Goal: Communication & Community: Answer question/provide support

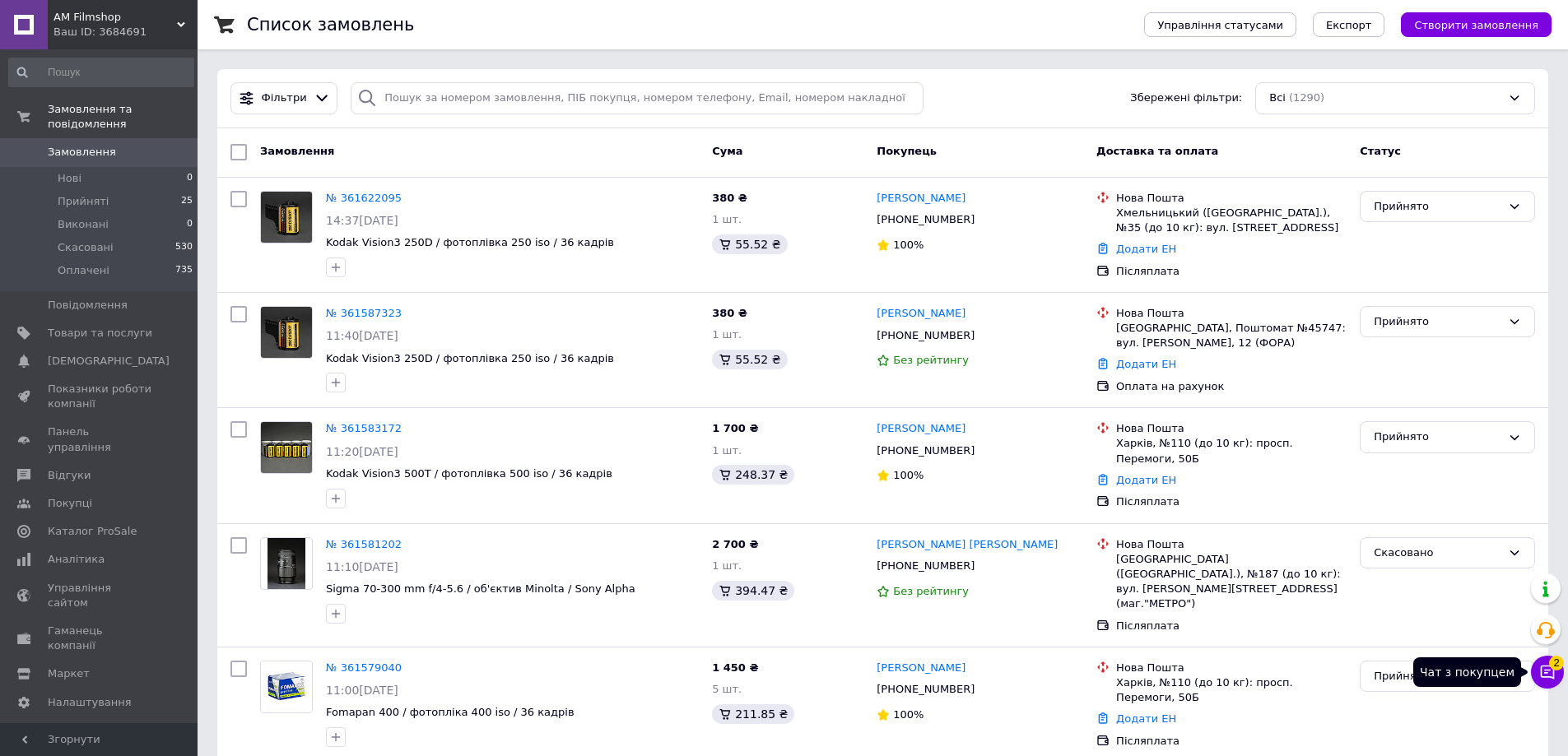
click at [1553, 677] on icon at bounding box center [1547, 672] width 14 height 14
click at [1556, 669] on button "Чат з покупцем 2" at bounding box center [1546, 672] width 33 height 33
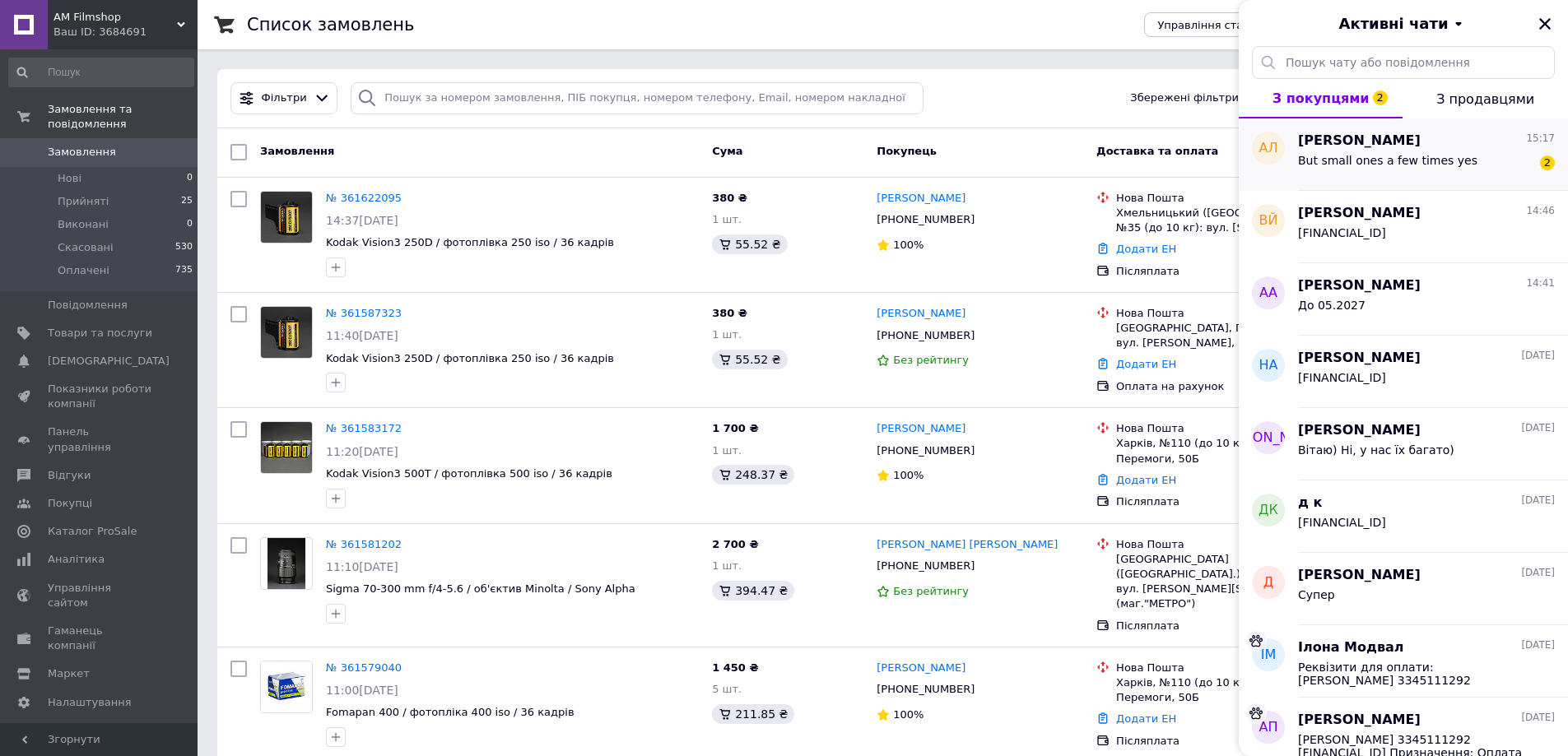
click at [1377, 147] on span "[PERSON_NAME]" at bounding box center [1359, 141] width 123 height 19
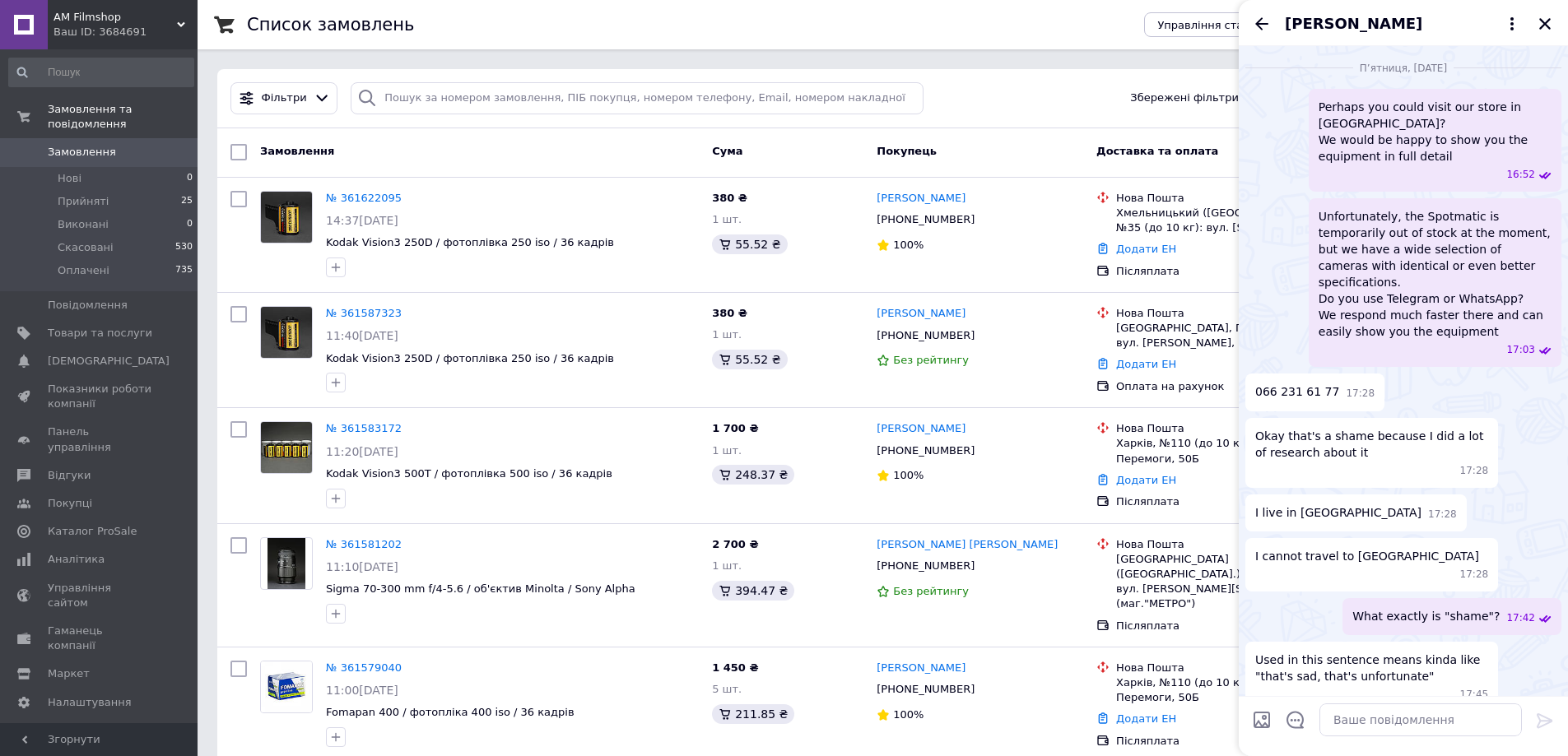
scroll to position [2679, 0]
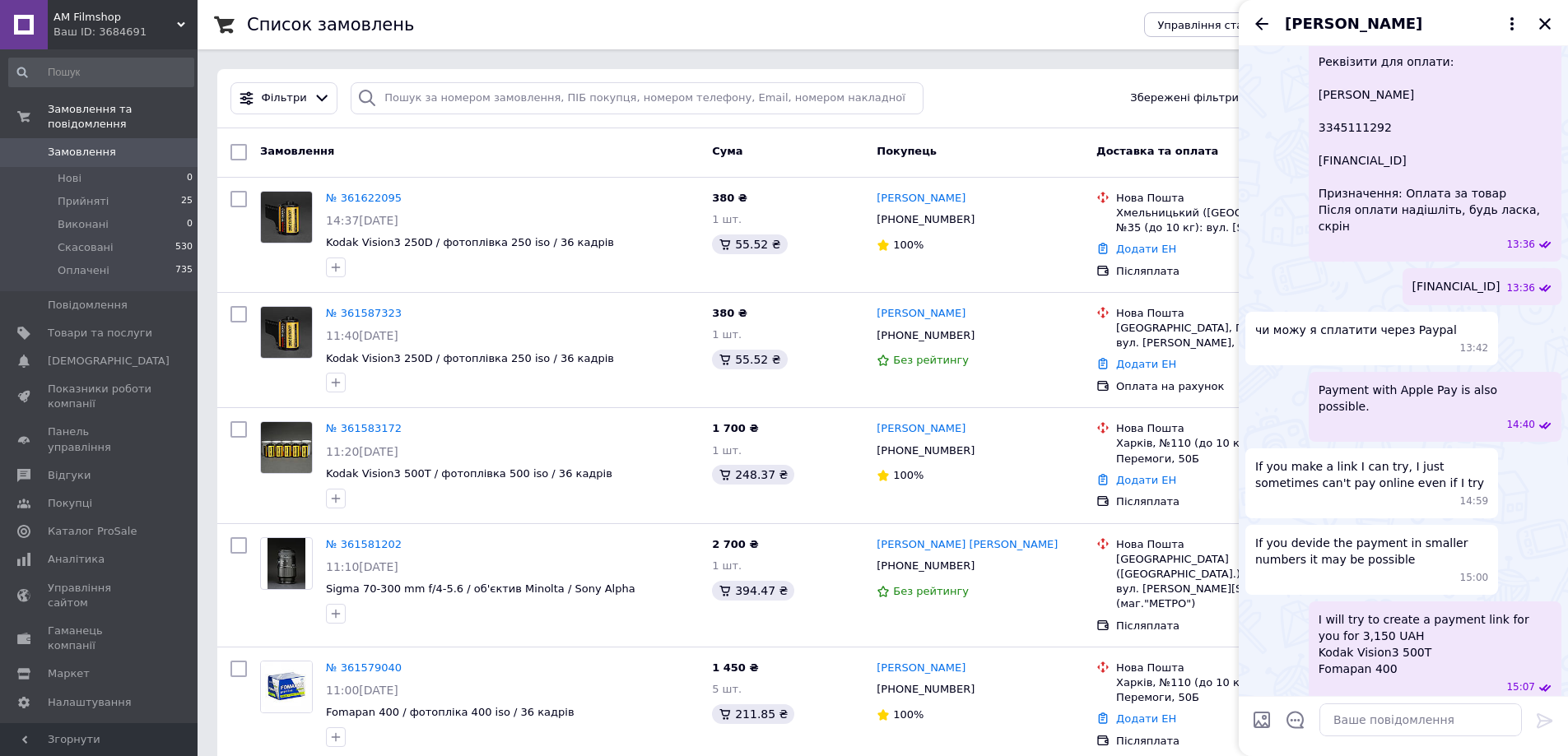
drag, startPoint x: 1251, startPoint y: 555, endPoint x: 1371, endPoint y: 594, distance: 126.2
click at [1371, 712] on div "Try to divide it, sometimes it doesn't let me pay in big quantities 15:17" at bounding box center [1372, 747] width 253 height 70
copy span "Try to divide it, sometimes it doesn't let me pay in big quantities"
drag, startPoint x: 1257, startPoint y: 659, endPoint x: 1415, endPoint y: 675, distance: 158.8
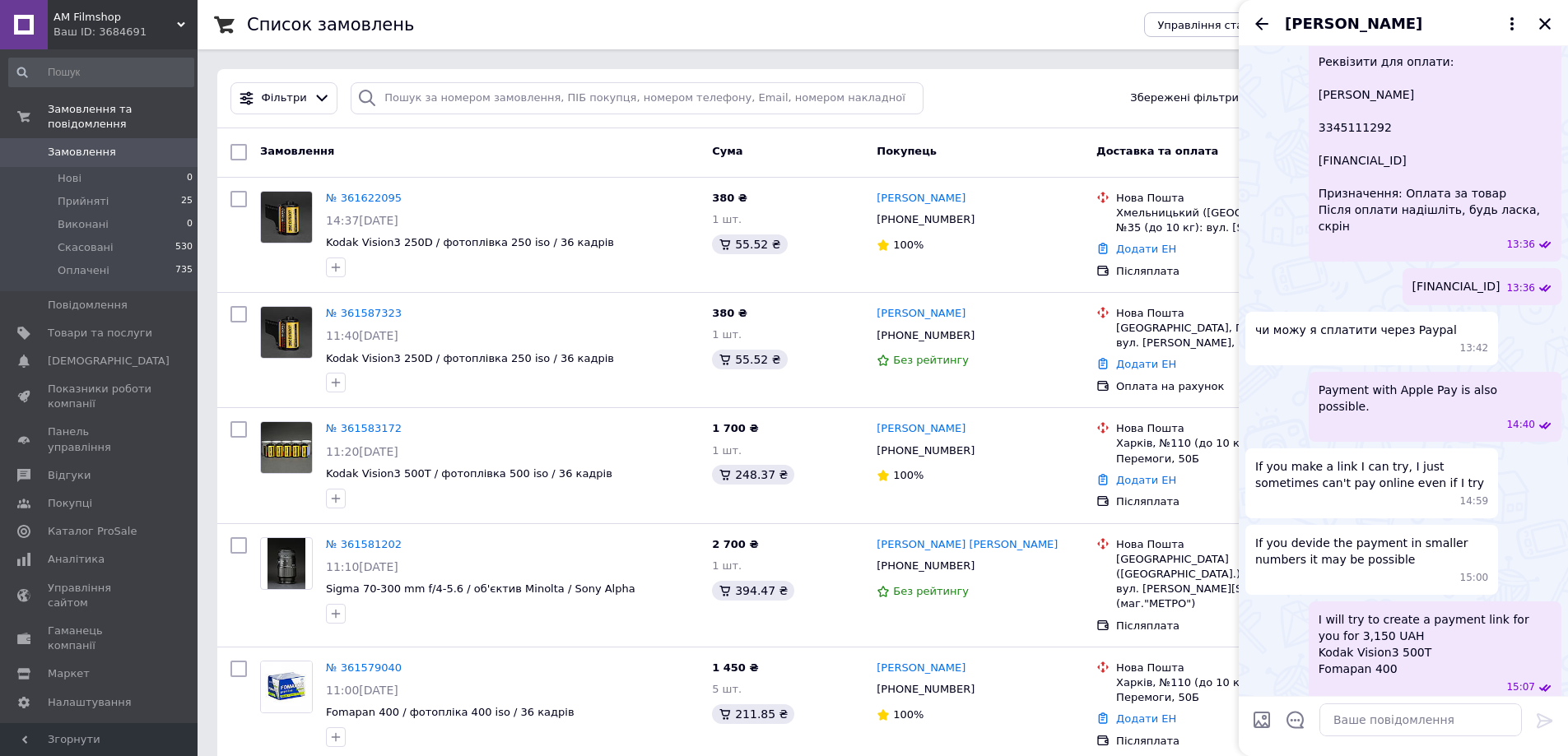
copy span "But small ones a few times yes"
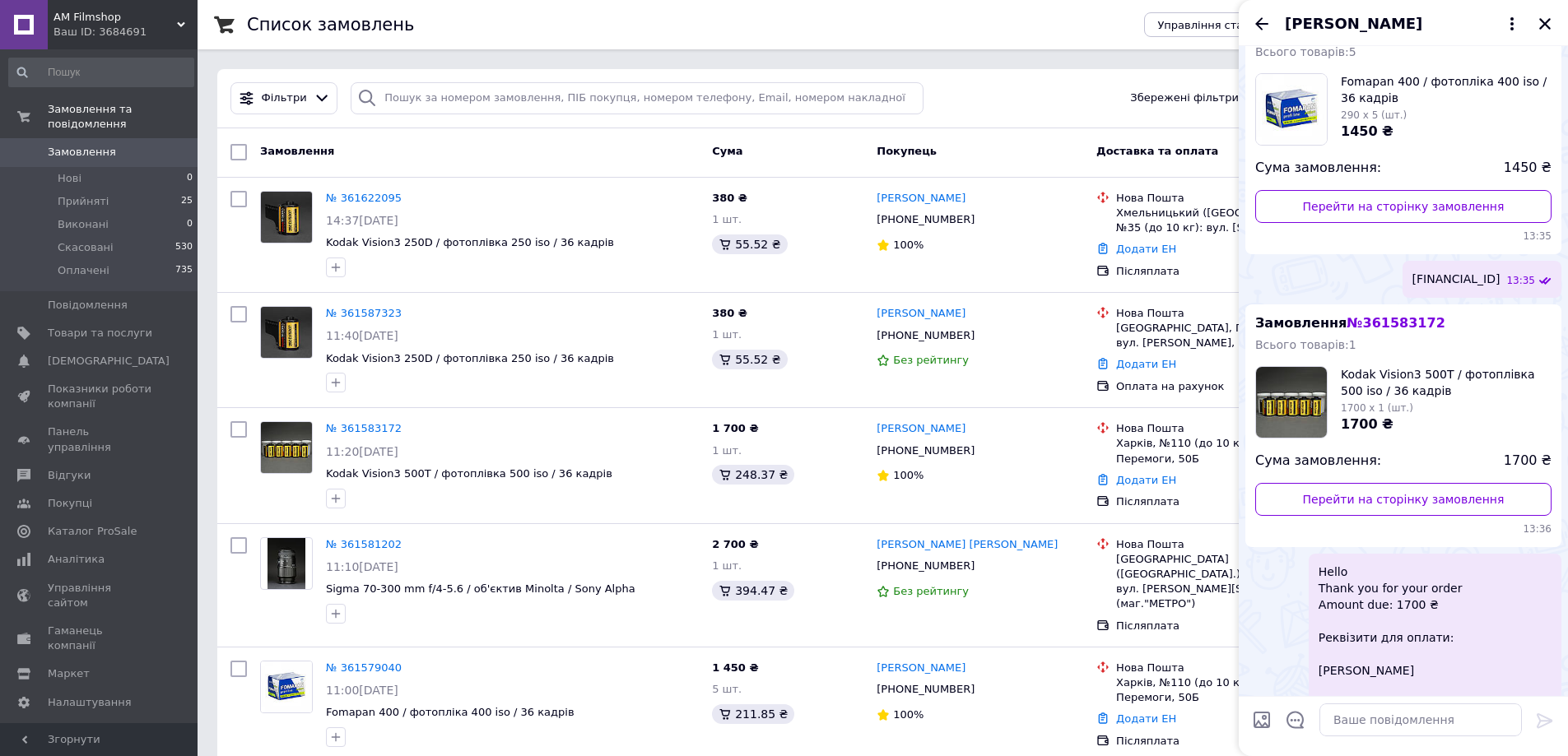
click at [1298, 554] on div "Hello Thank you for your order Amount due: 1700 ₴ Реквізити для оплати: ФОП ШІБ…" at bounding box center [1403, 696] width 316 height 284
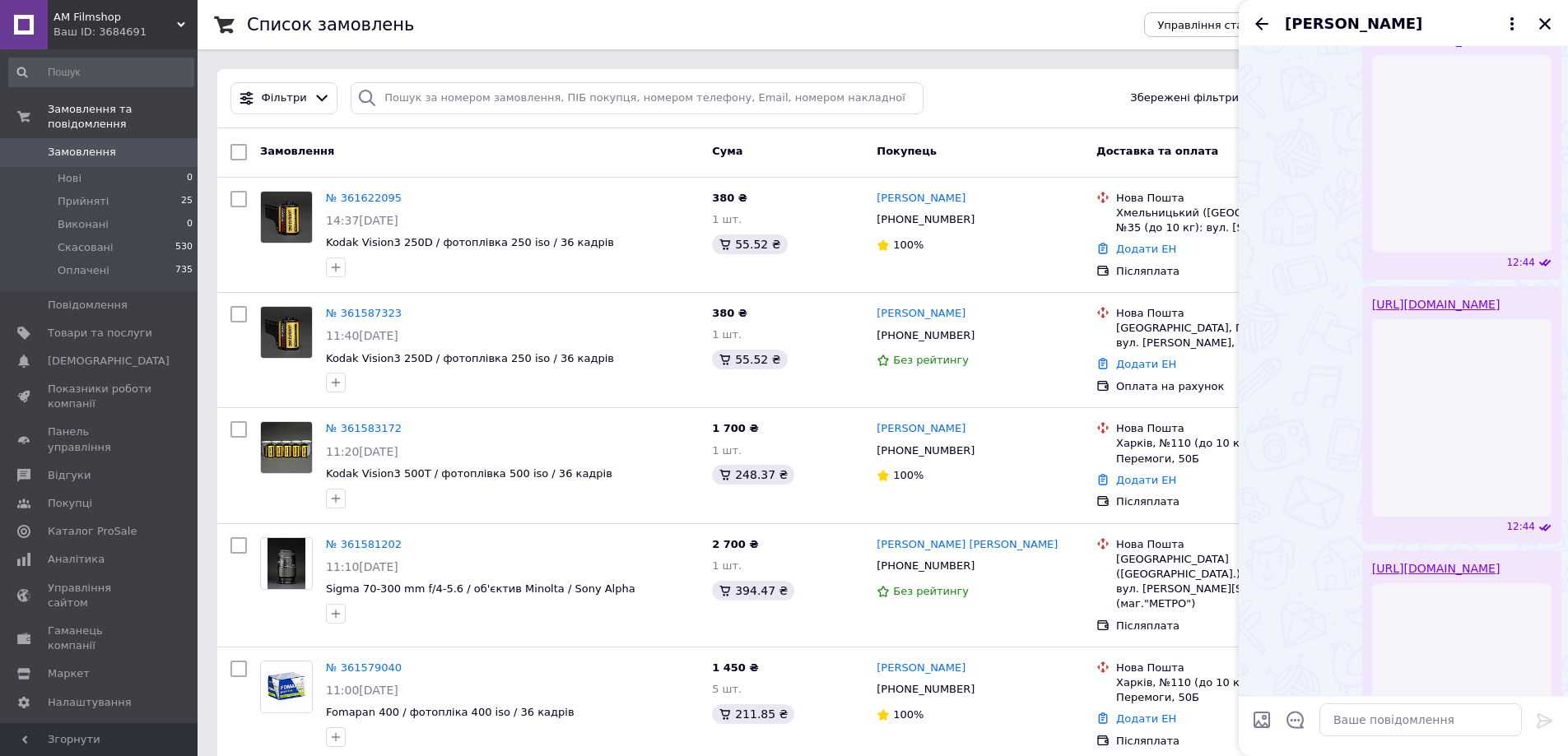
scroll to position [0, 0]
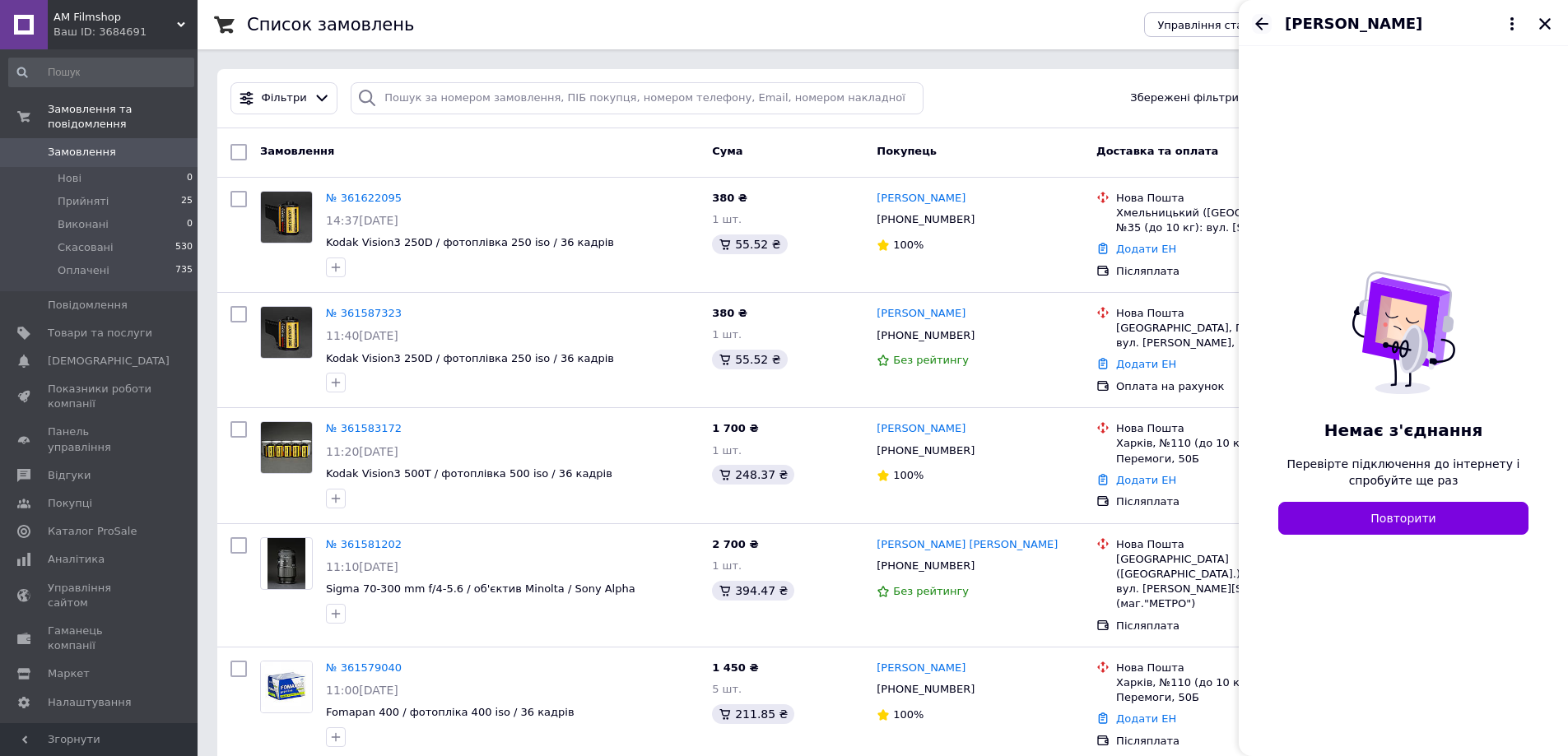
click at [1256, 25] on icon "Назад" at bounding box center [1261, 24] width 20 height 20
click at [1552, 11] on div "Активні чати" at bounding box center [1403, 23] width 329 height 46
click at [1549, 18] on icon "Закрити" at bounding box center [1544, 24] width 15 height 15
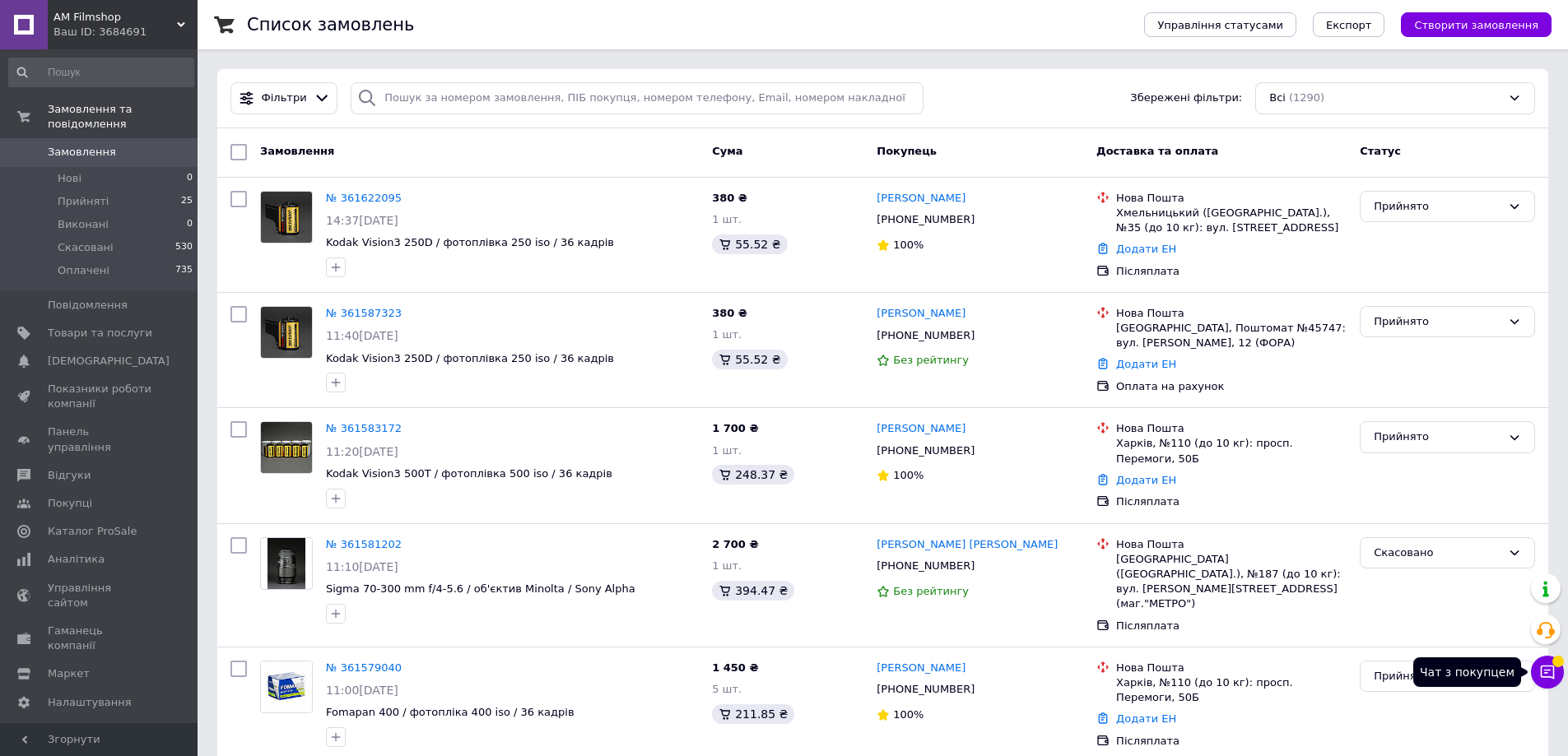
click at [1559, 666] on span at bounding box center [1558, 662] width 11 height 11
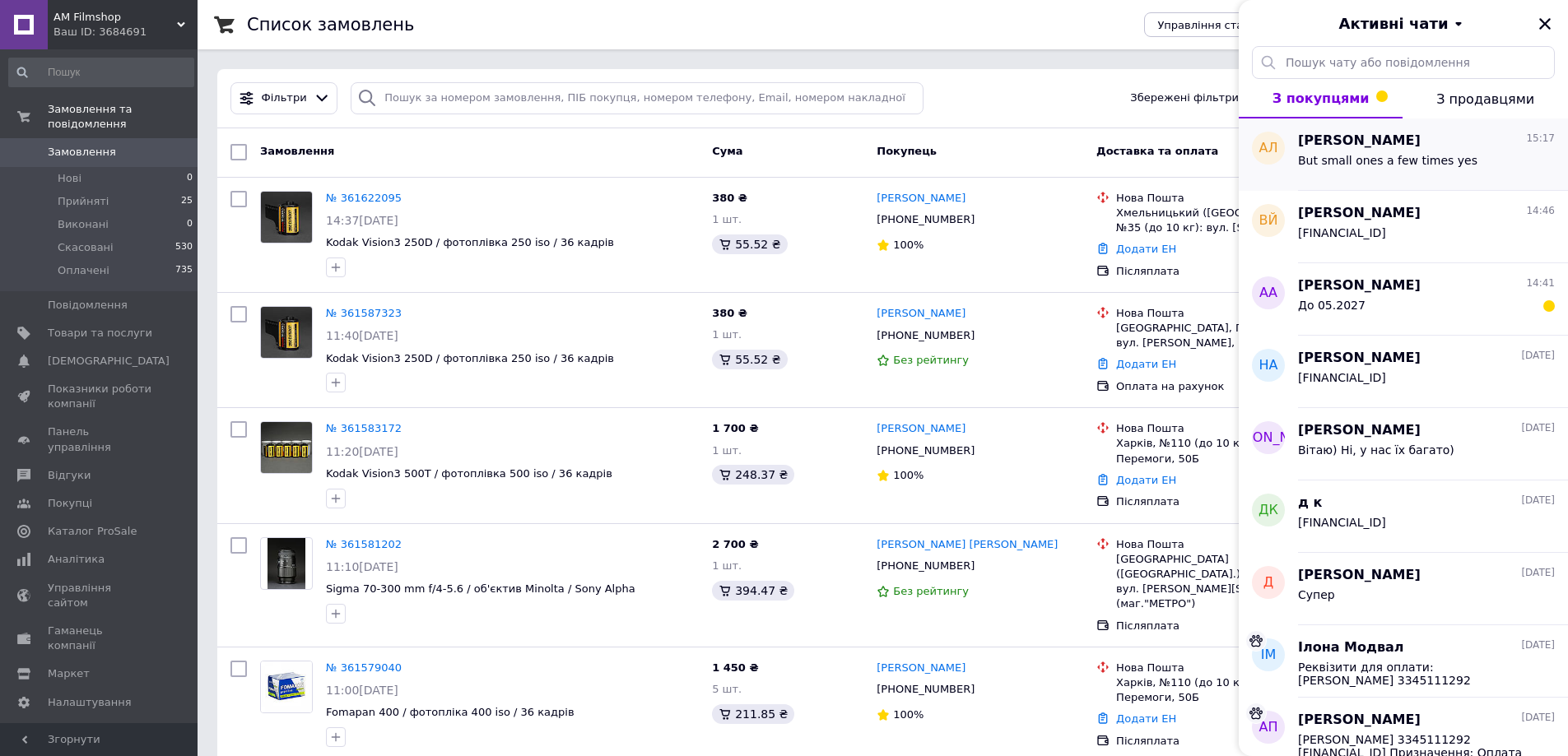
click at [1371, 172] on div "But small ones a few times yes" at bounding box center [1388, 165] width 179 height 23
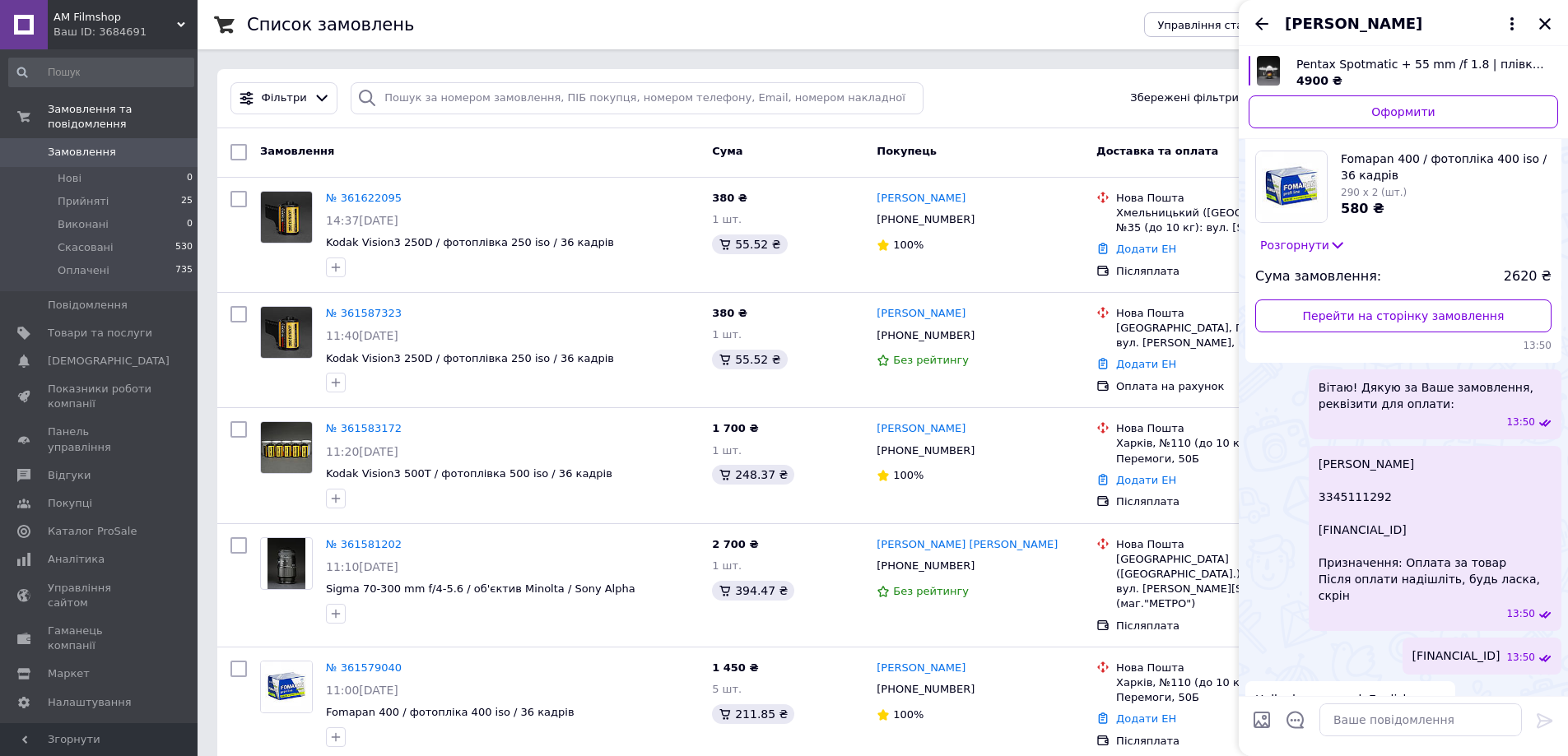
scroll to position [14406, 0]
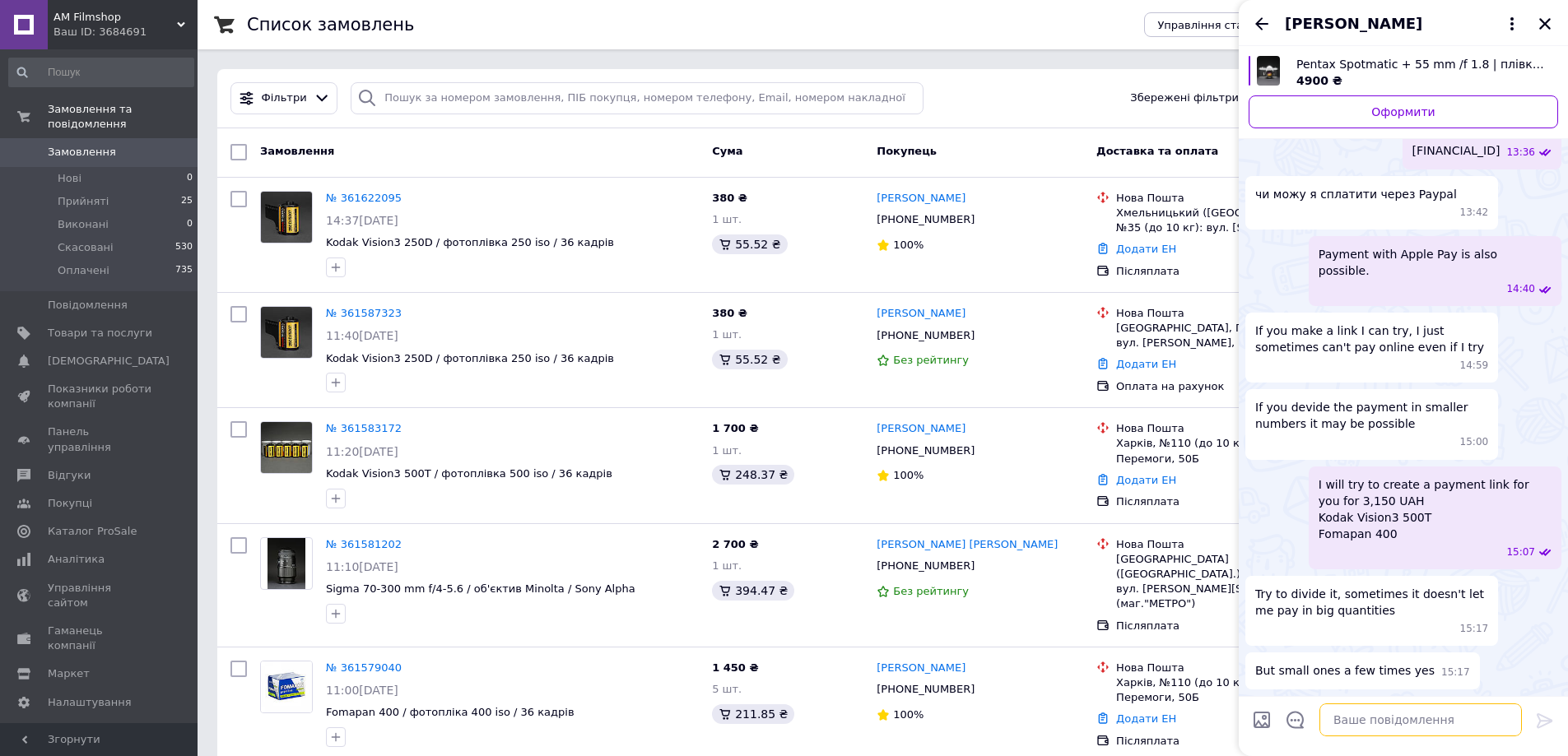
click at [1346, 719] on textarea at bounding box center [1420, 719] width 202 height 33
paste textarea "[URL][DOMAIN_NAME]"
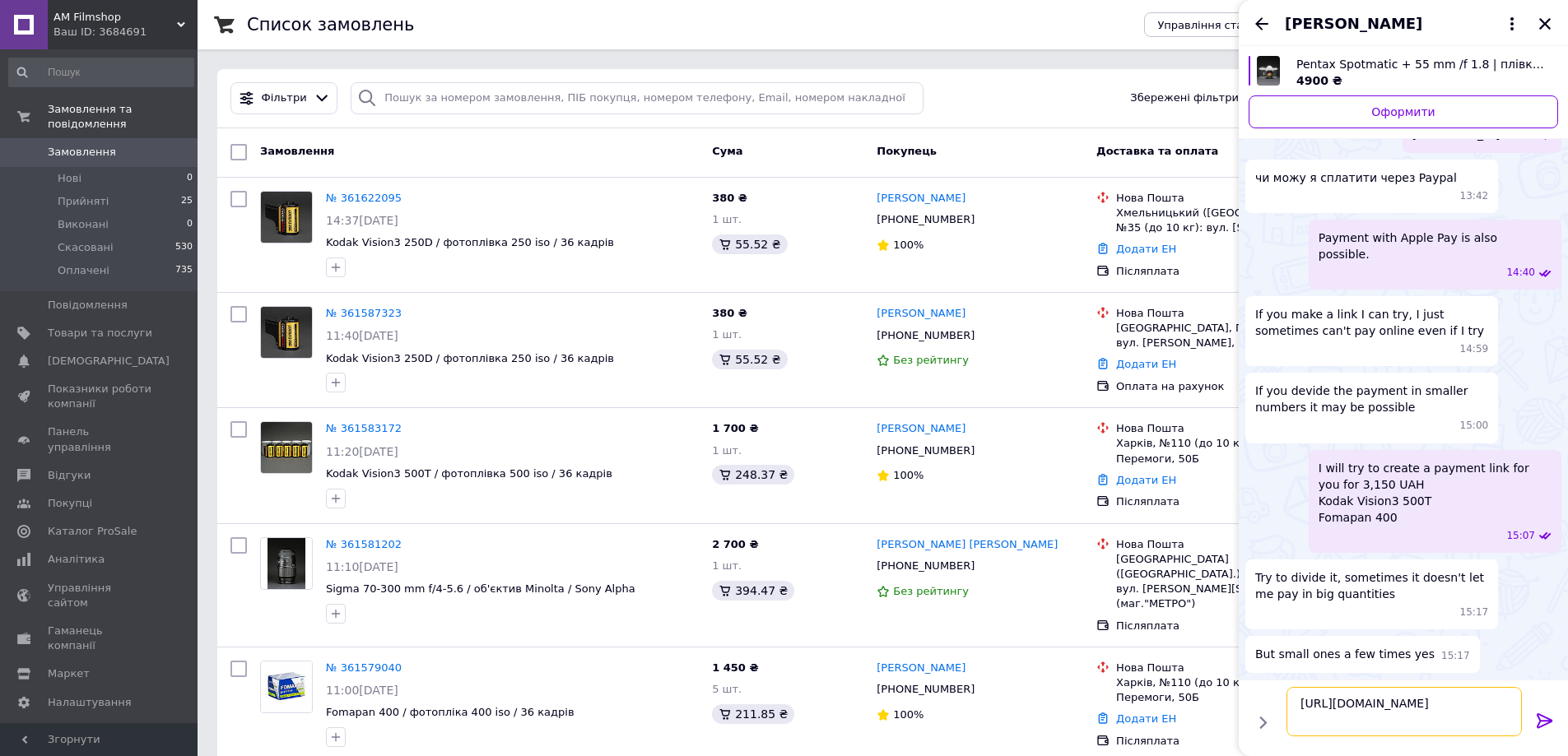
type textarea "[URL][DOMAIN_NAME]"
click at [1537, 722] on icon at bounding box center [1544, 720] width 20 height 20
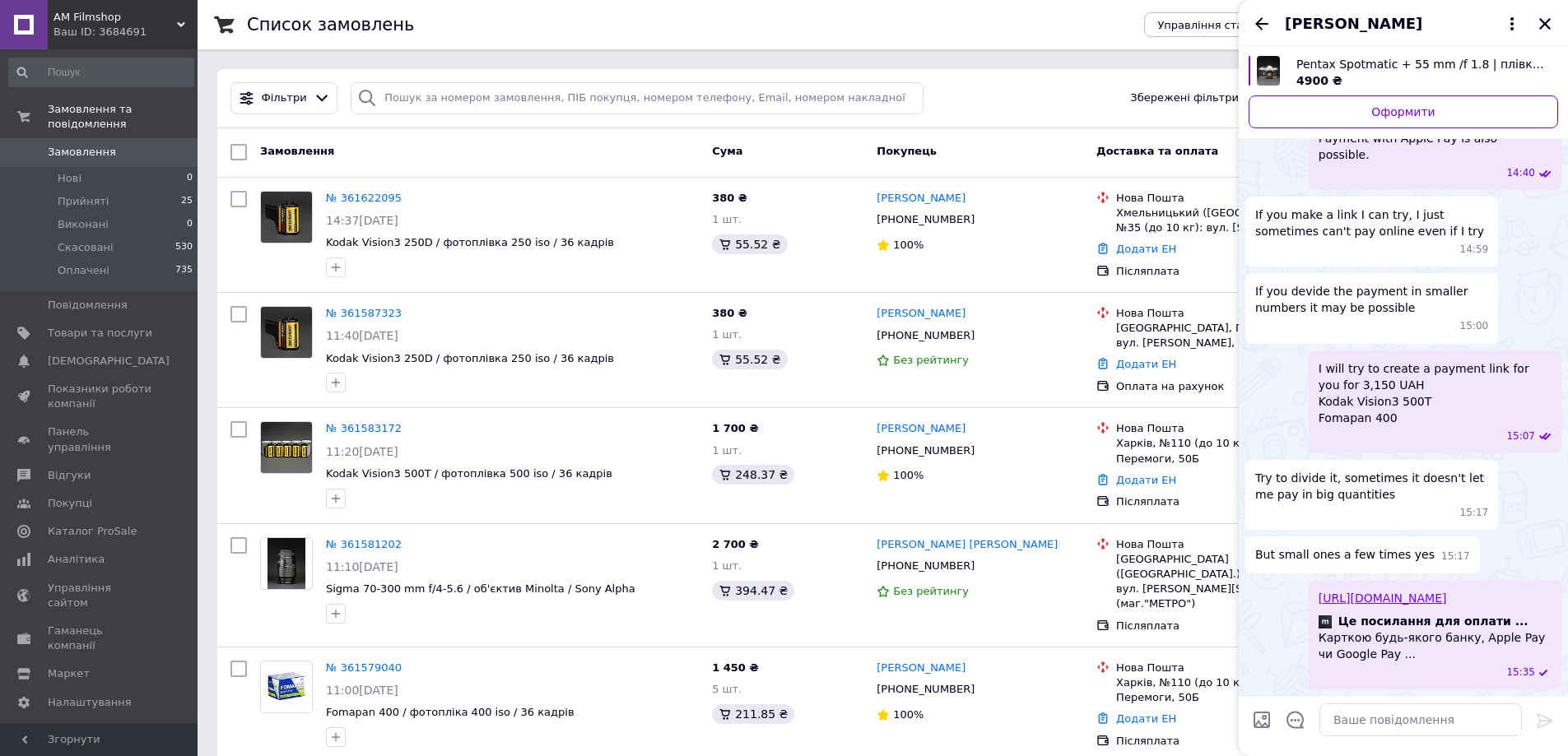
scroll to position [14456, 0]
drag, startPoint x: 1411, startPoint y: 650, endPoint x: 1475, endPoint y: 608, distance: 76.6
click at [1475, 608] on div "https://pay.monobank.ua/250912AZjhmTiqe2H8oF Це посилання для оплати ... Картко…" at bounding box center [1435, 635] width 253 height 109
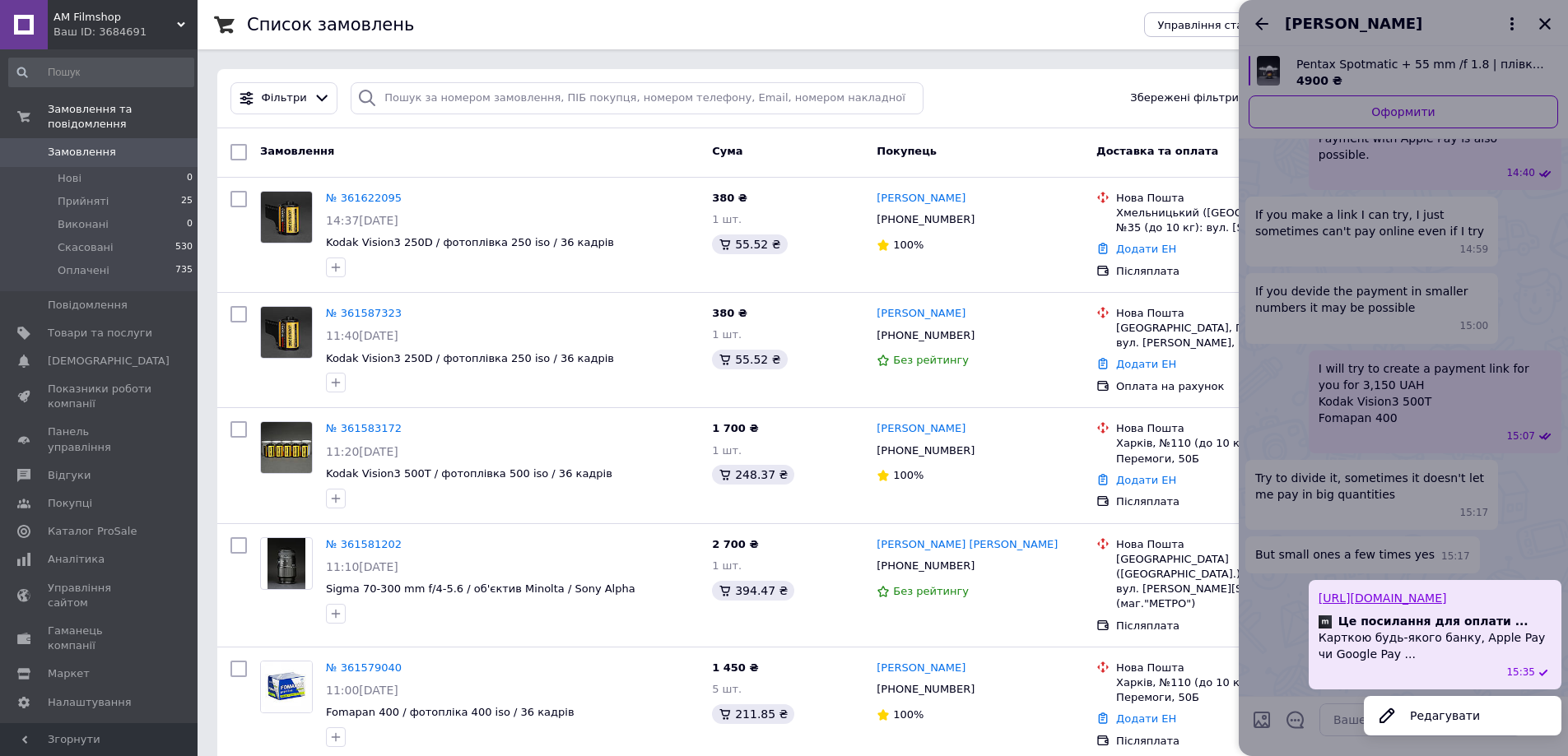
click at [1431, 490] on div at bounding box center [1403, 378] width 329 height 756
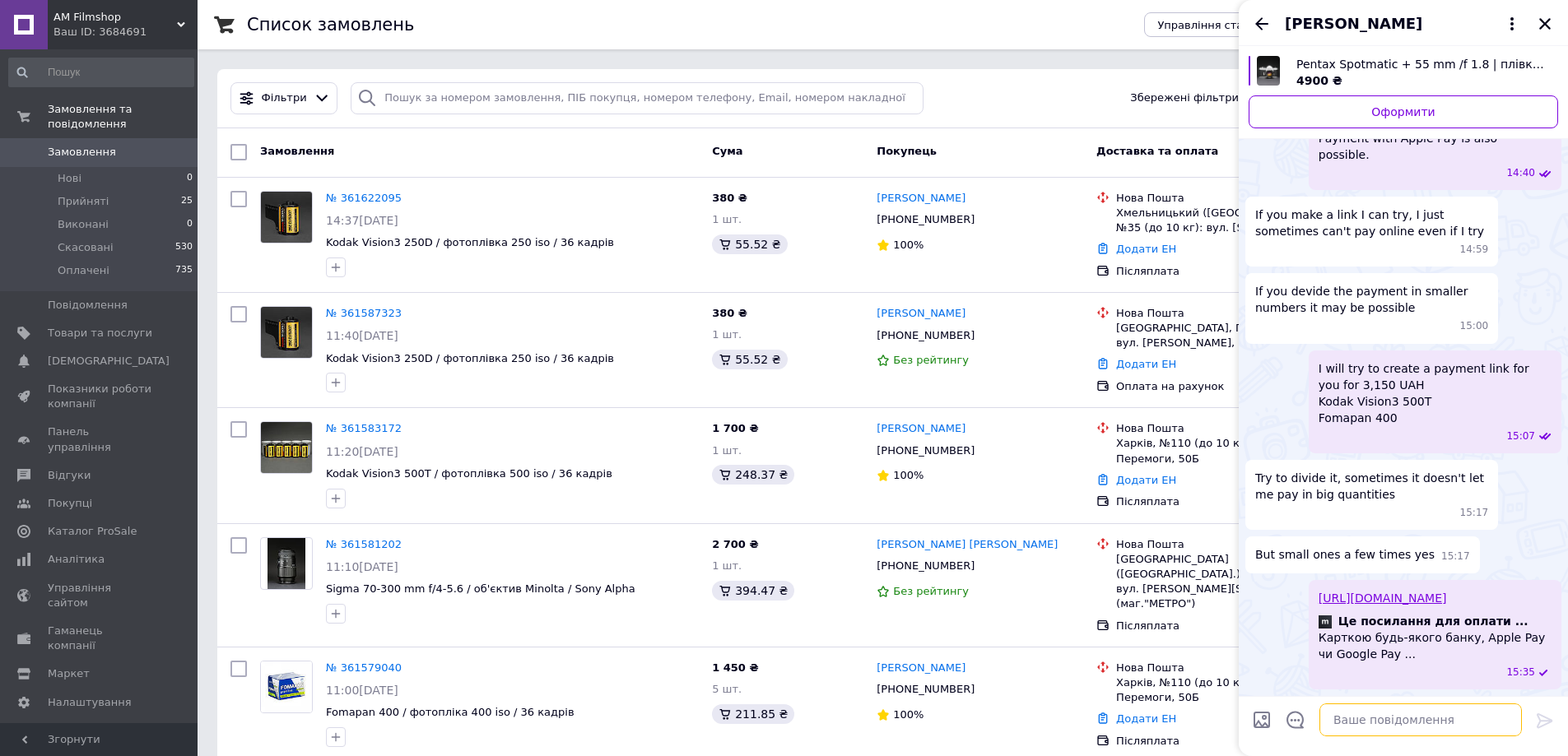
click at [1408, 714] on textarea at bounding box center [1420, 719] width 202 height 33
paste textarea "If it doesn't work out, I'll try to create one for a smaller amount."
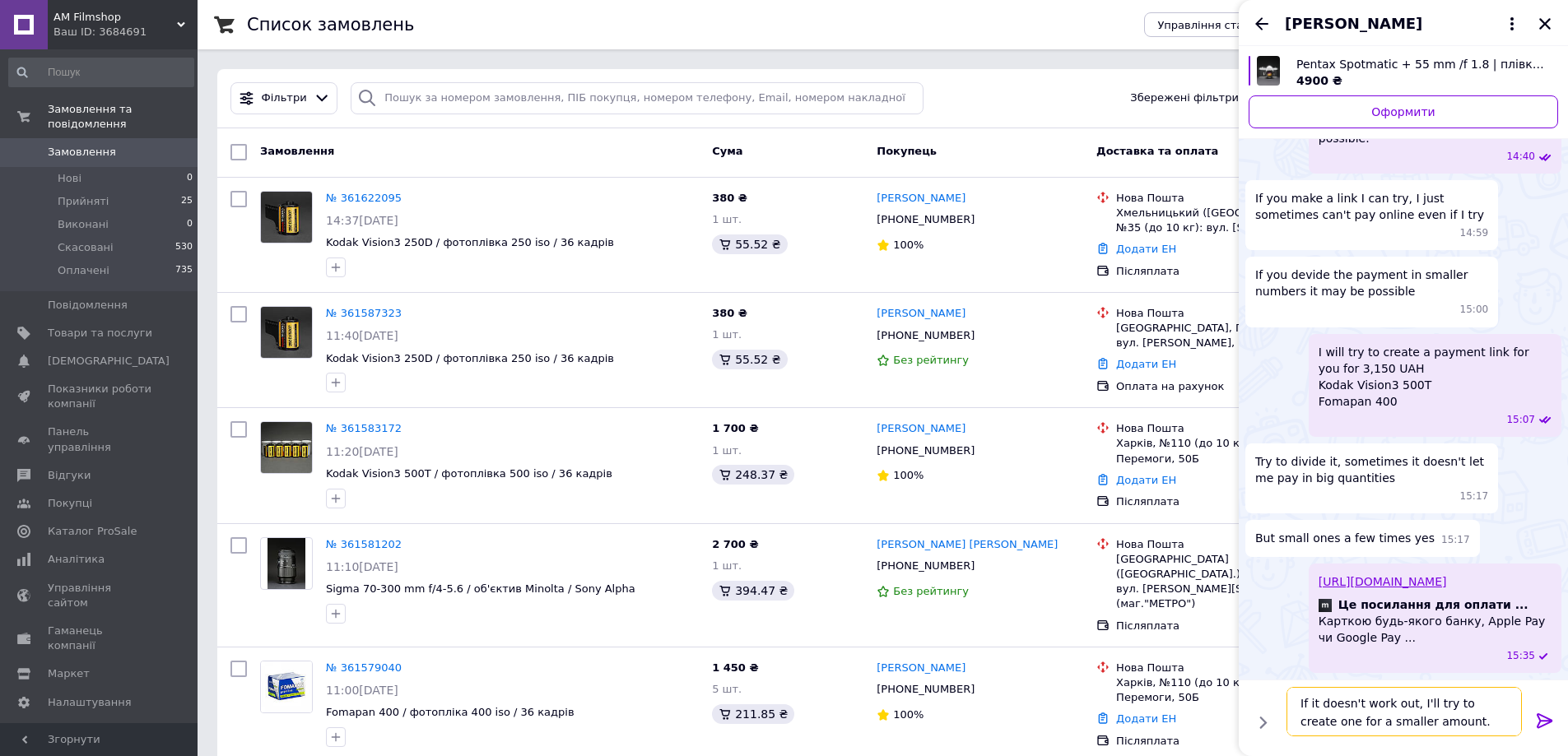
type textarea "If it doesn't work out, I'll try to create one for a smaller amount"
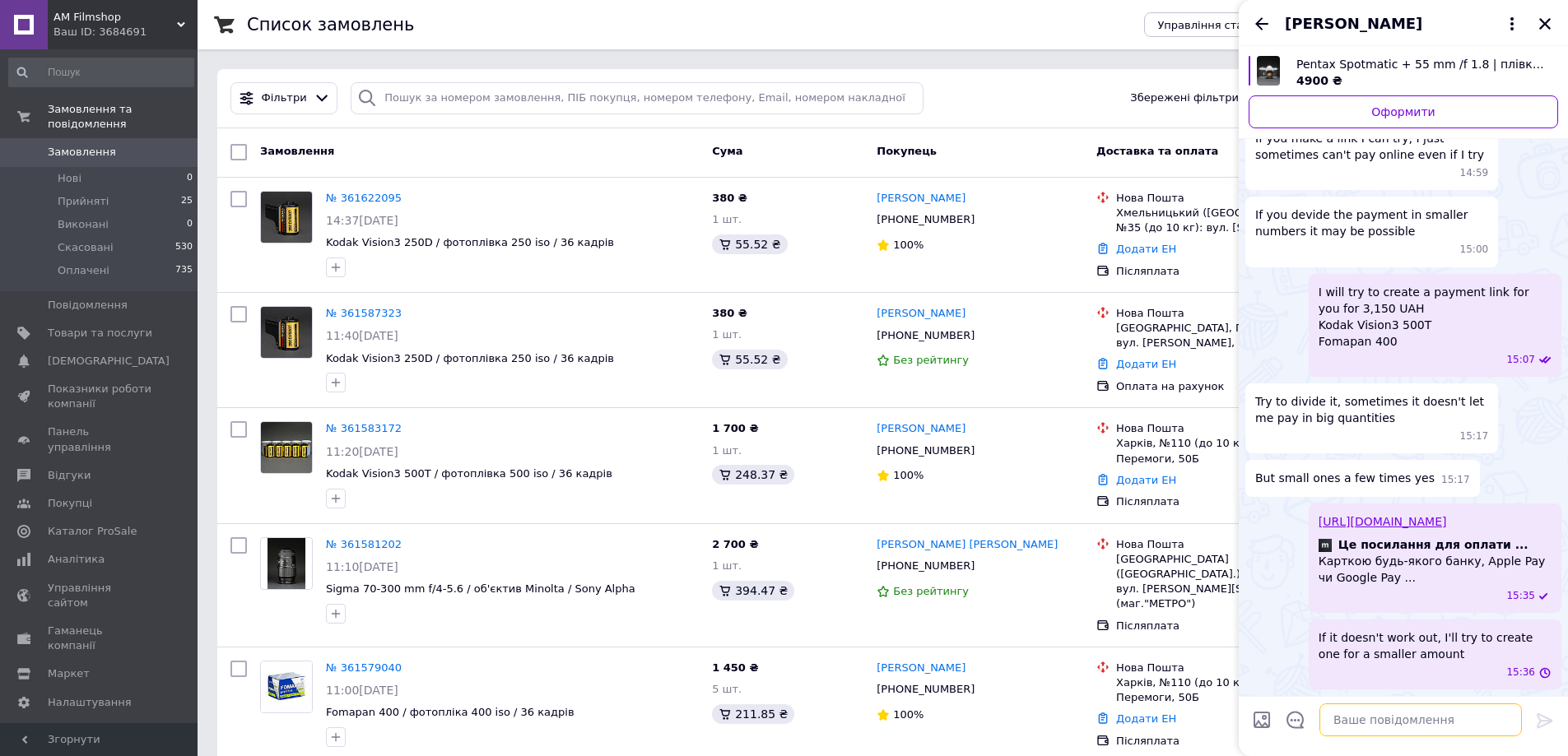
scroll to position [14533, 0]
paste textarea "I also remind you that we will send exclusively by new mail."
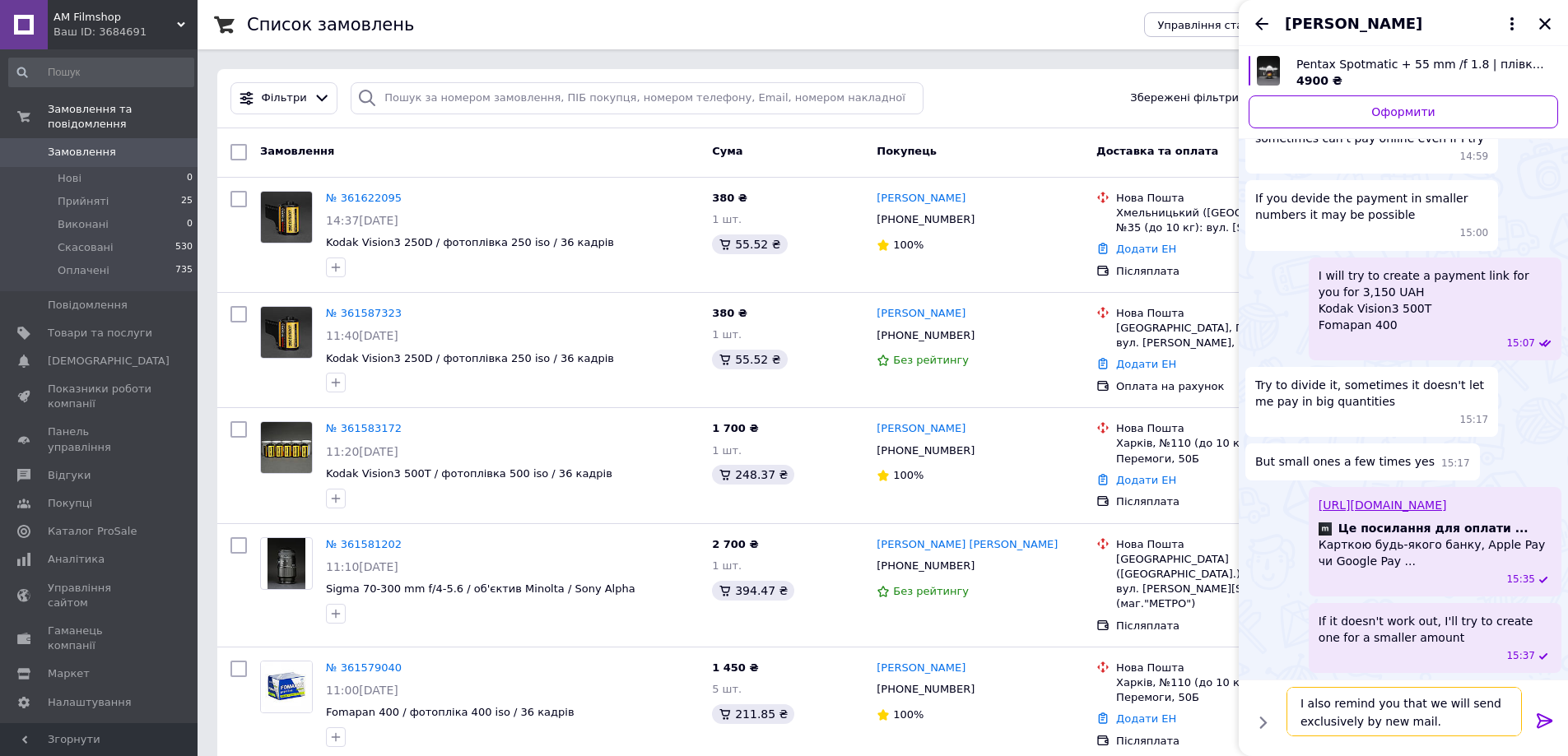
type textarea "I also remind you that we will send exclusively by new mail."
click at [1546, 715] on icon at bounding box center [1544, 720] width 20 height 20
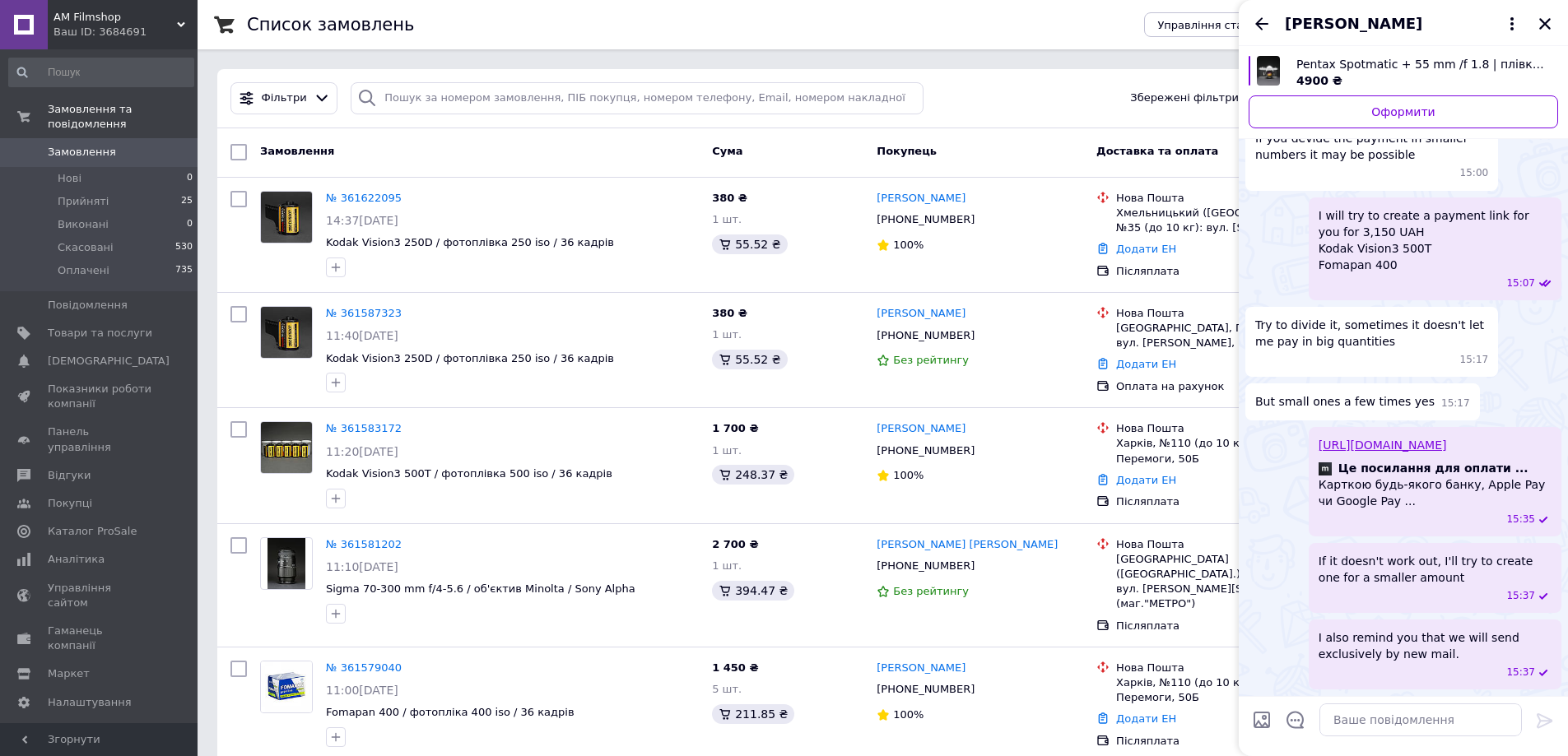
scroll to position [14609, 0]
click at [1266, 22] on icon "Назад" at bounding box center [1261, 24] width 20 height 20
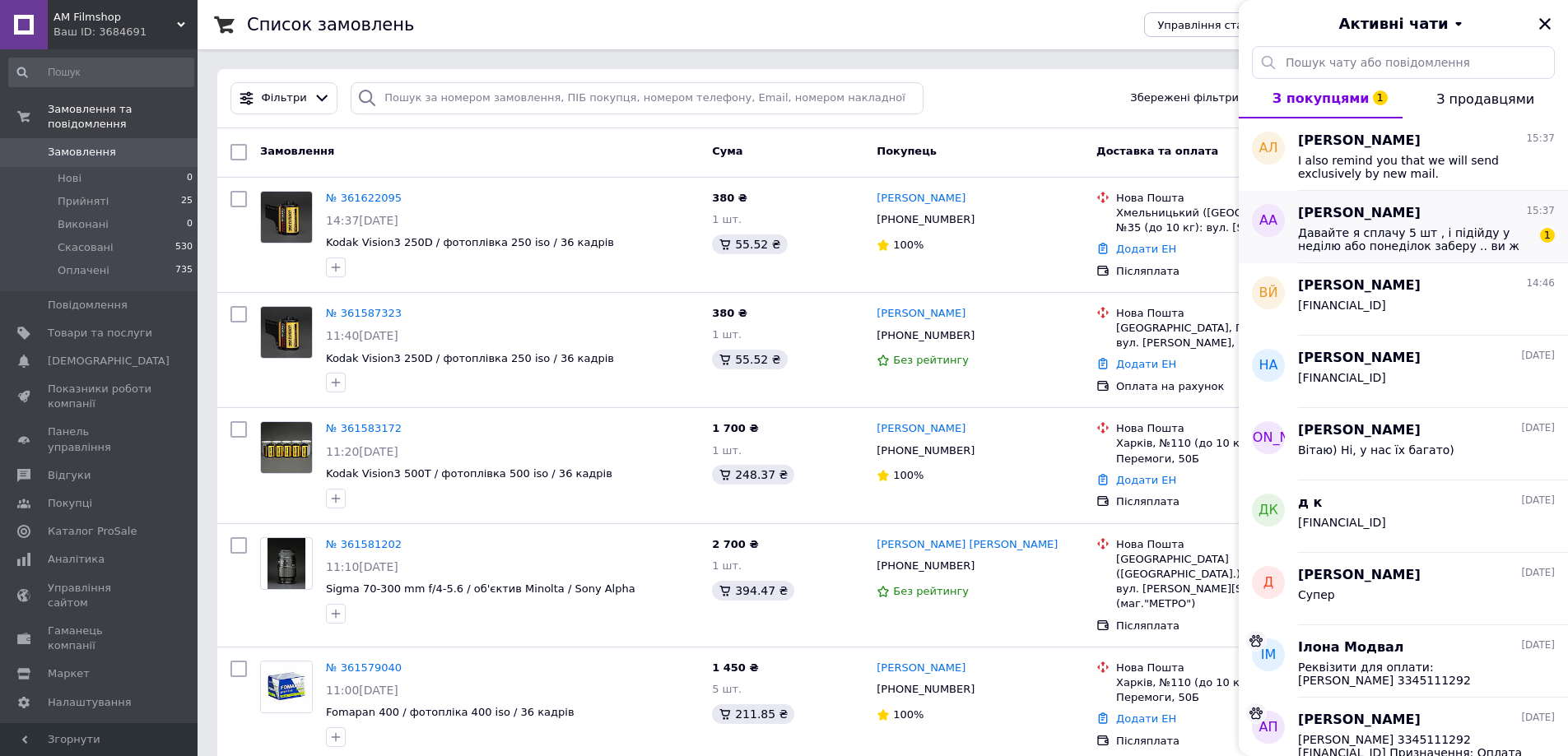
click at [1476, 239] on span "Давайте я сплачу 5 шт , і підійду у неділю або понеділок заберу .. ви ж як я па…" at bounding box center [1415, 240] width 234 height 26
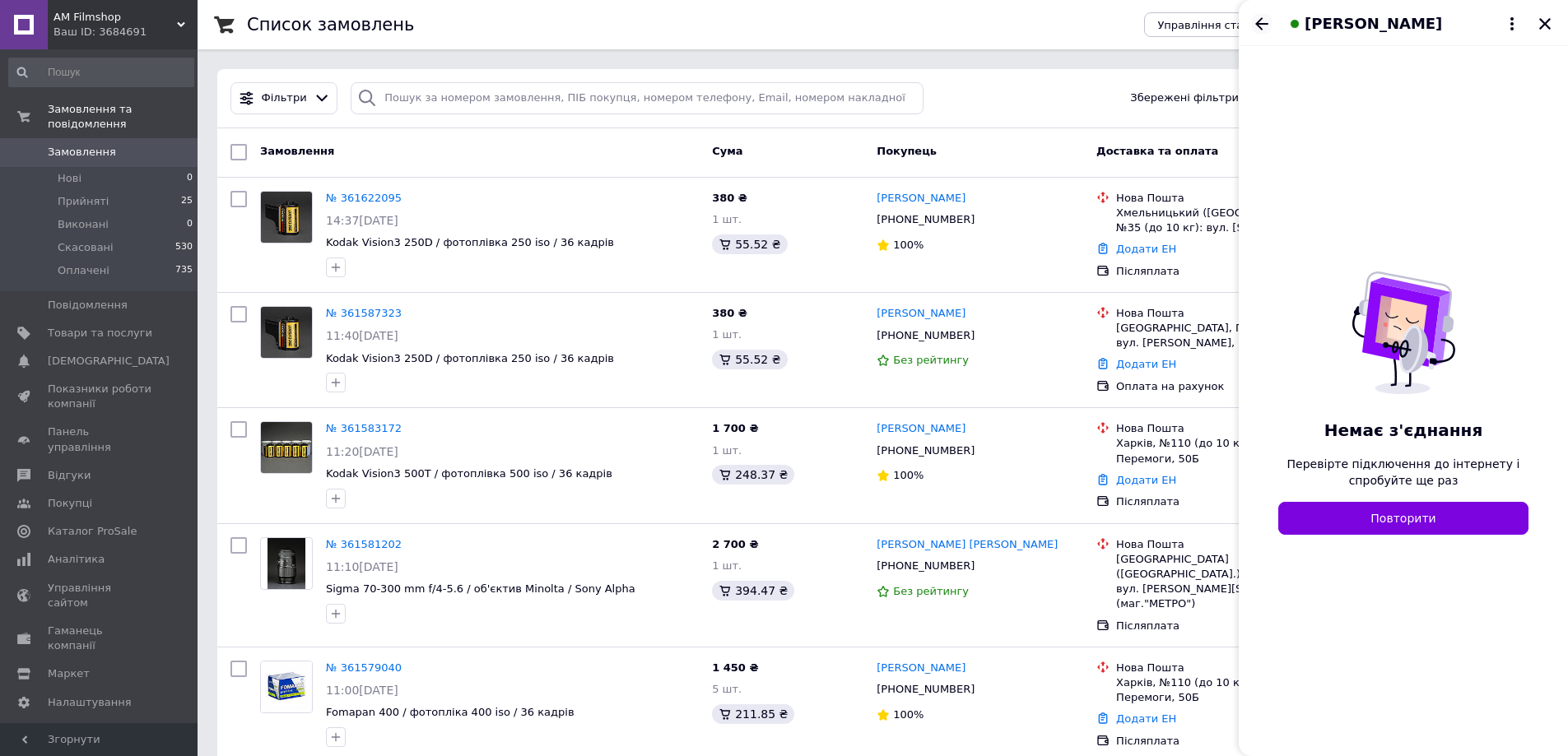
click at [1261, 29] on icon "Назад" at bounding box center [1261, 23] width 13 height 12
click at [1543, 23] on icon "Закрити" at bounding box center [1544, 24] width 11 height 11
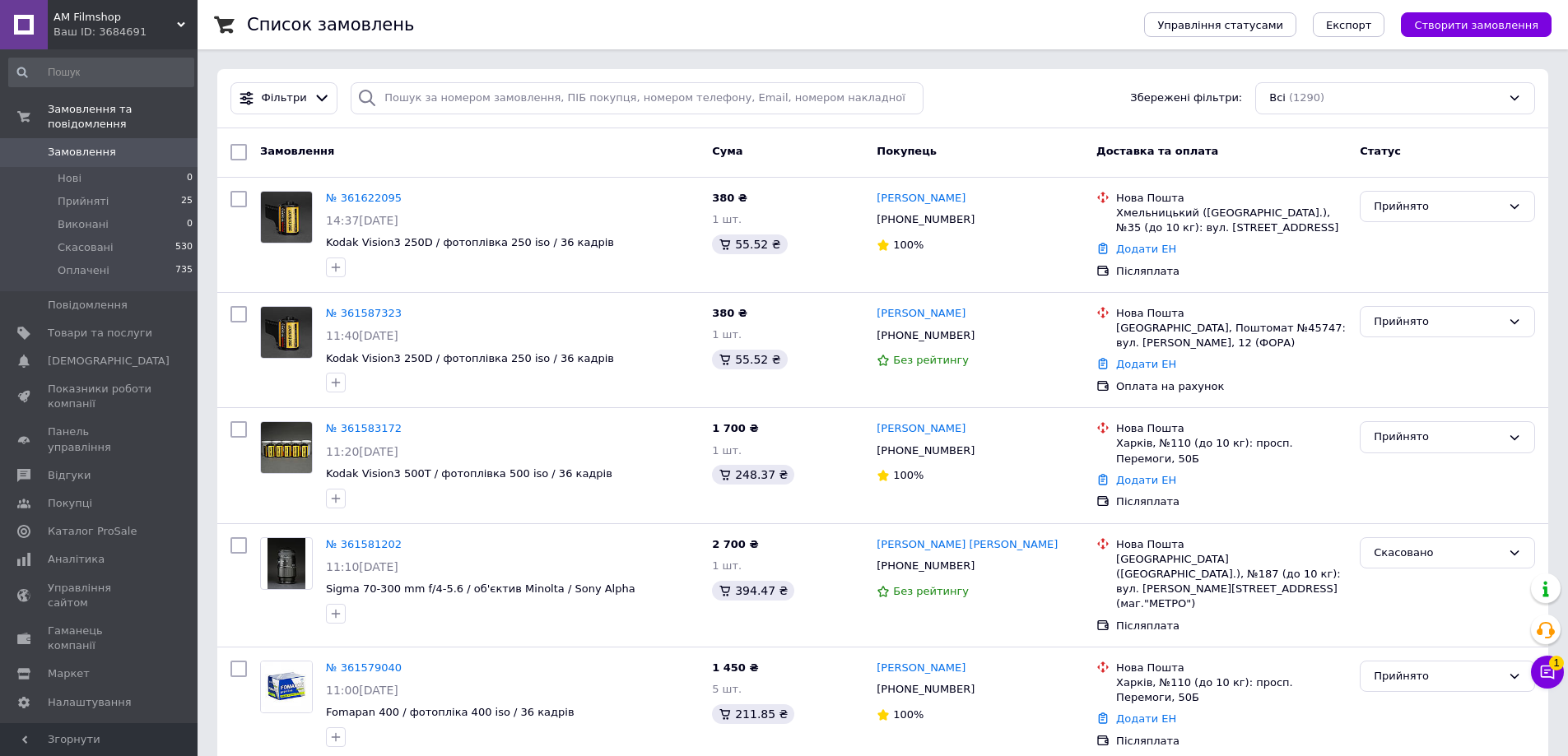
click at [1560, 682] on div "Чат з покупцем 1" at bounding box center [1546, 672] width 33 height 33
click at [1556, 672] on button "Чат з покупцем 1" at bounding box center [1546, 672] width 33 height 33
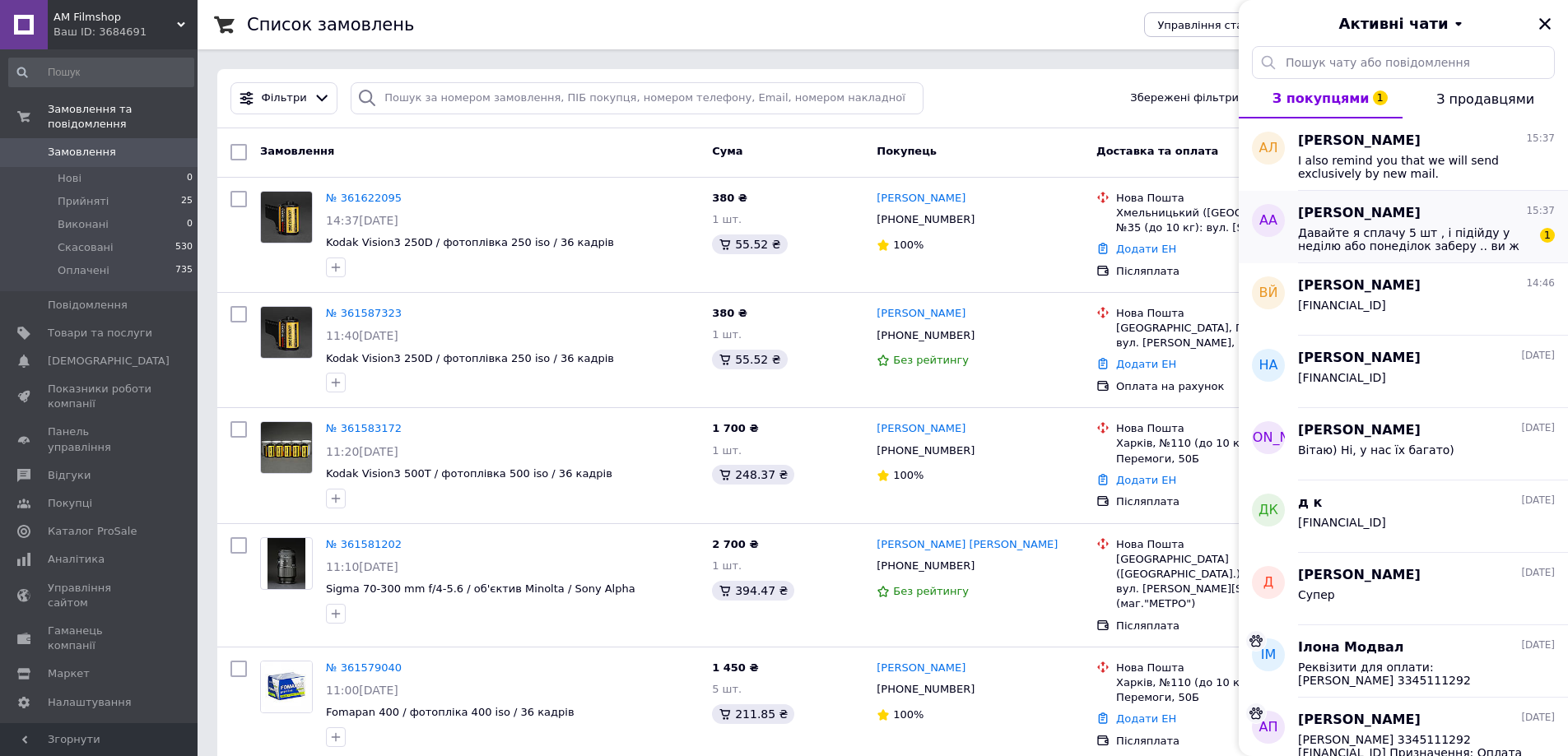
click at [1405, 219] on div "Андрій Ахтанін 15:37" at bounding box center [1426, 213] width 257 height 19
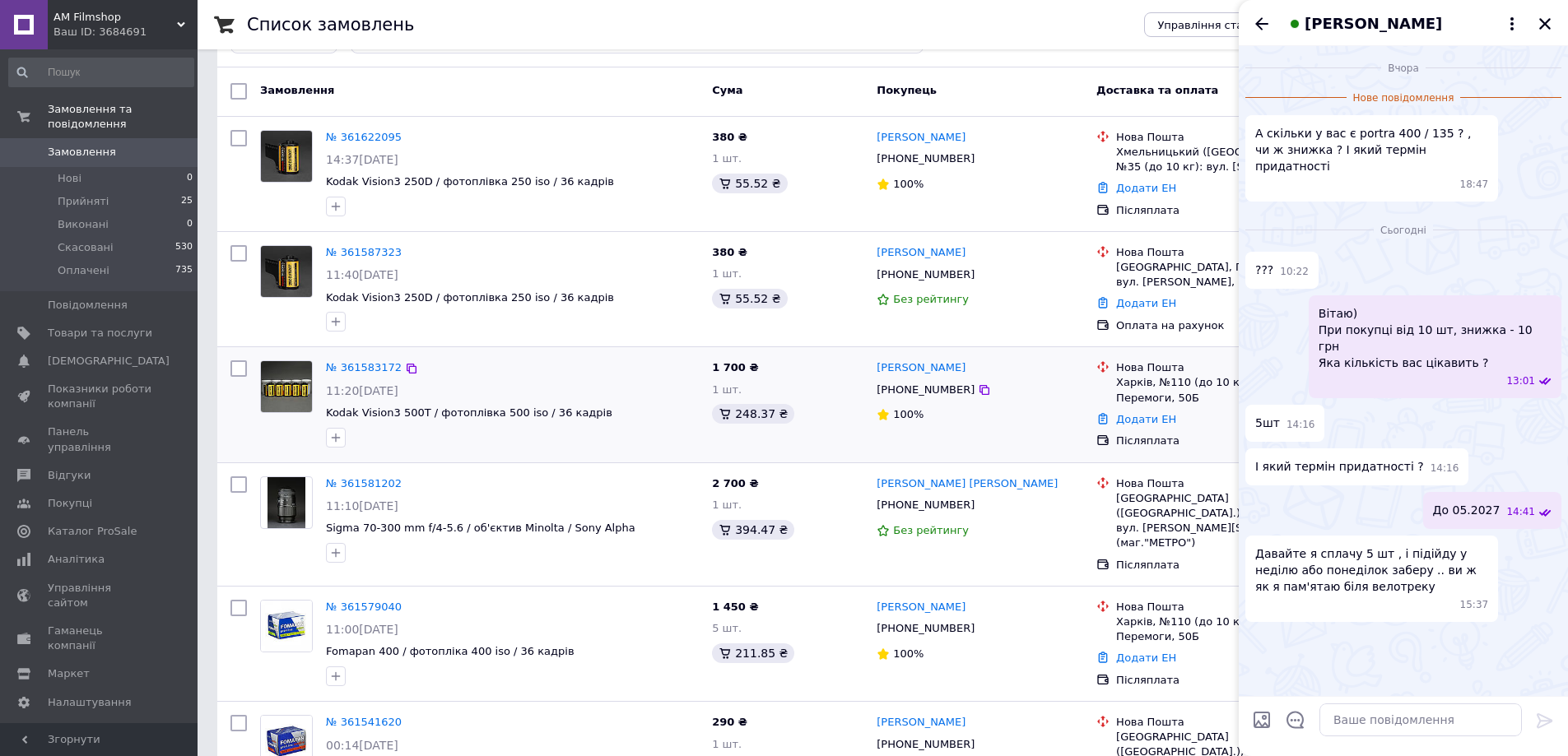
scroll to position [0, 0]
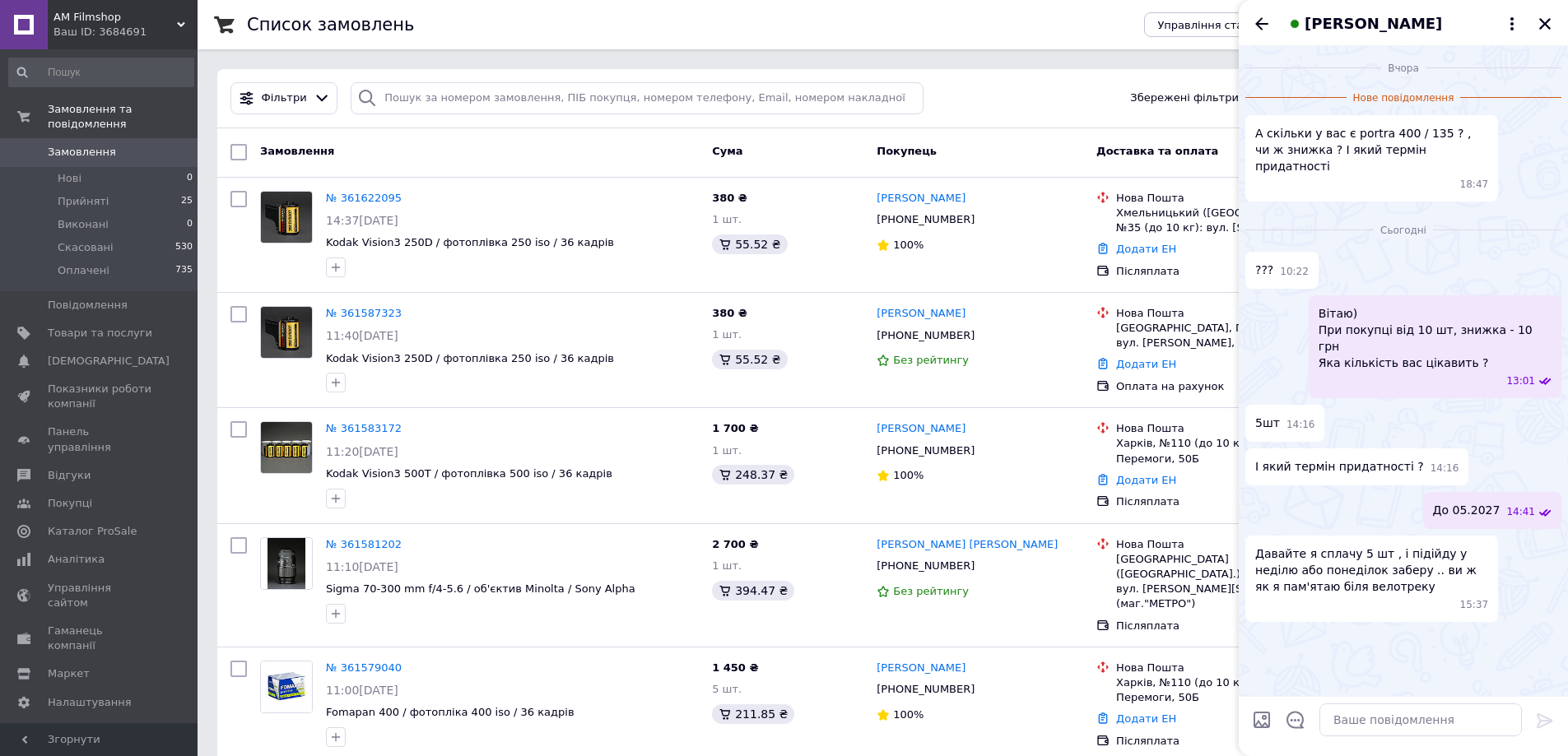
click at [1306, 554] on span "Давайте я сплачу 5 шт , і підійду у неділю або понеділок заберу .. ви ж як я па…" at bounding box center [1371, 570] width 233 height 49
click at [1343, 620] on div "Вчора Нове повідомлення А скільки у вас є portra 400 / 135 ? , чи ж знижка ? І …" at bounding box center [1403, 371] width 329 height 650
click at [1384, 713] on textarea at bounding box center [1420, 719] width 202 height 33
click at [1388, 721] on textarea at bounding box center [1420, 719] width 202 height 33
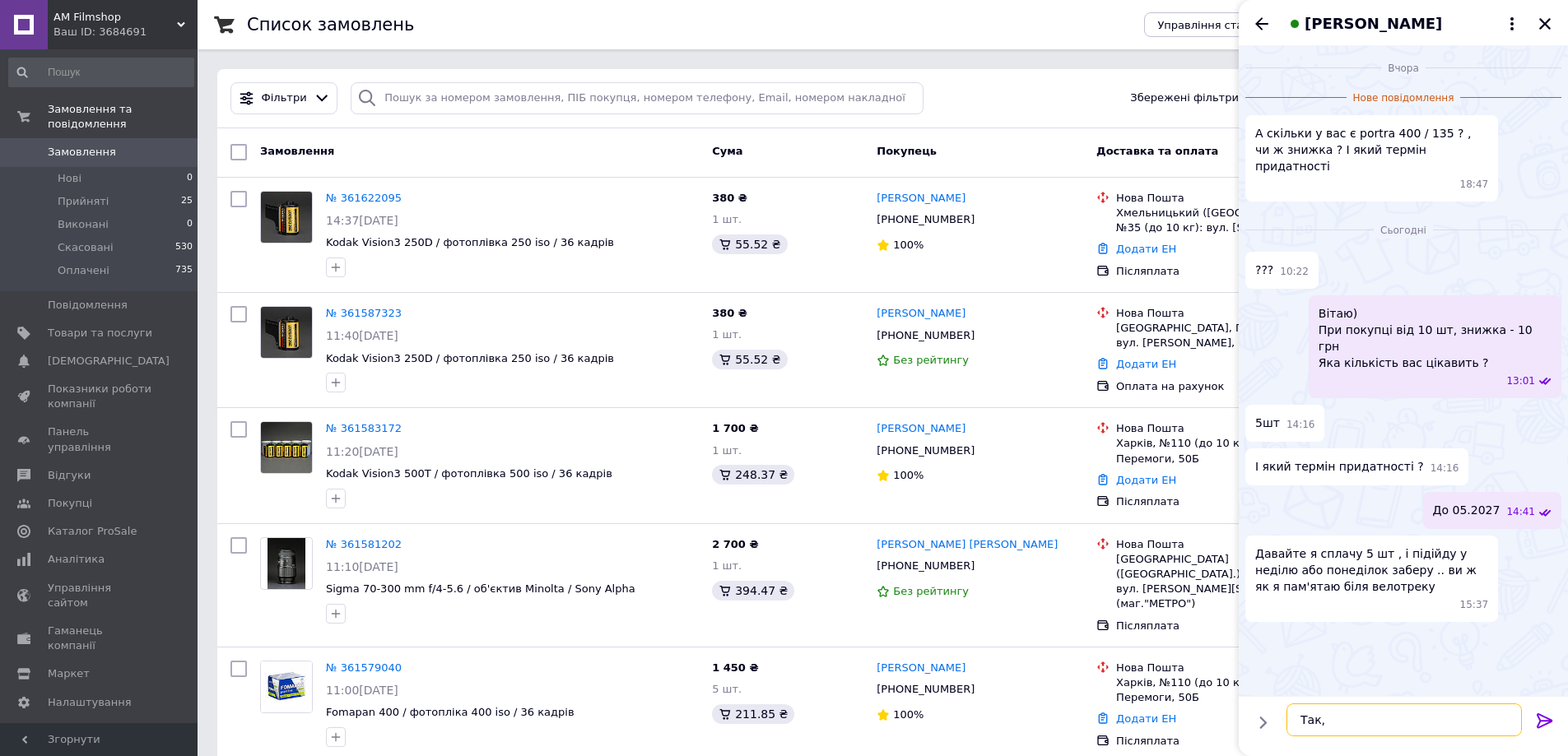
click at [1376, 729] on textarea "Так," at bounding box center [1404, 719] width 235 height 33
paste textarea "Гончара 43В Щоденно з 11:00 - 19:00"
click at [1313, 728] on textarea "Так, Гончара 43В Щоденно з 11:00 - 19:00" at bounding box center [1404, 712] width 235 height 49
type textarea "Так, Гончара 43В Щоденно з 11:00 - 19:00 Сплат"
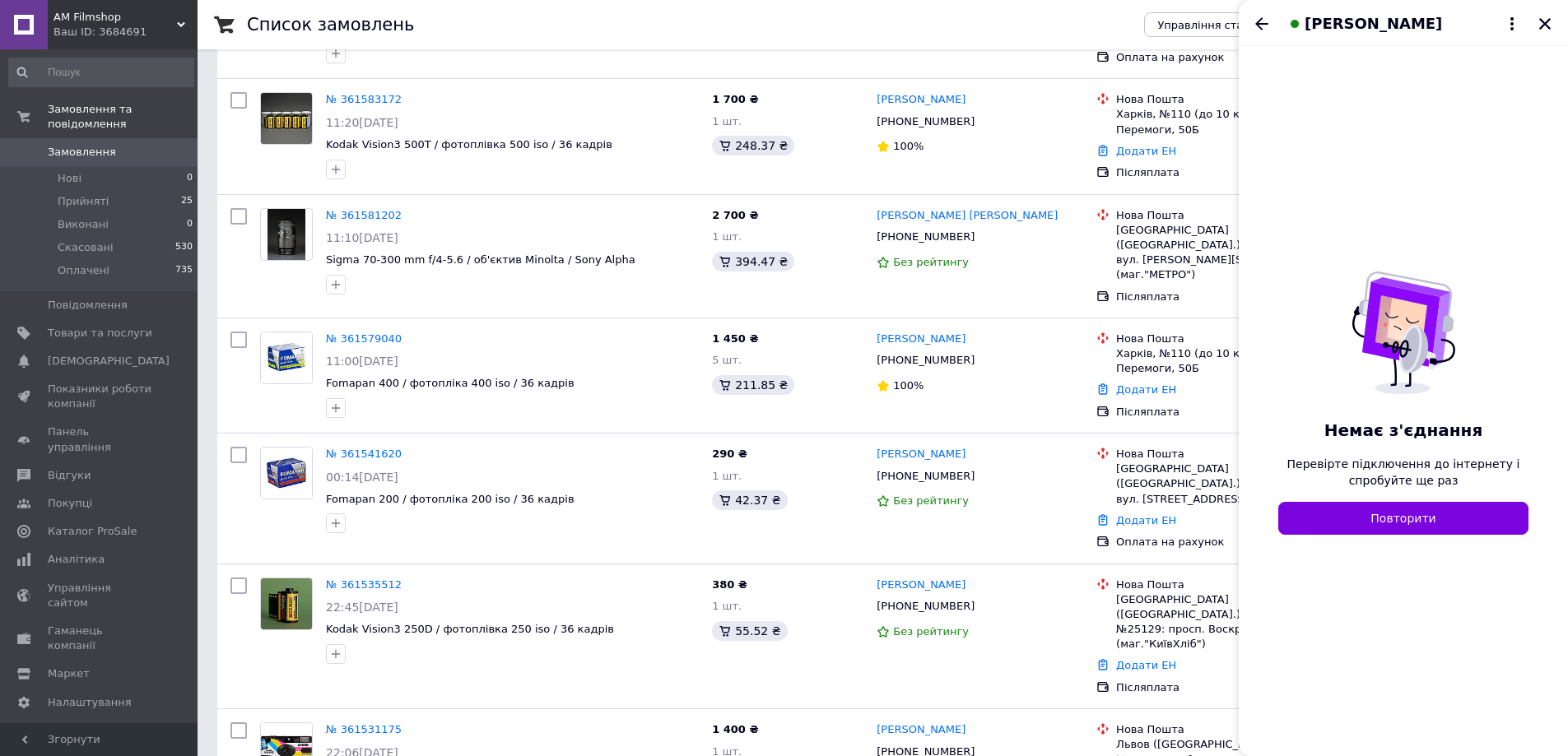
scroll to position [0, 0]
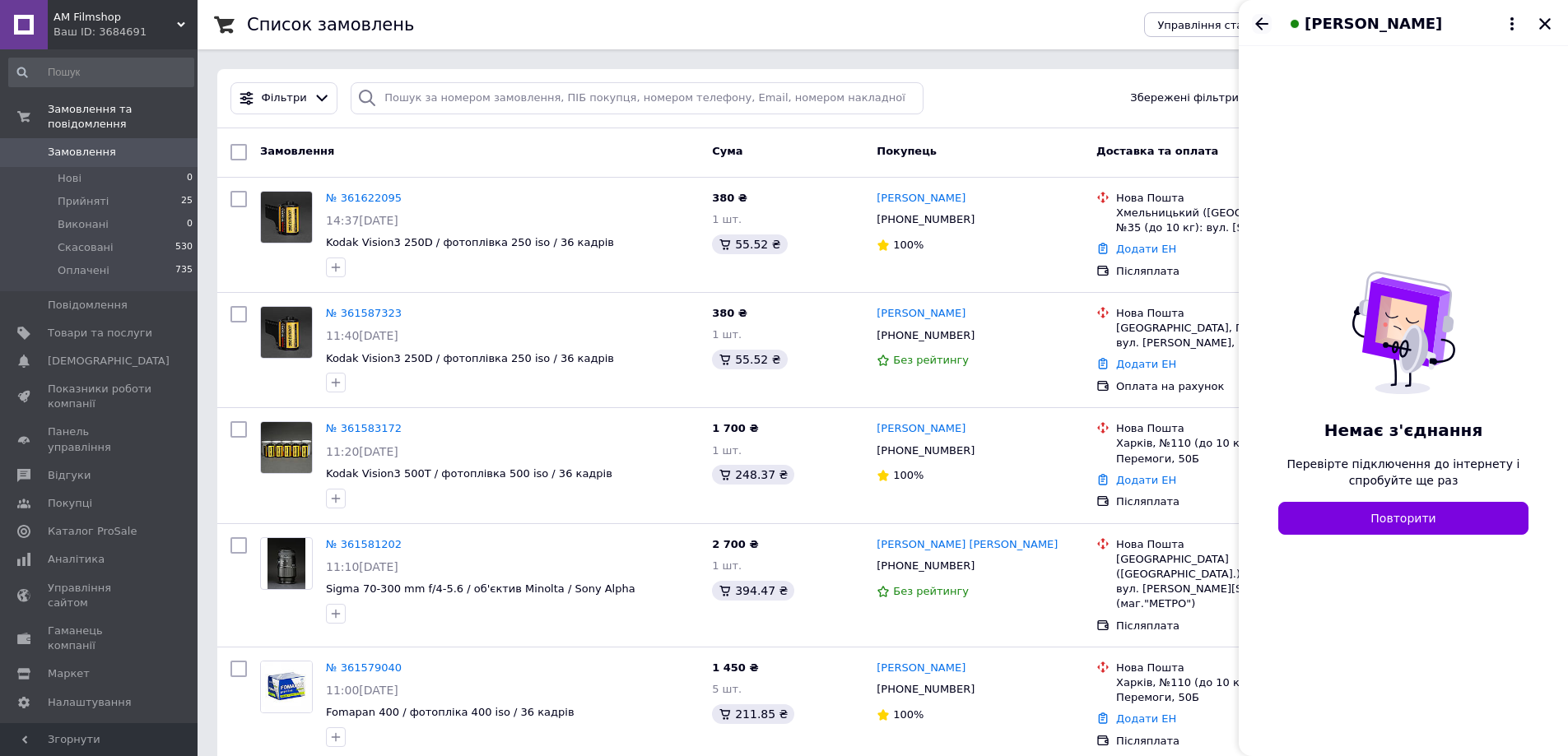
click at [1261, 22] on icon "Назад" at bounding box center [1261, 24] width 20 height 20
click at [1253, 23] on icon "Назад" at bounding box center [1261, 24] width 20 height 20
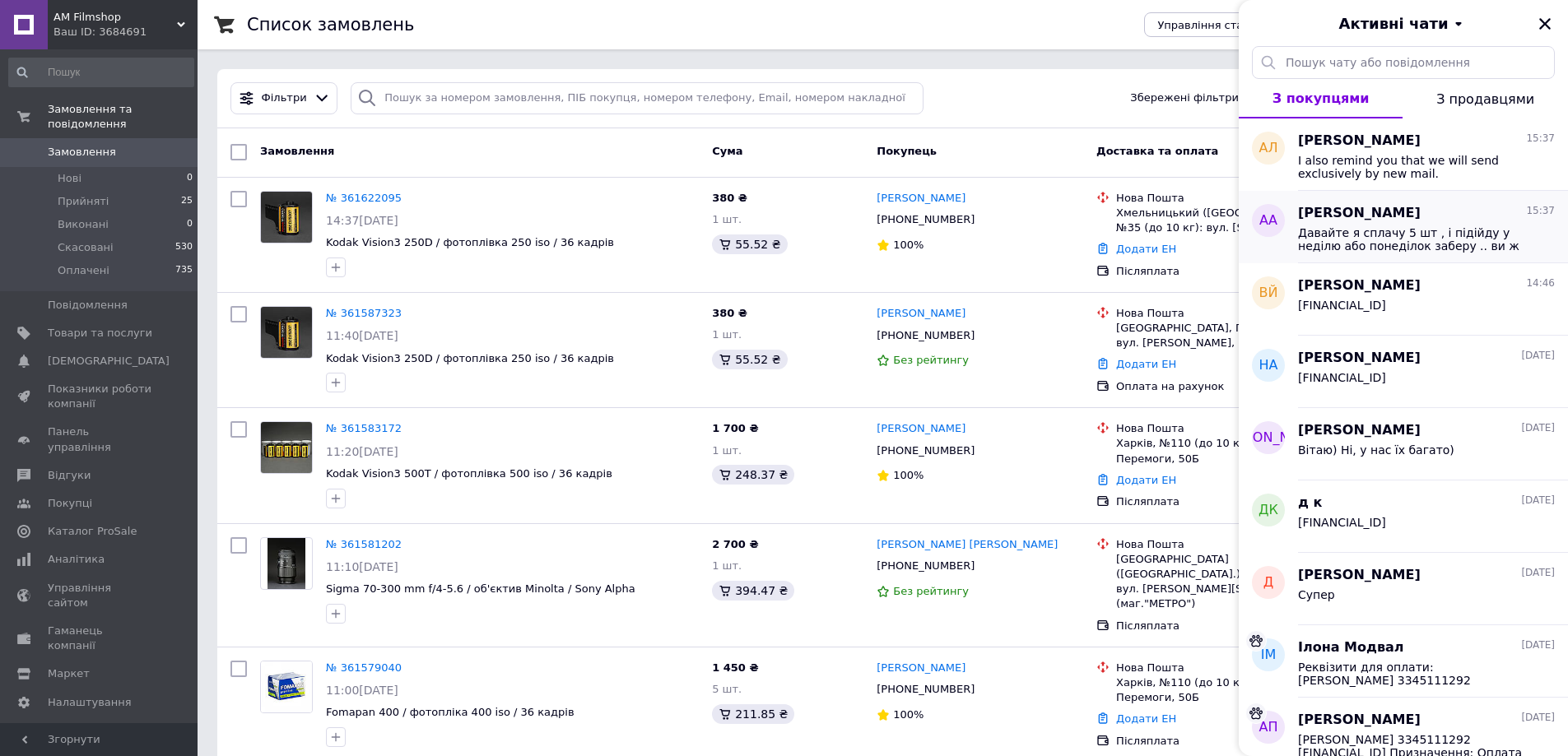
click at [1376, 223] on div "Давайте я сплачу 5 шт , і підійду у неділю або понеділок заберу .. ви ж як я па…" at bounding box center [1426, 237] width 257 height 29
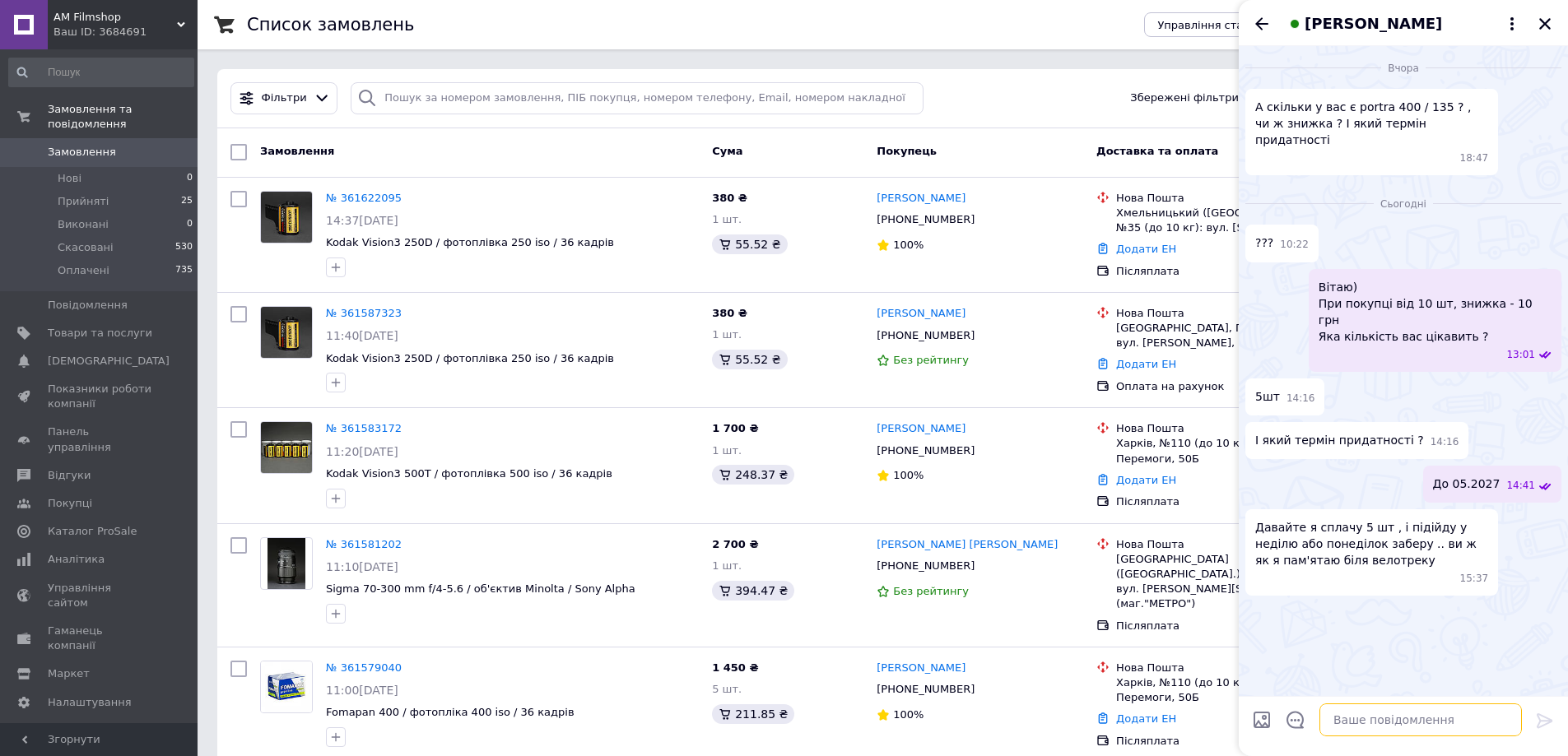
click at [1415, 721] on textarea at bounding box center [1420, 719] width 202 height 33
type textarea "Т"
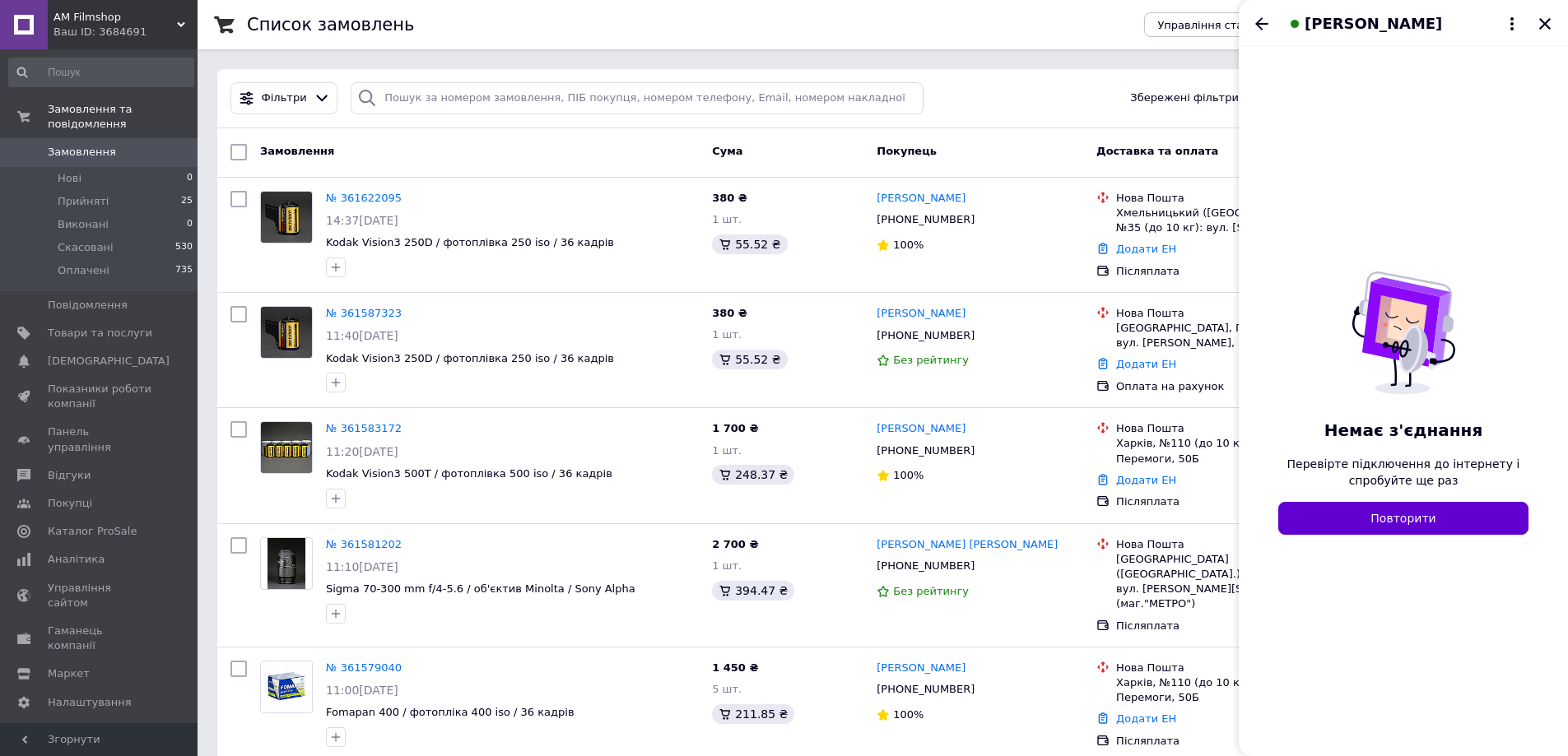
click at [1442, 505] on button "Повторити" at bounding box center [1403, 518] width 250 height 33
drag, startPoint x: 1442, startPoint y: 505, endPoint x: 1439, endPoint y: 512, distance: 7.6
click at [1442, 505] on button "Повторити" at bounding box center [1403, 518] width 250 height 33
click at [1437, 515] on button "Повторити" at bounding box center [1403, 518] width 250 height 33
click at [1265, 14] on icon "Назад" at bounding box center [1261, 24] width 20 height 20
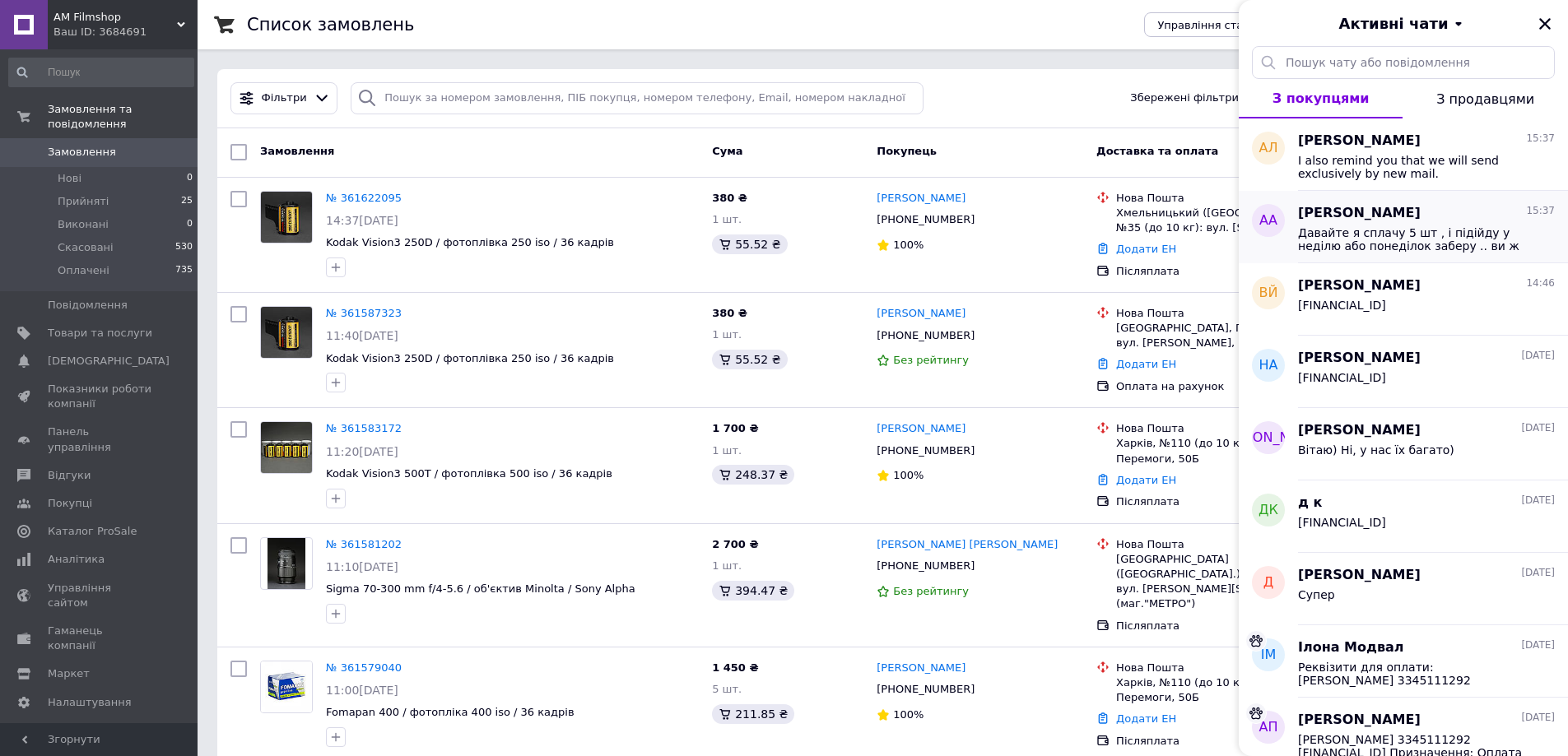
click at [1379, 225] on div "Давайте я сплачу 5 шт , і підійду у неділю або понеділок заберу .. ви ж як я па…" at bounding box center [1426, 237] width 257 height 29
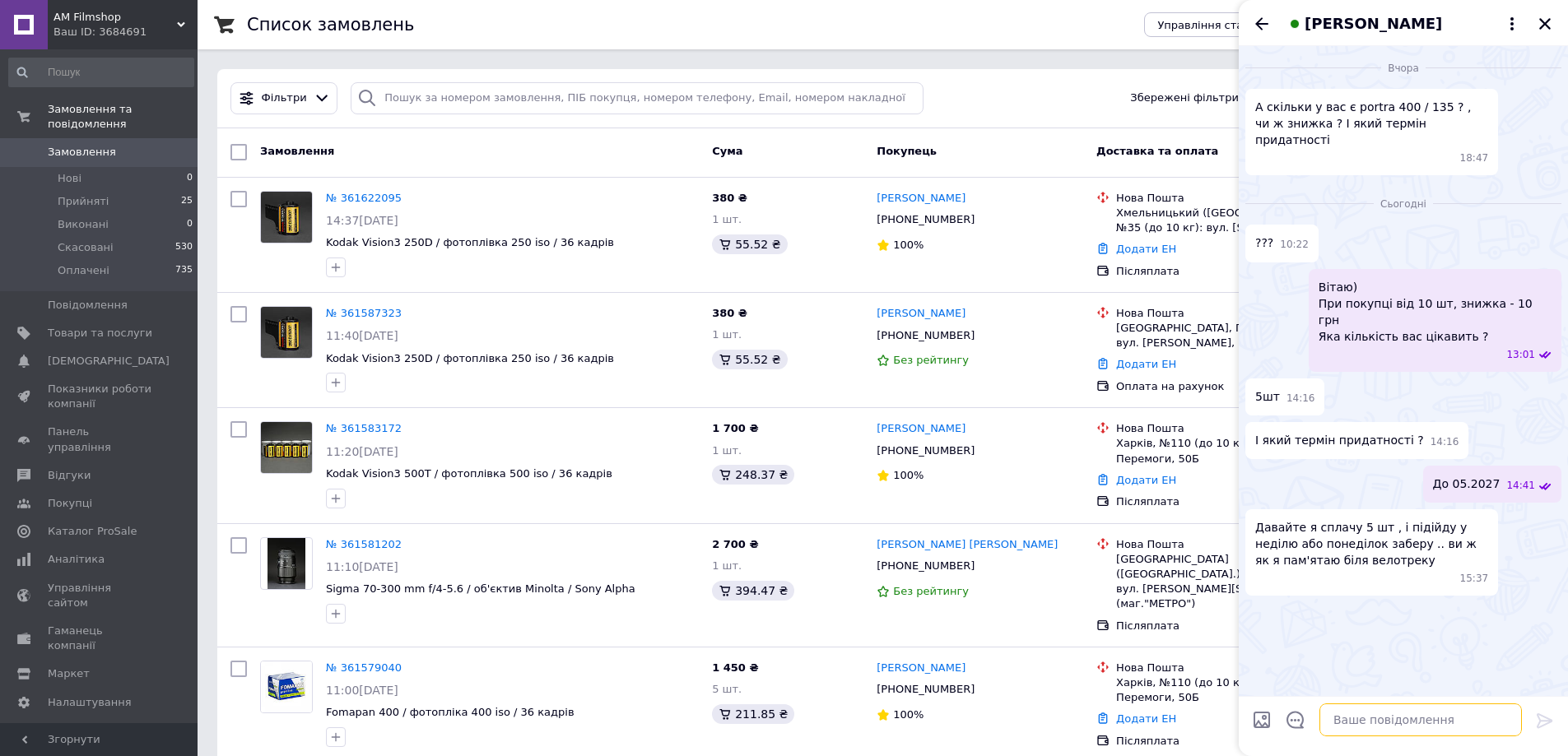
click at [1386, 707] on textarea at bounding box center [1420, 719] width 202 height 33
paste textarea "Гончара 43В Щоденно з 11:00 - 19:00"
type textarea "Так, Гончара 43В Щоденно з 11:00 - 19:00"
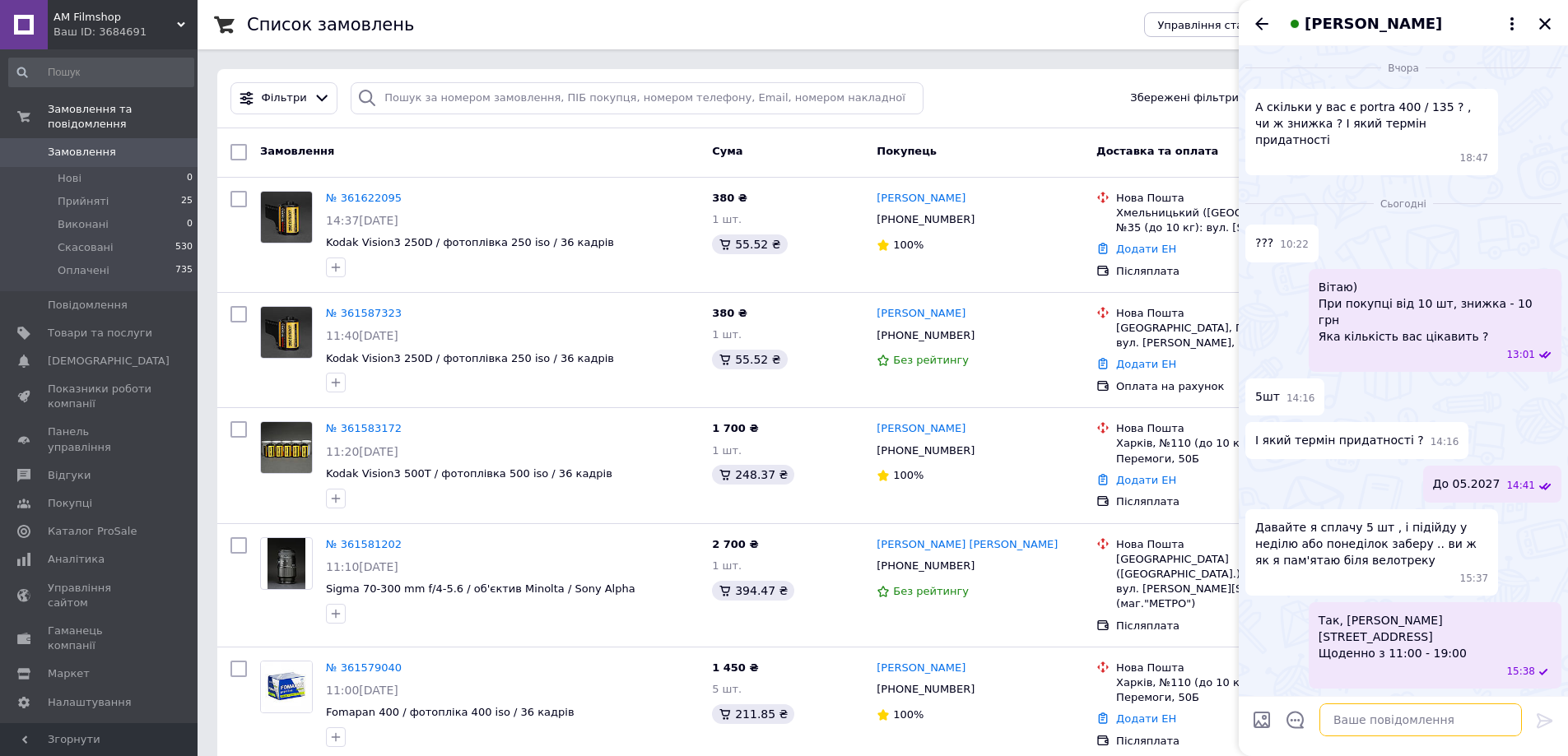
drag, startPoint x: 1386, startPoint y: 707, endPoint x: 1376, endPoint y: 728, distance: 23.3
click at [1383, 710] on textarea at bounding box center [1420, 719] width 202 height 33
click at [1376, 728] on textarea at bounding box center [1420, 719] width 202 height 33
type textarea "Сплати можна і у фізичному магазині, у нас є термінал )"
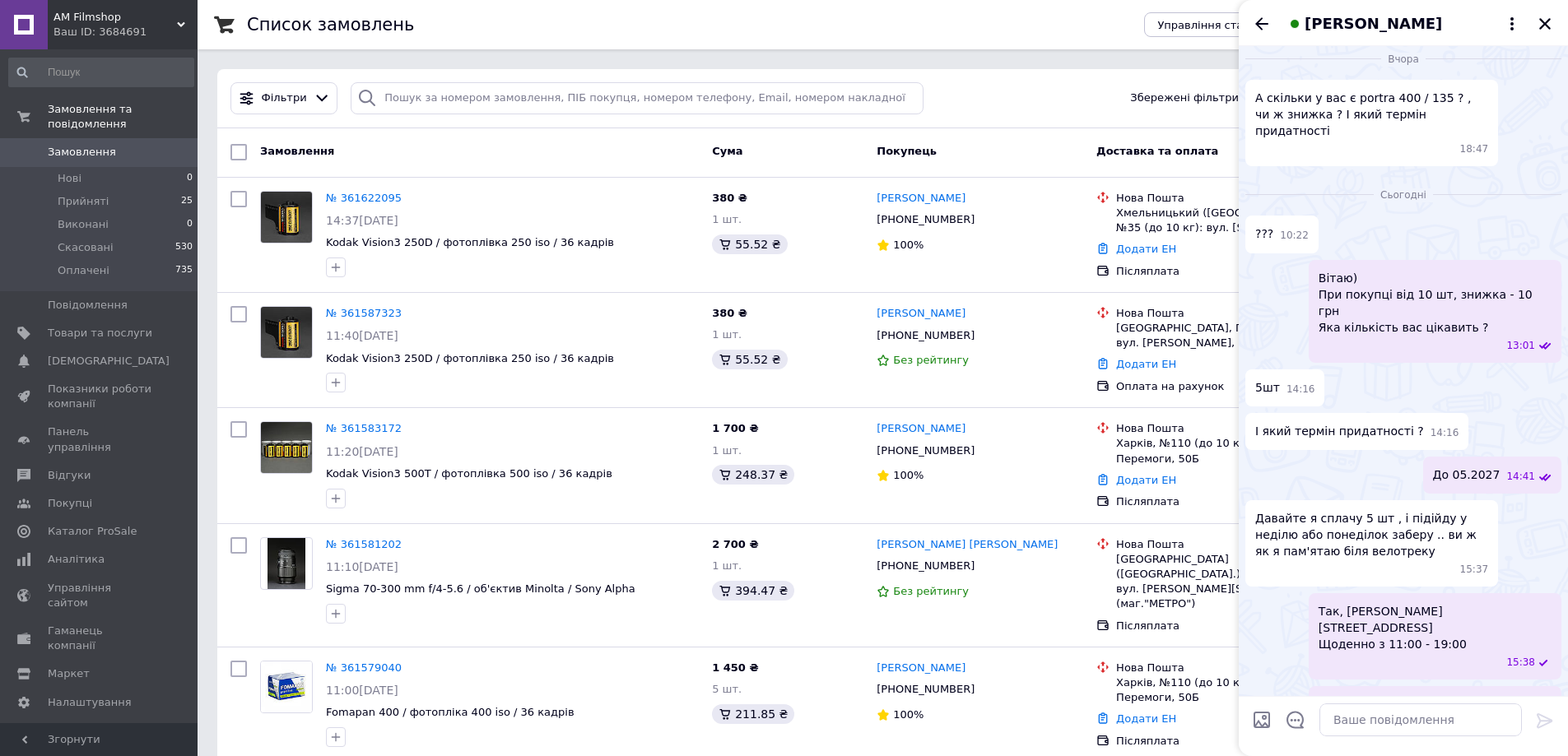
click at [1387, 510] on span "Давайте я сплачу 5 шт , і підійду у неділю або понеділок заберу .. ви ж як я па…" at bounding box center [1371, 534] width 233 height 49
click at [1408, 510] on span "Давайте я сплачу 5 шт , і підійду у неділю або понеділок заберу .. ви ж як я па…" at bounding box center [1371, 534] width 233 height 49
click at [1413, 510] on span "Давайте я сплачу 5 шт , і підійду у неділю або понеділок заберу .. ви ж як я па…" at bounding box center [1371, 534] width 233 height 49
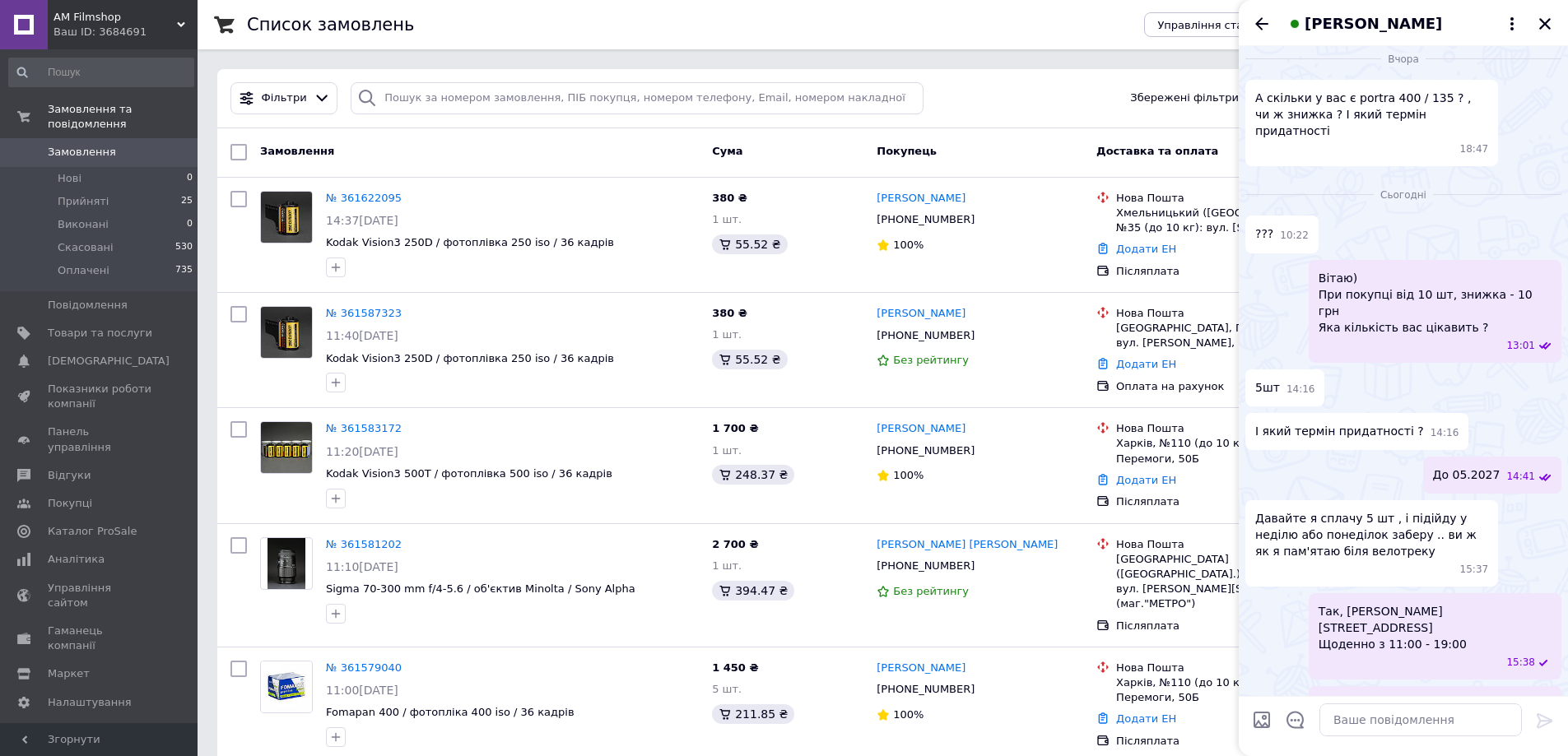
click at [1422, 524] on span "Давайте я сплачу 5 шт , і підійду у неділю або понеділок заберу .. ви ж як я па…" at bounding box center [1371, 534] width 233 height 49
click at [1257, 22] on icon "Назад" at bounding box center [1261, 23] width 13 height 12
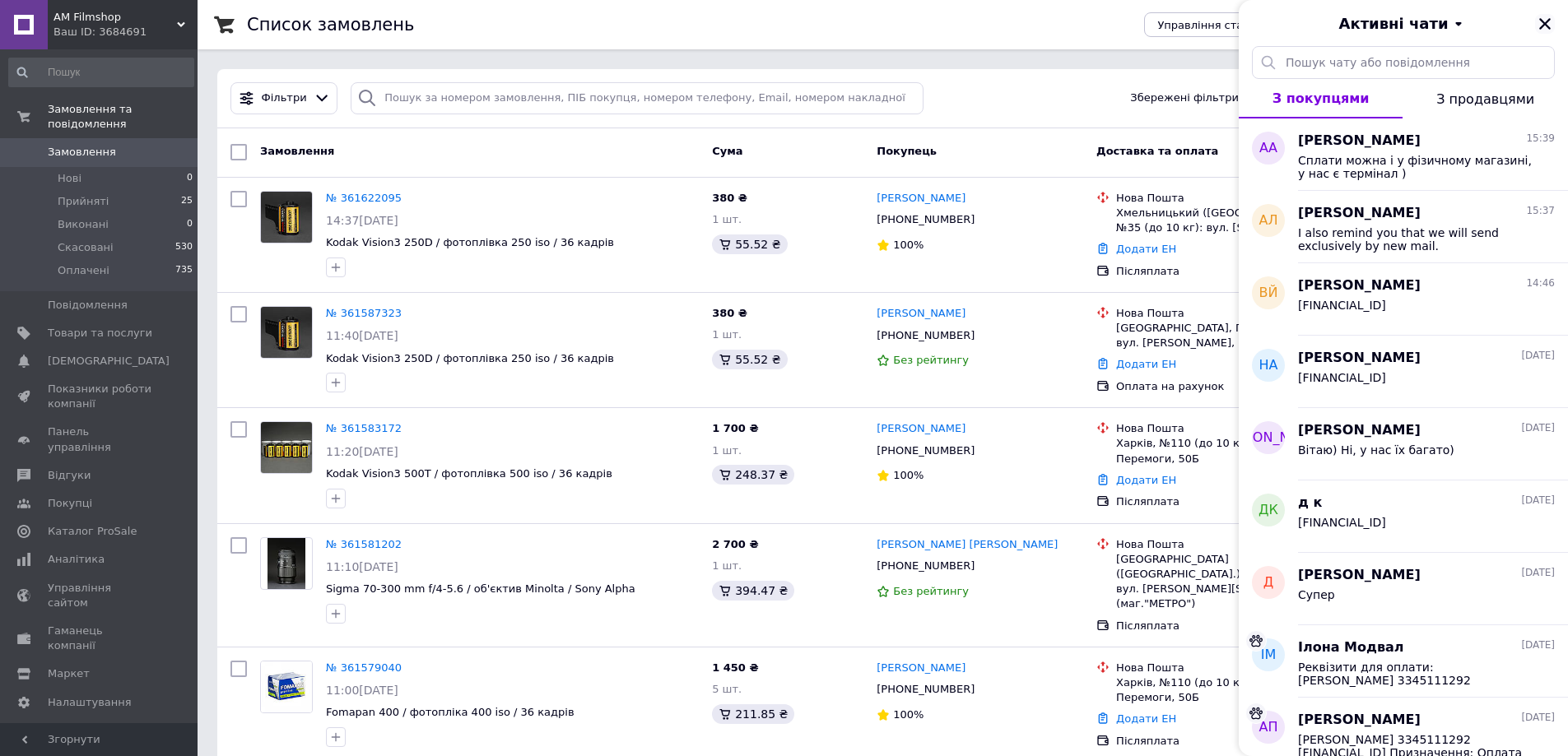
click at [1539, 23] on icon "Закрити" at bounding box center [1544, 24] width 15 height 15
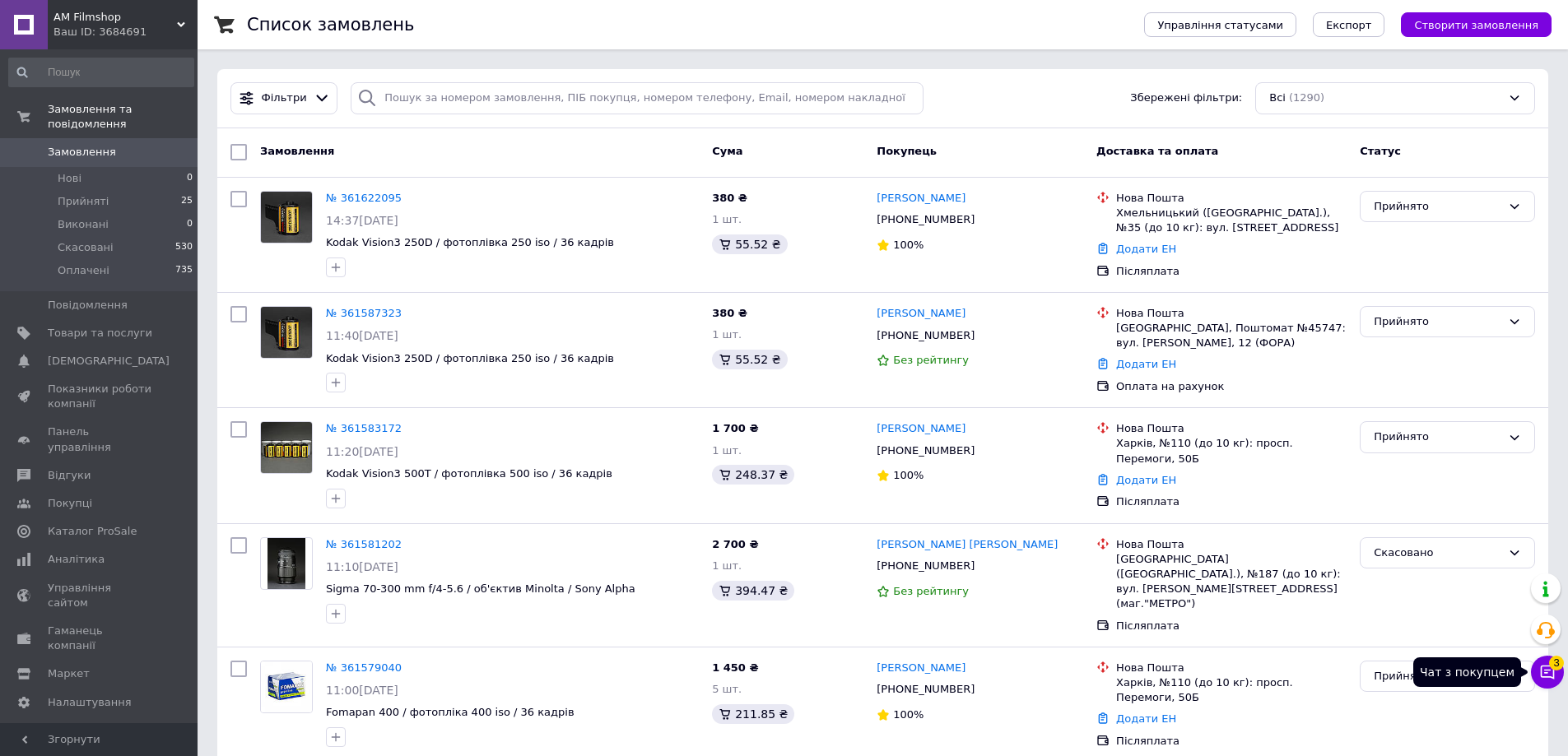
click at [1555, 664] on span "3" at bounding box center [1557, 664] width 15 height 15
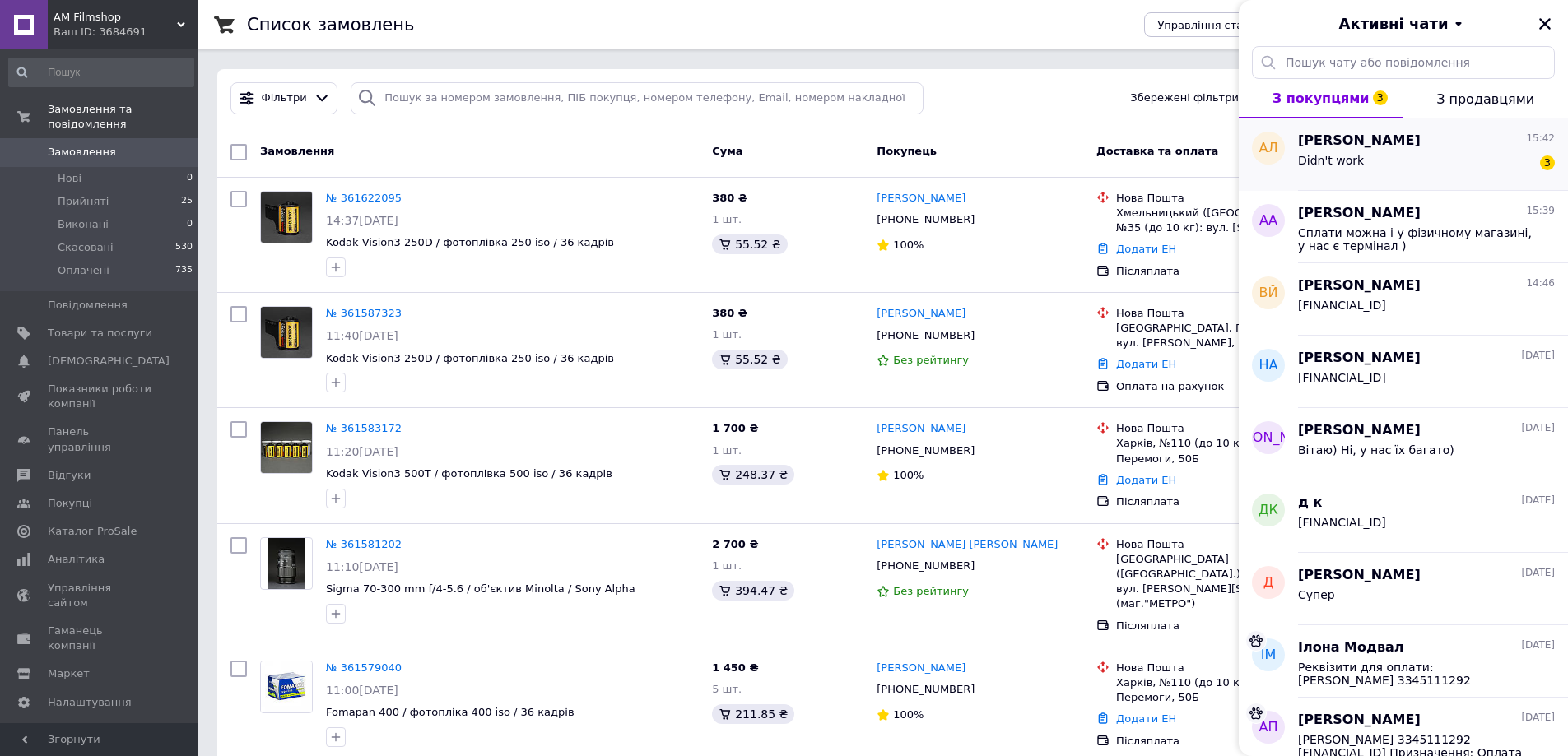
click at [1498, 166] on div "Didn't work 3" at bounding box center [1426, 164] width 257 height 26
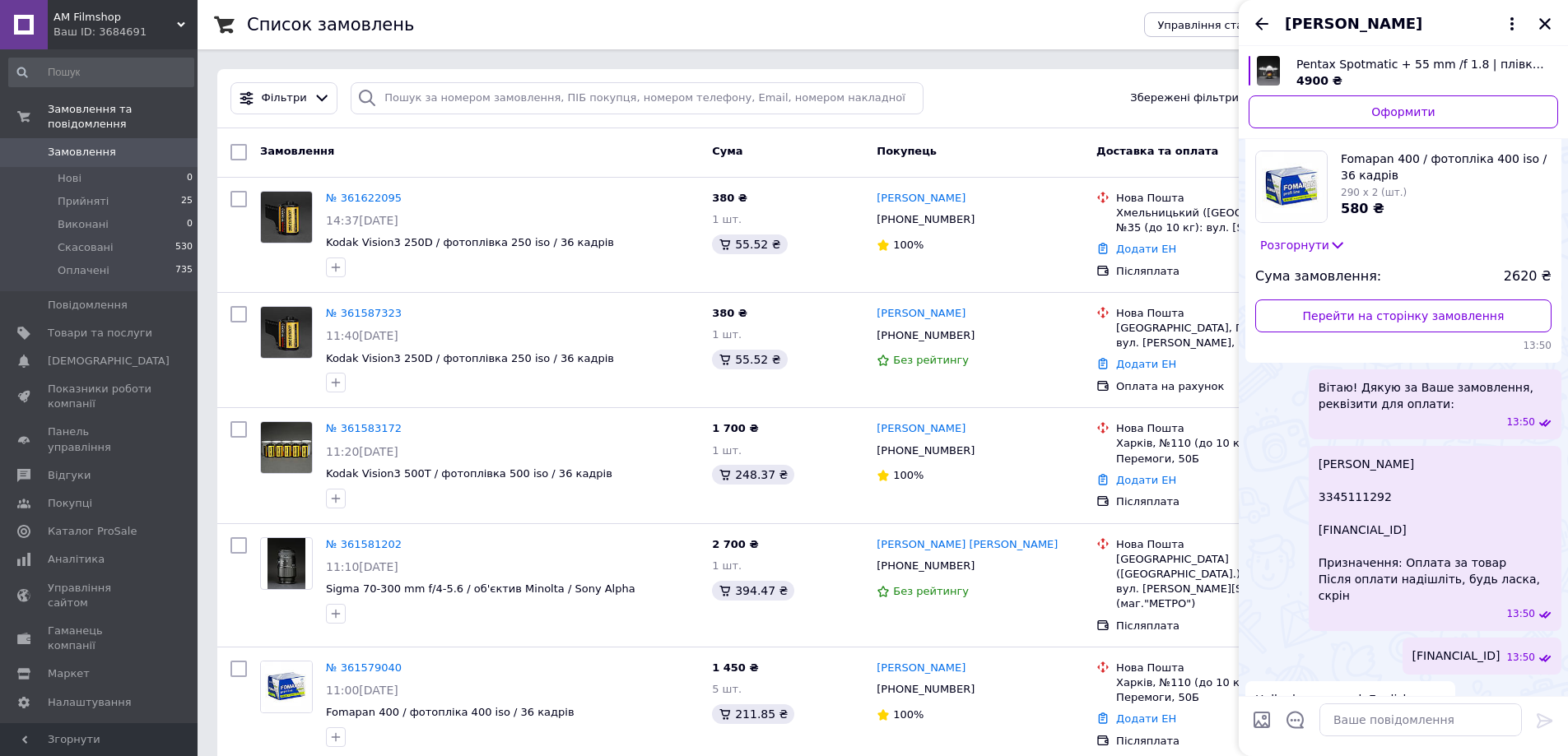
scroll to position [15063, 0]
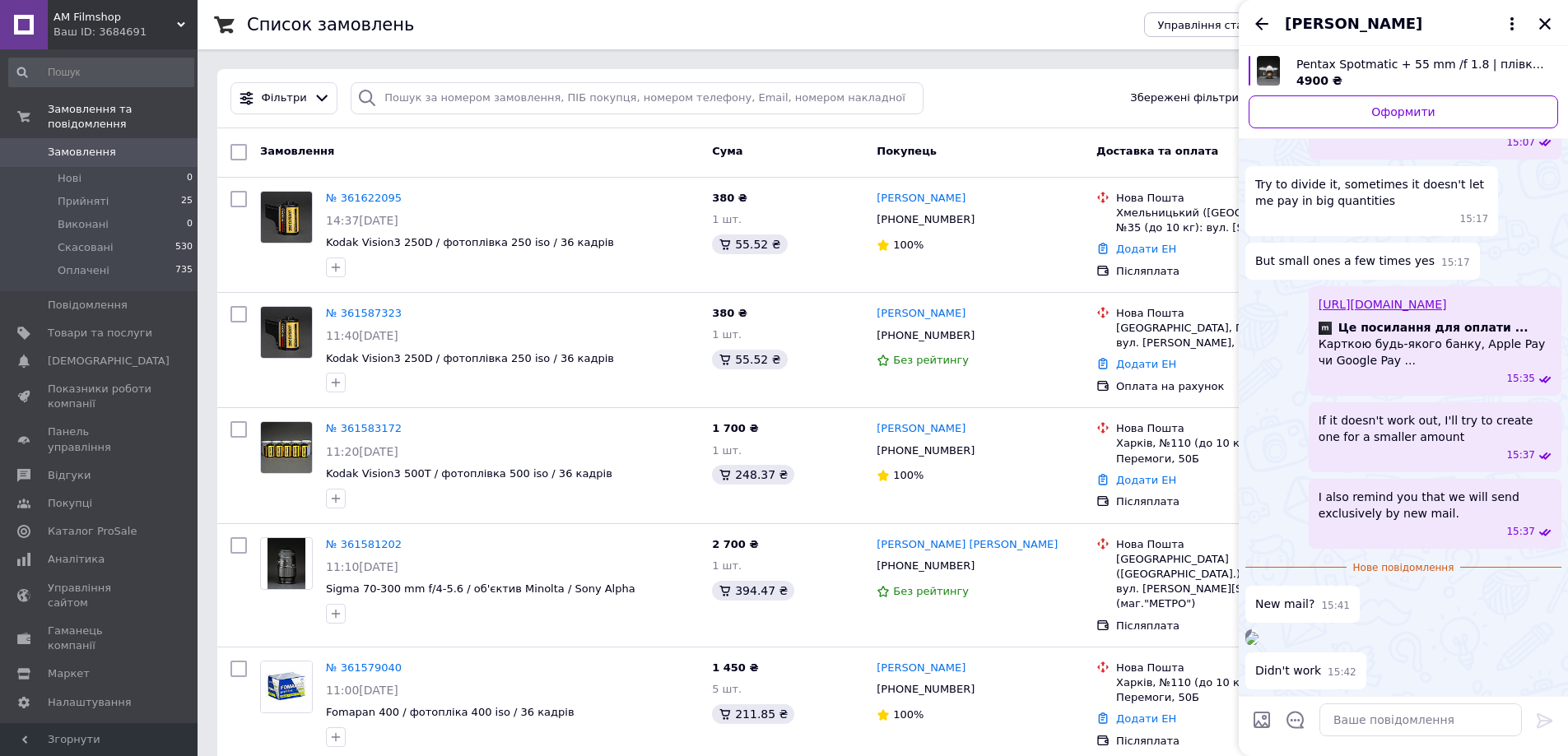
click at [1258, 631] on img at bounding box center [1252, 638] width 13 height 13
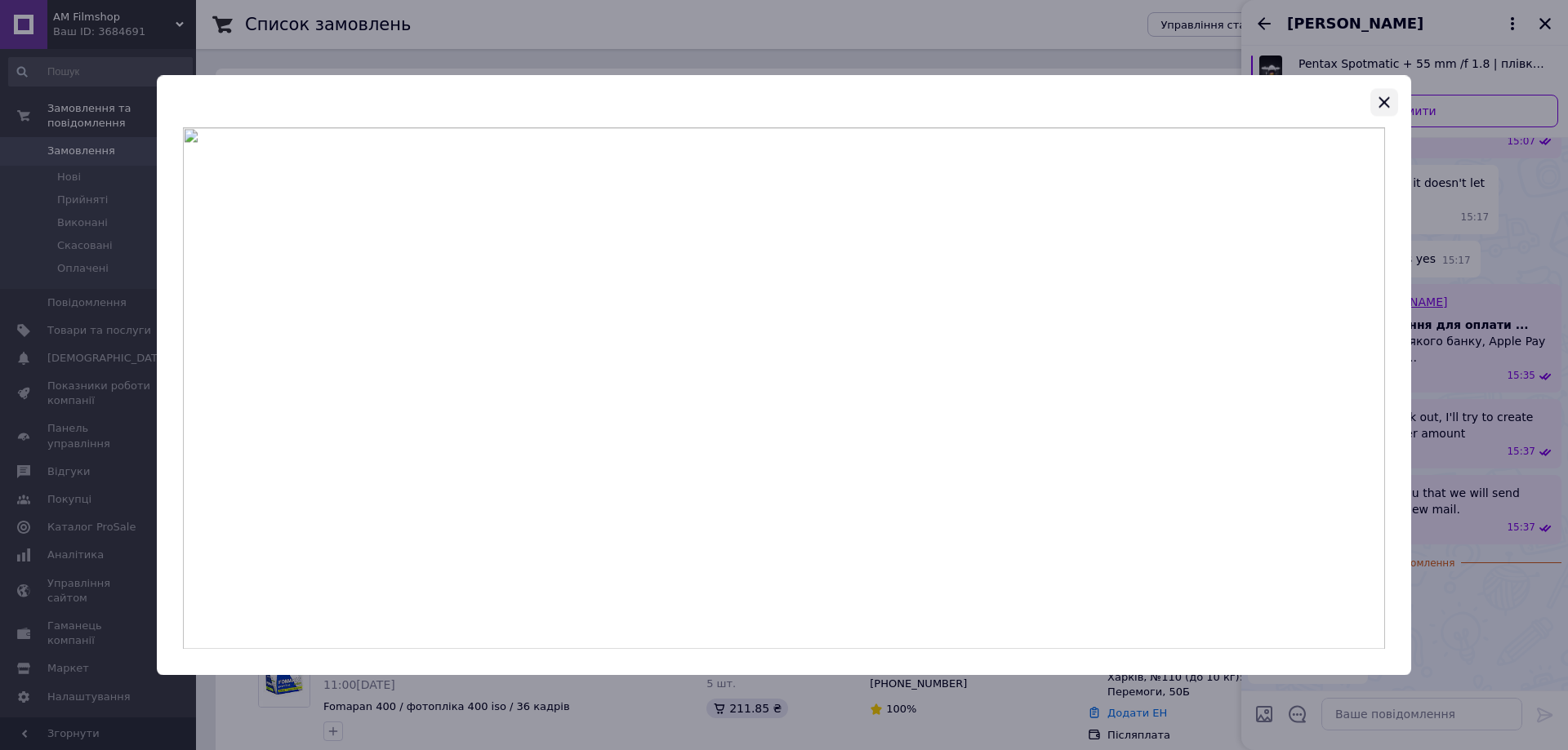
click at [1384, 95] on icon "button" at bounding box center [1383, 102] width 20 height 20
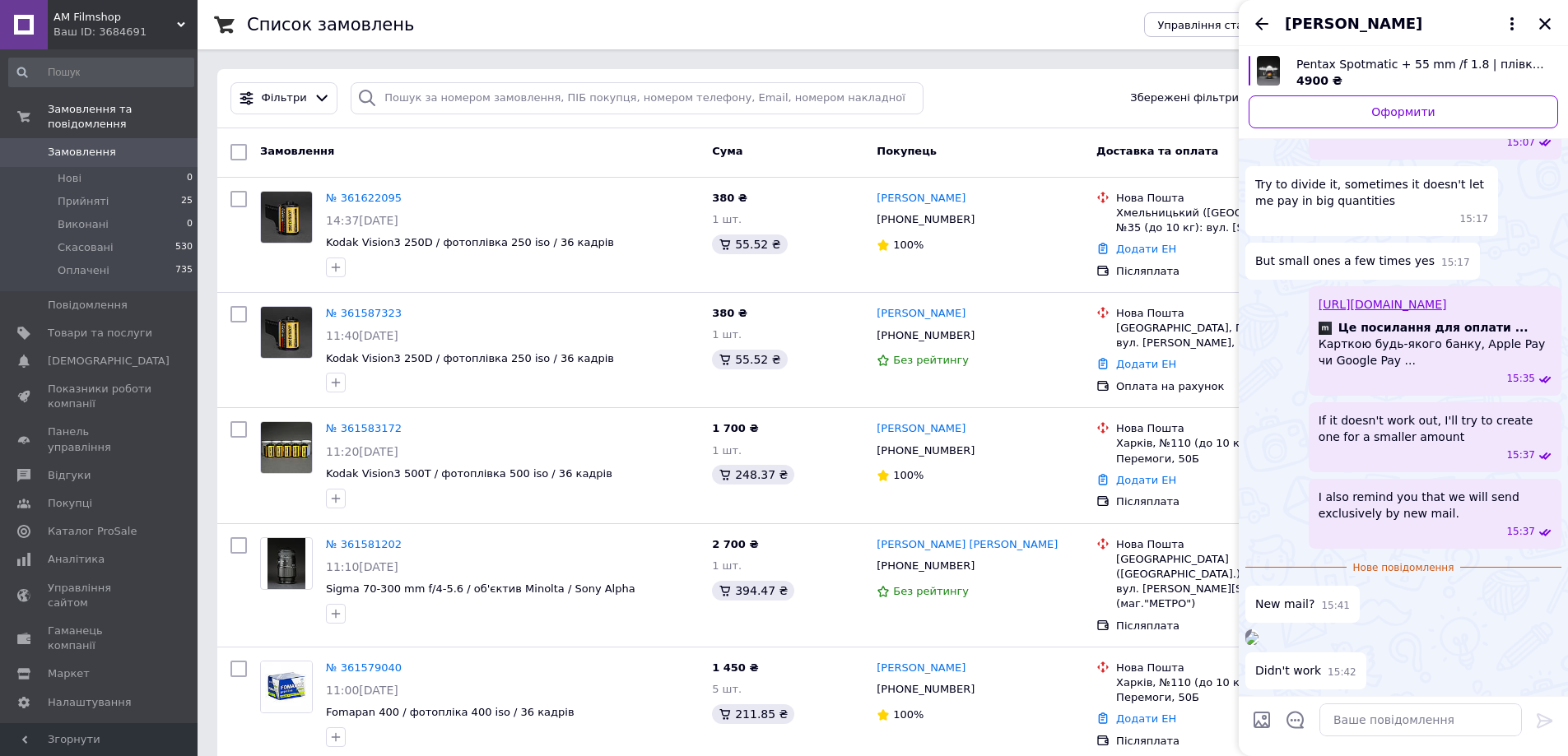
scroll to position [14979, 0]
drag, startPoint x: 1251, startPoint y: 374, endPoint x: 1304, endPoint y: 370, distance: 53.2
click at [1304, 586] on div "New mail? 15:41" at bounding box center [1302, 604] width 114 height 37
click at [1423, 586] on div "New mail? 15:41" at bounding box center [1403, 604] width 316 height 37
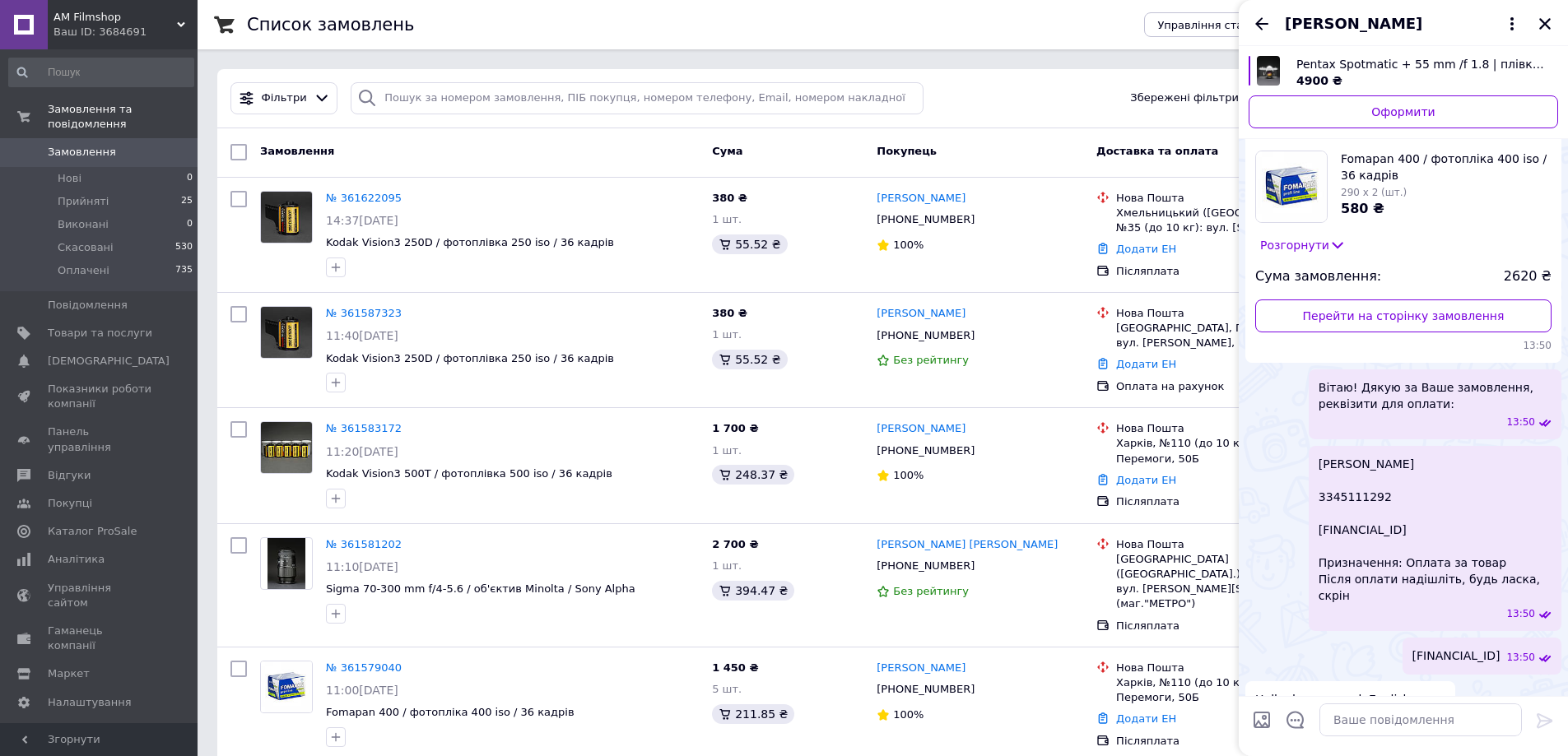
scroll to position [15033, 0]
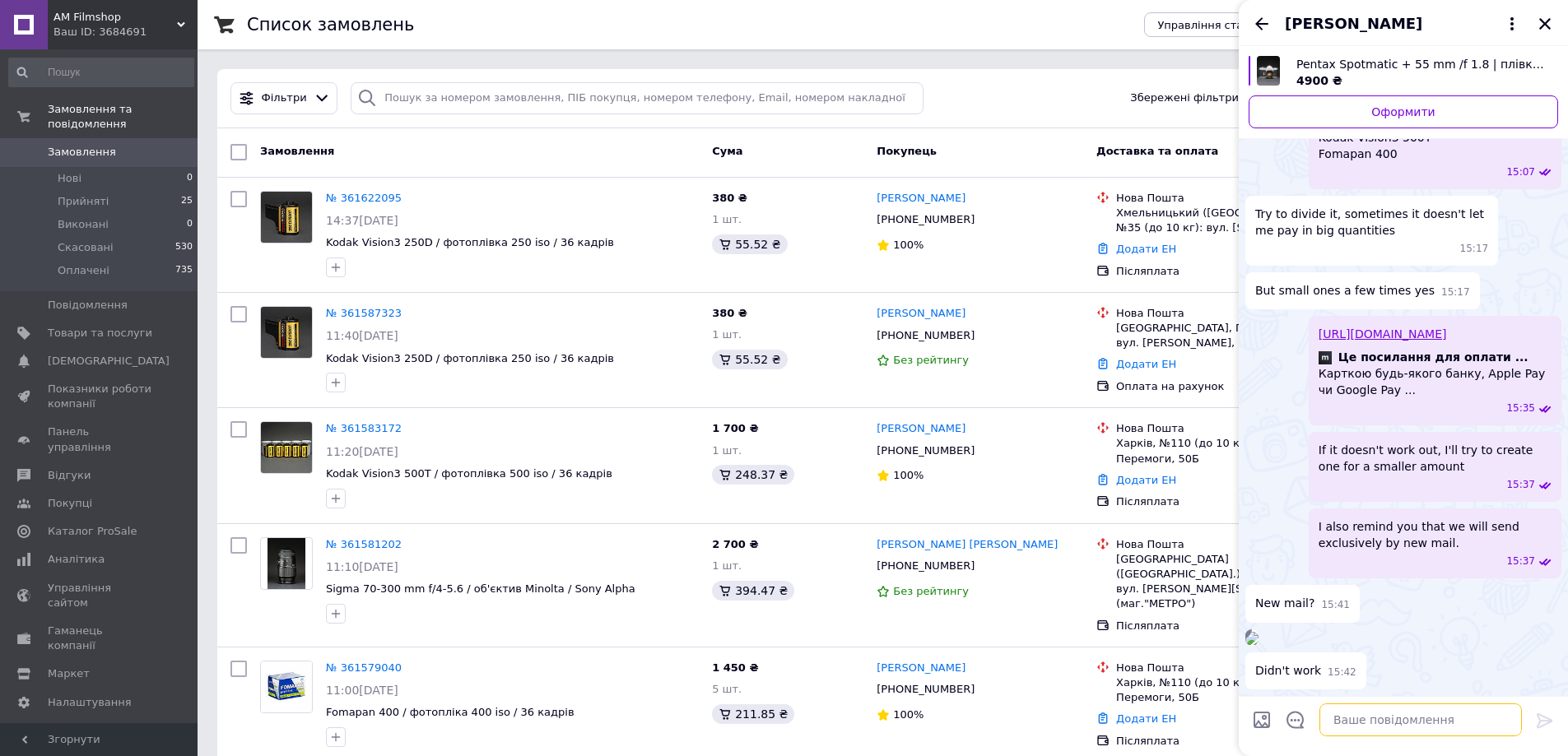
click at [1388, 718] on textarea at bounding box center [1420, 719] width 202 height 33
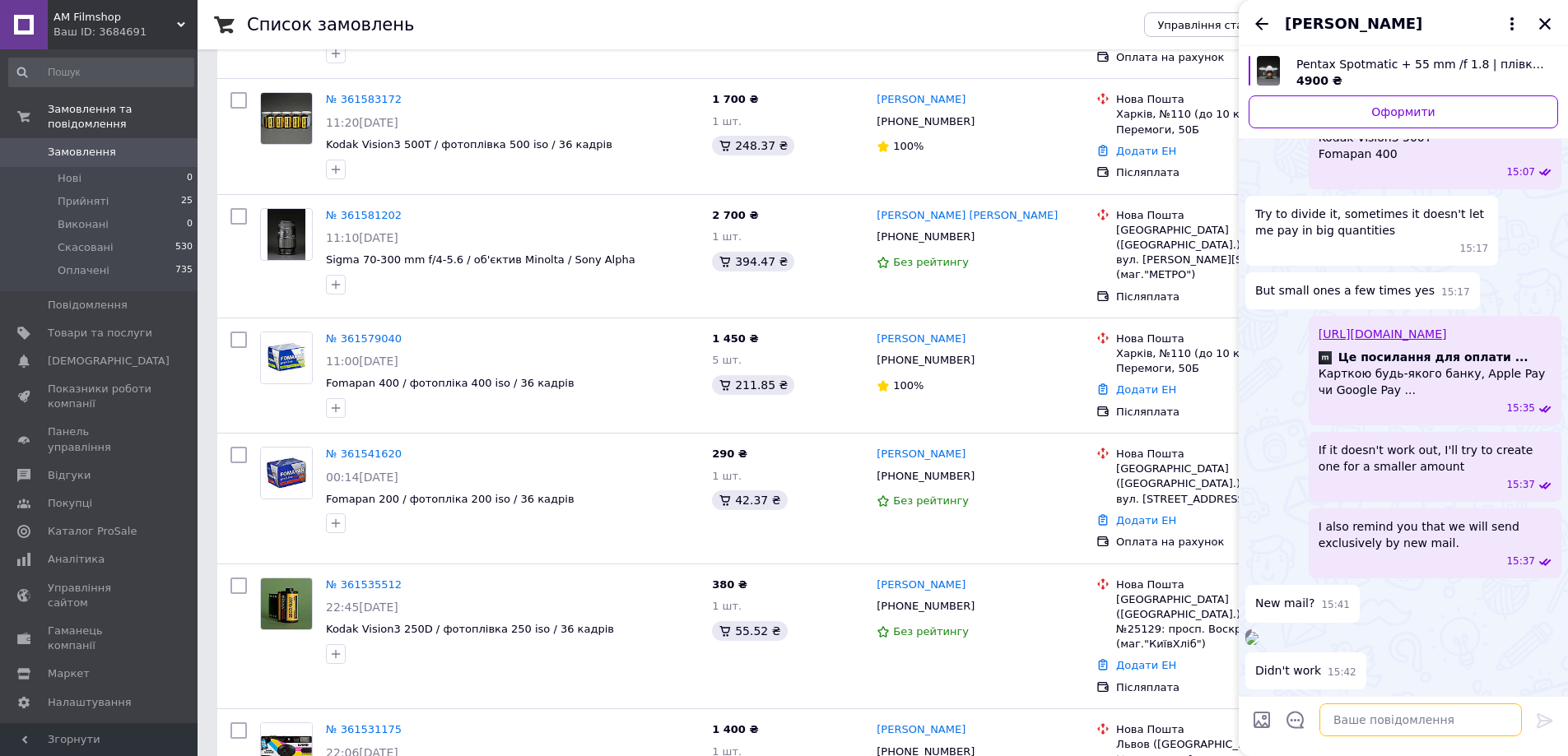
scroll to position [0, 0]
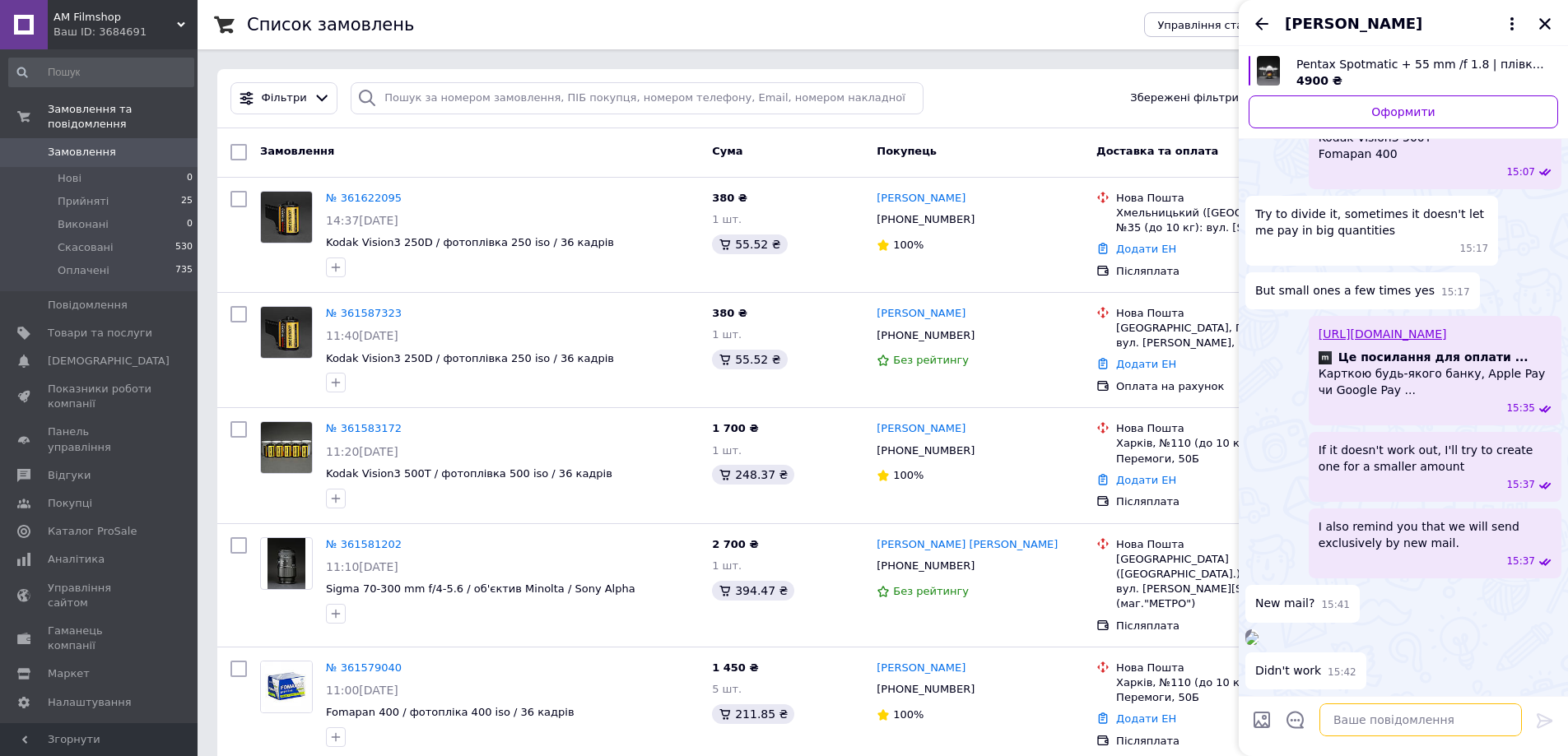
click at [1392, 717] on textarea at bounding box center [1420, 719] width 202 height 33
click at [1333, 727] on textarea at bounding box center [1420, 719] width 202 height 33
paste textarea "Sorry, I can't do this [DATE], would it be convenient for you [DATE]?"
type textarea "Sorry, I can't do this [DATE], would it be convenient for you [DATE]?"
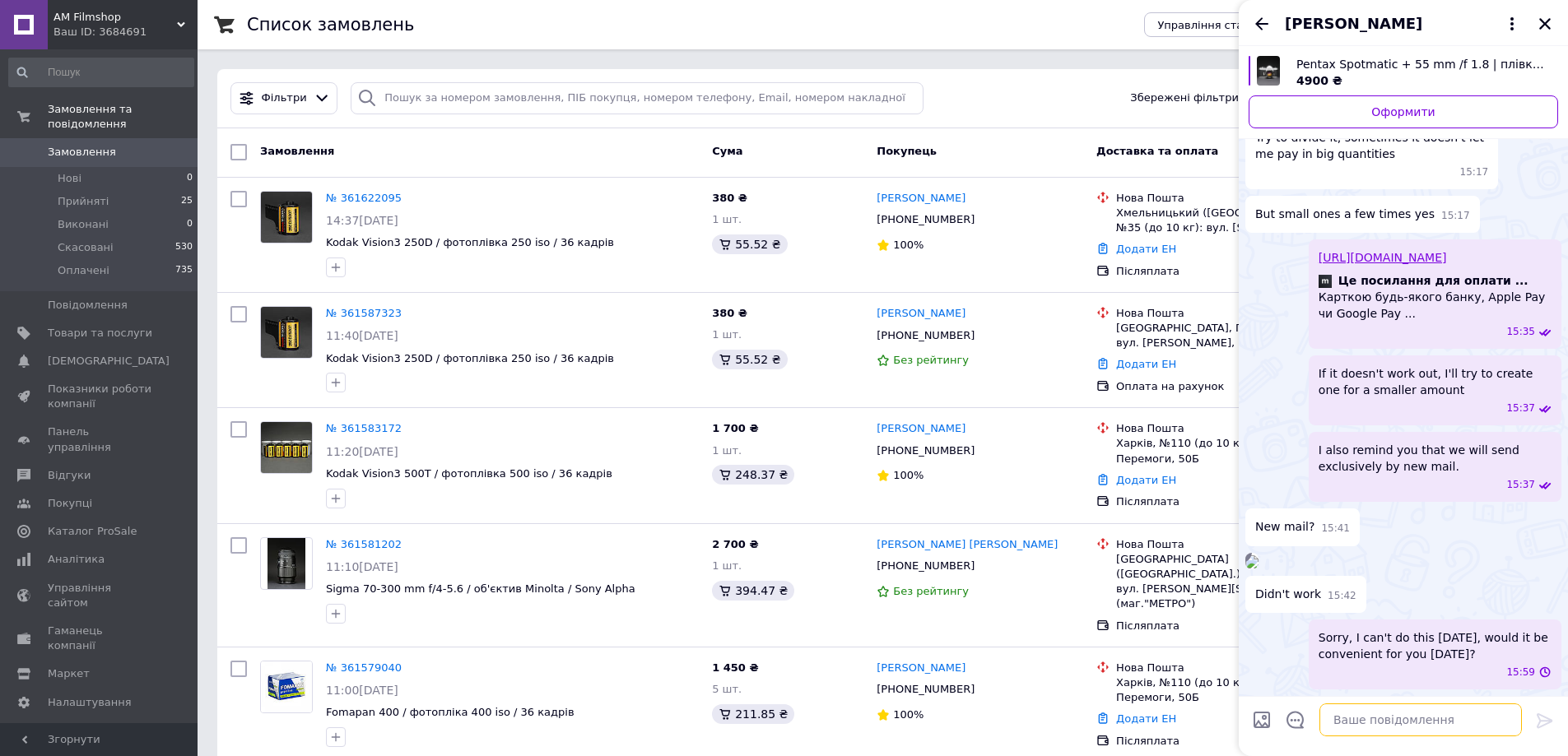
scroll to position [15027, 0]
click at [1543, 25] on icon "Закрити" at bounding box center [1544, 24] width 11 height 11
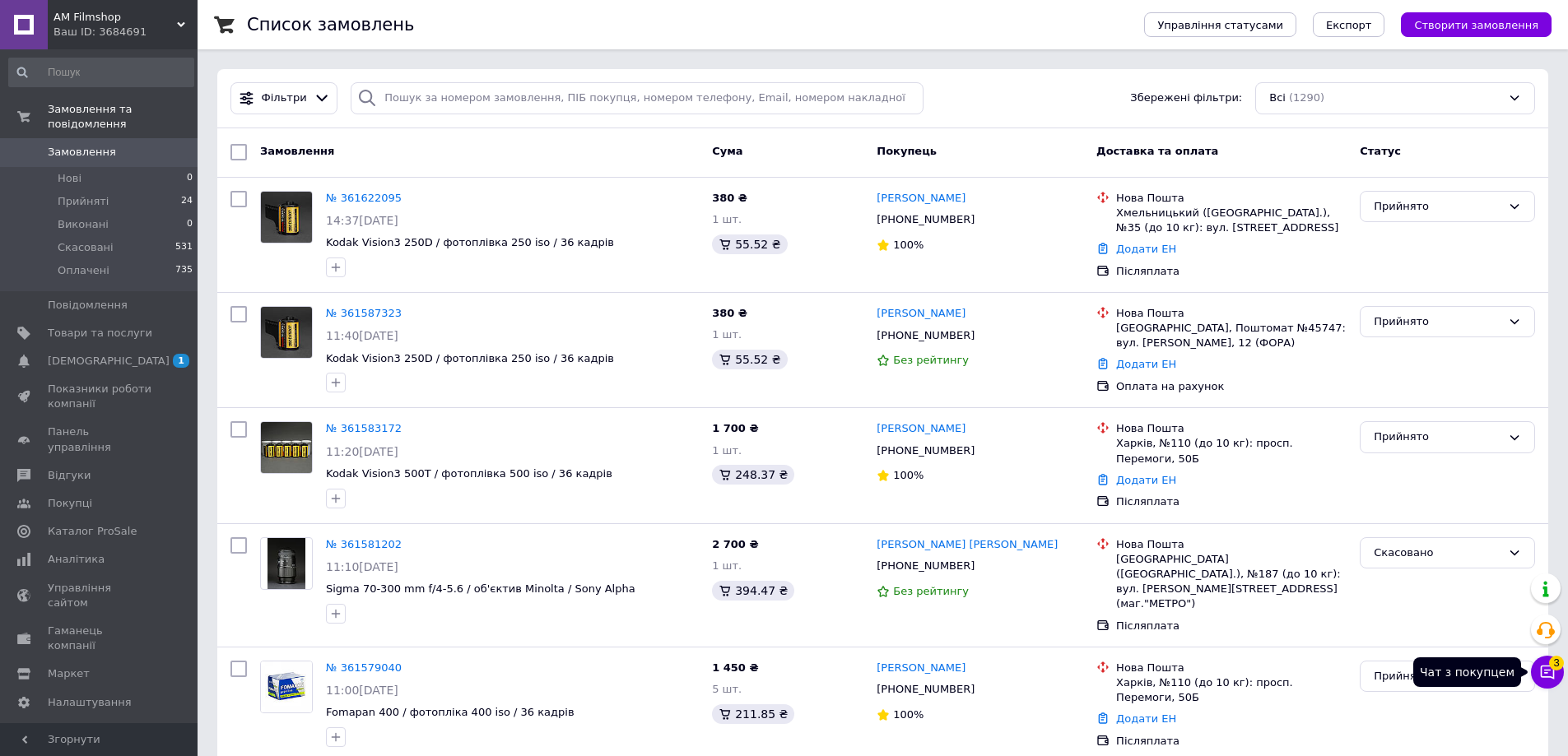
click at [1543, 662] on button "Чат з покупцем 3" at bounding box center [1546, 672] width 33 height 33
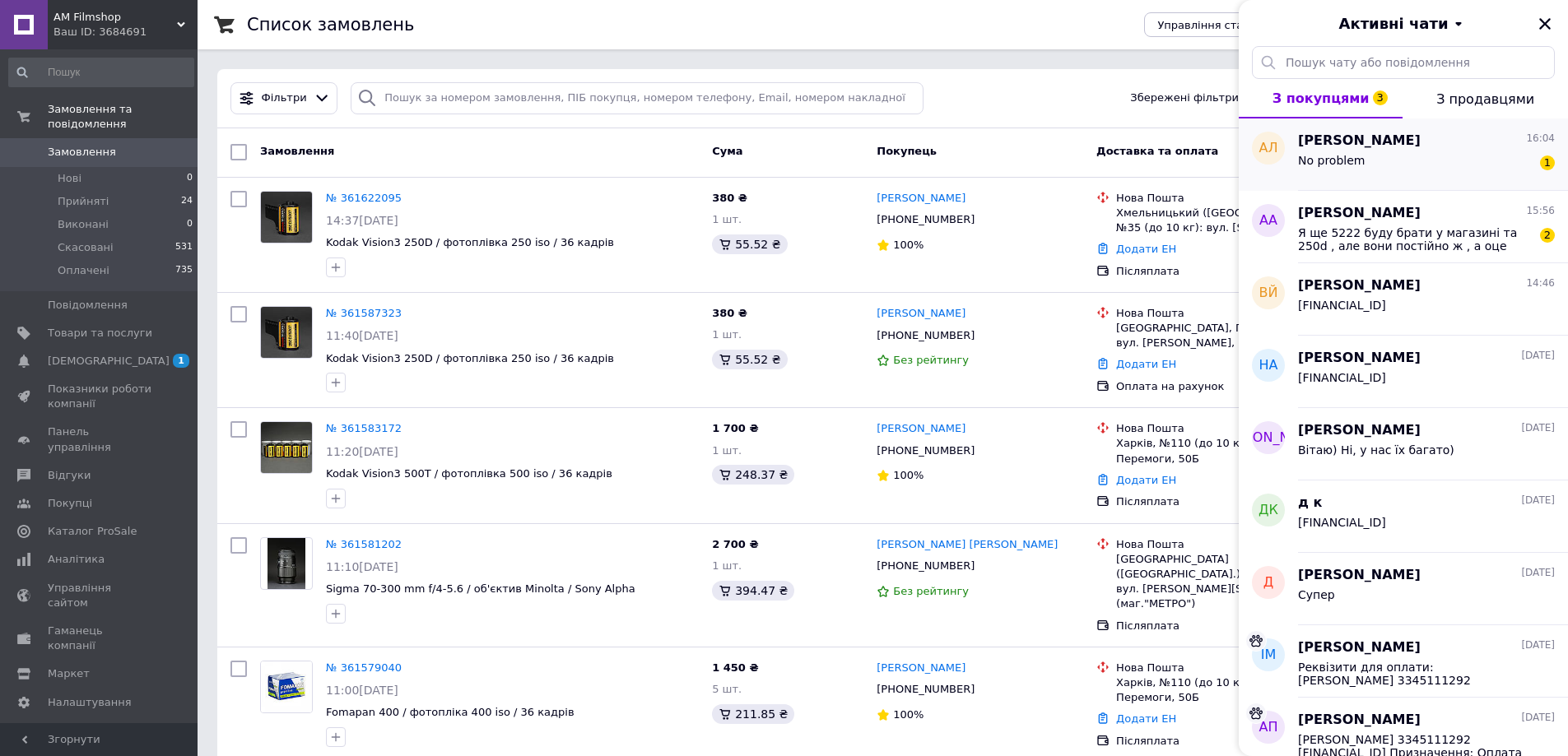
click at [1404, 153] on div "No problem 1" at bounding box center [1426, 164] width 257 height 26
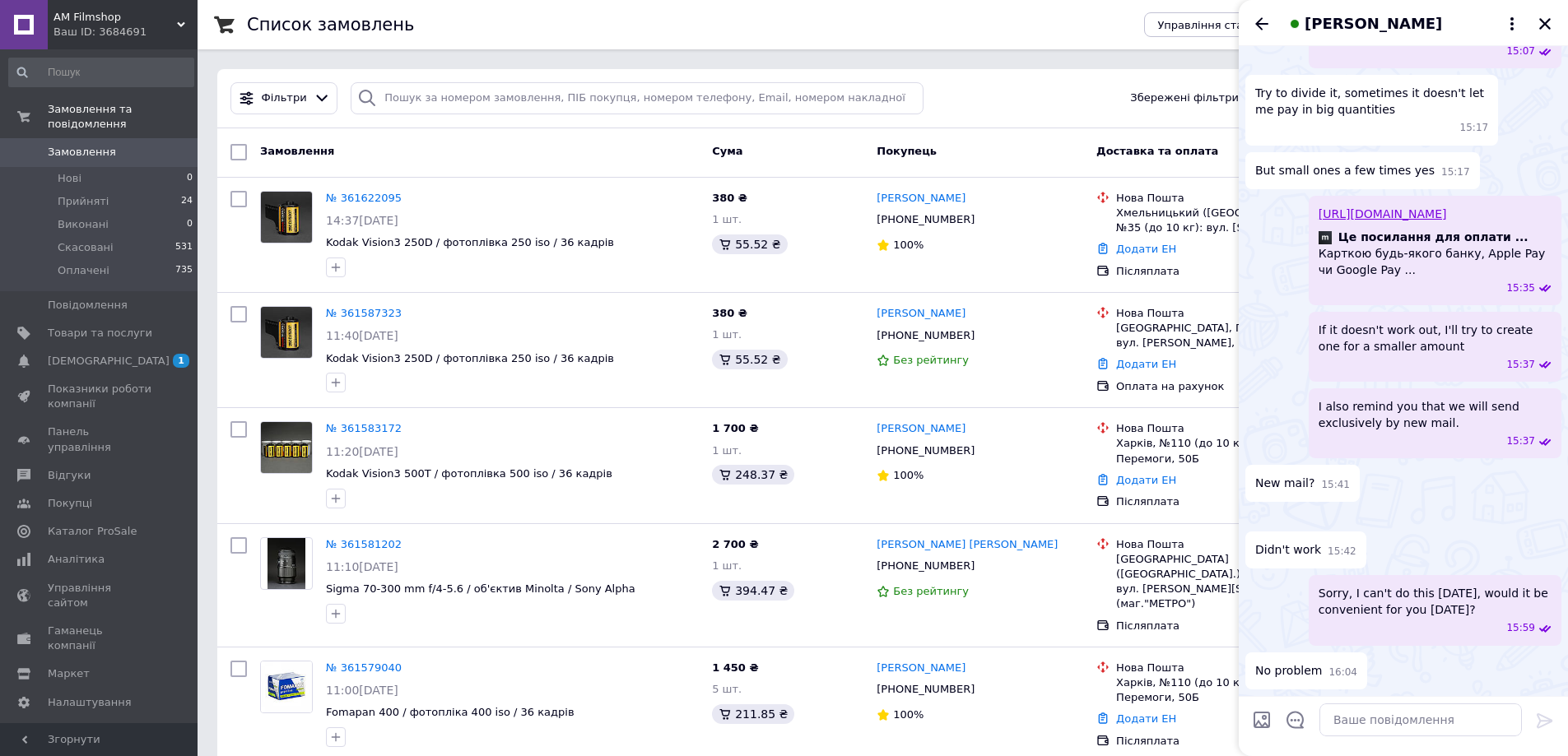
scroll to position [2816, 0]
click at [1382, 718] on textarea at bounding box center [1420, 719] width 202 height 33
click at [1383, 724] on textarea at bounding box center [1420, 719] width 202 height 33
click at [1367, 722] on textarea at bounding box center [1420, 719] width 202 height 33
paste textarea "please try again, this is what the bank wrote to you:"
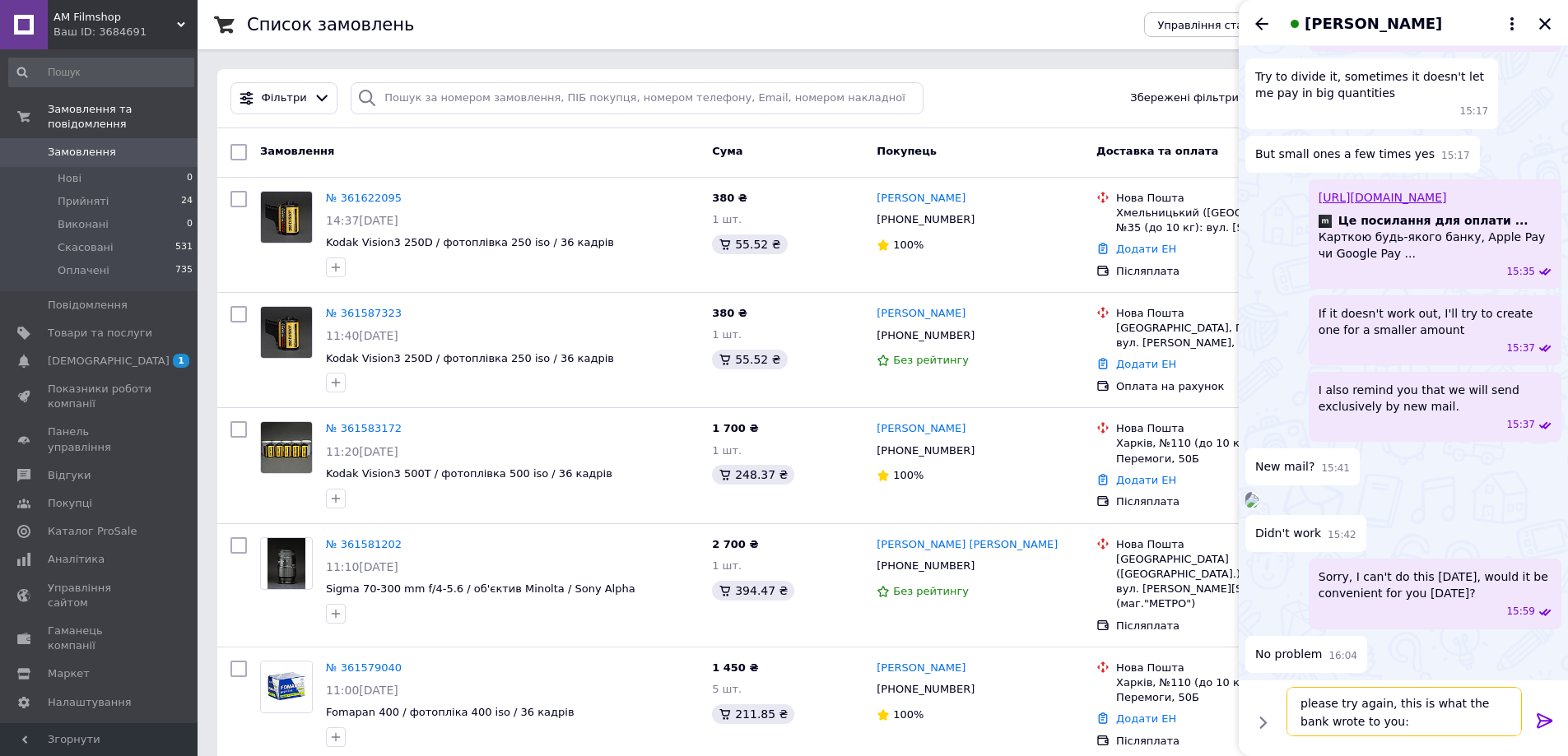
type textarea "please try again, this is what the bank wrote to you:"
click at [1541, 717] on icon at bounding box center [1544, 720] width 20 height 20
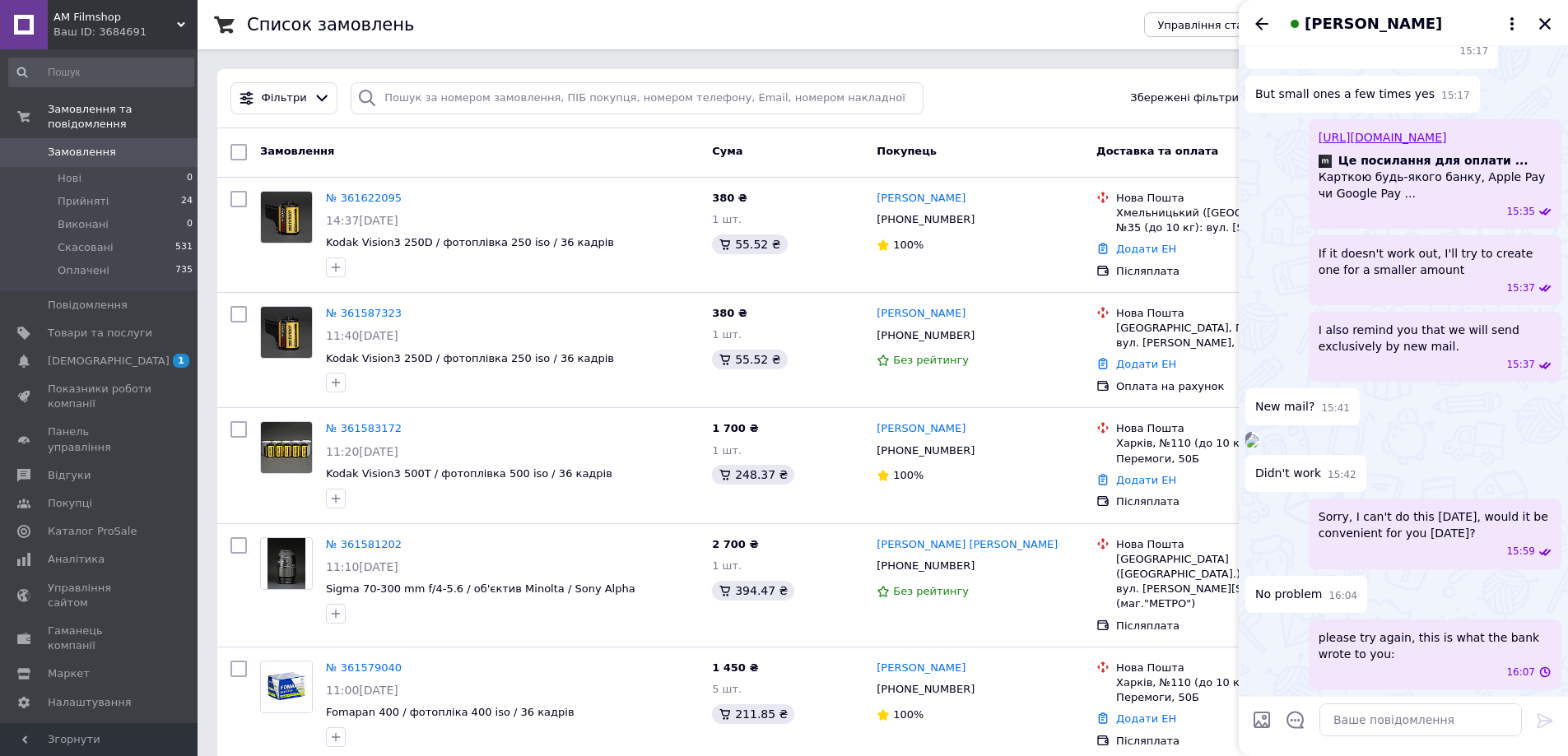
scroll to position [2893, 0]
click at [1396, 723] on textarea at bounding box center [1420, 719] width 202 height 33
paste textarea "please try again, this is what the bank wrote to you:"
type textarea "please try again, this is what the bank wrote to you:"
click at [1383, 718] on textarea at bounding box center [1420, 719] width 202 height 33
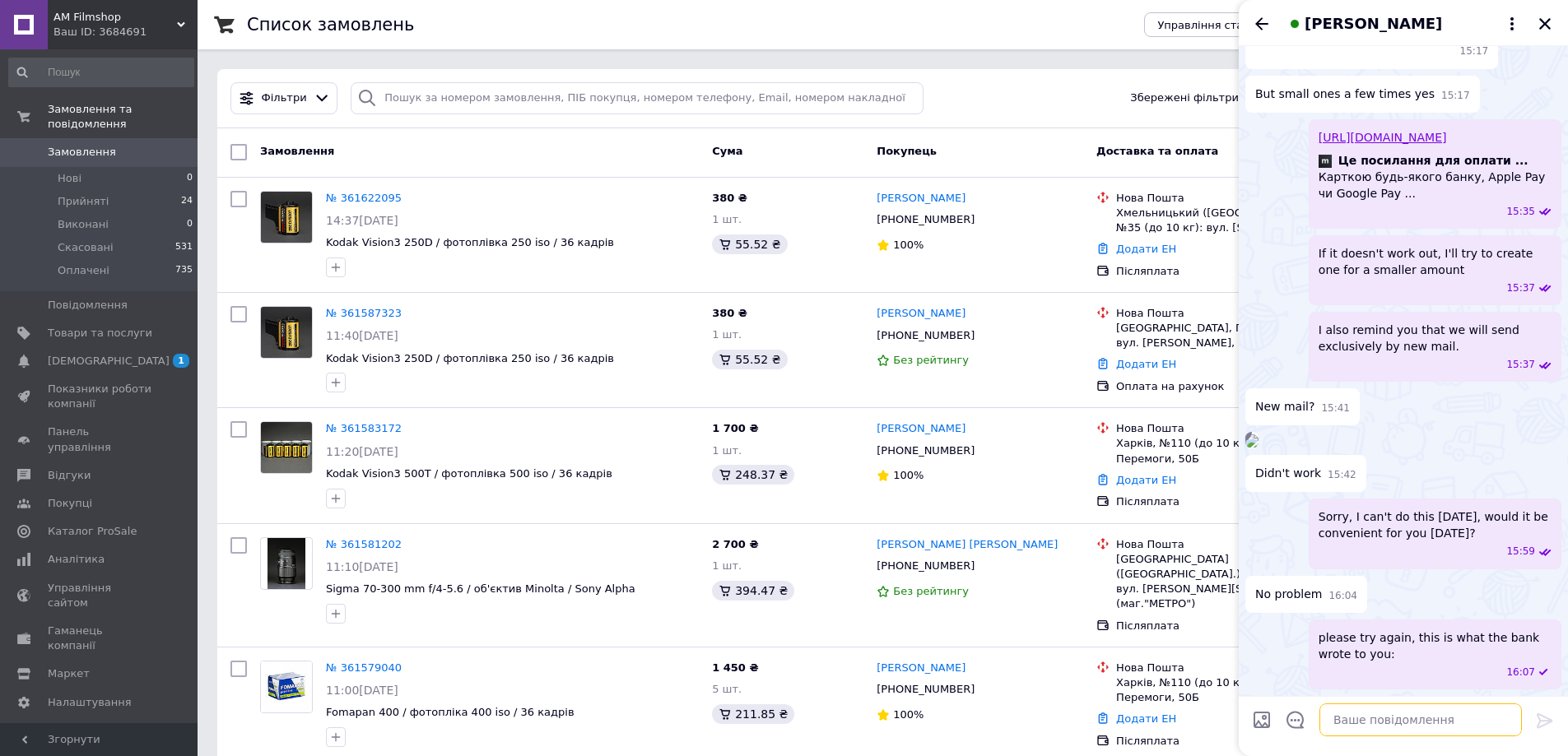
paste textarea "[PERSON_NAME], вітаємо! Мене звуть [PERSON_NAME]. Ми бачимо, що у Вас були труд…"
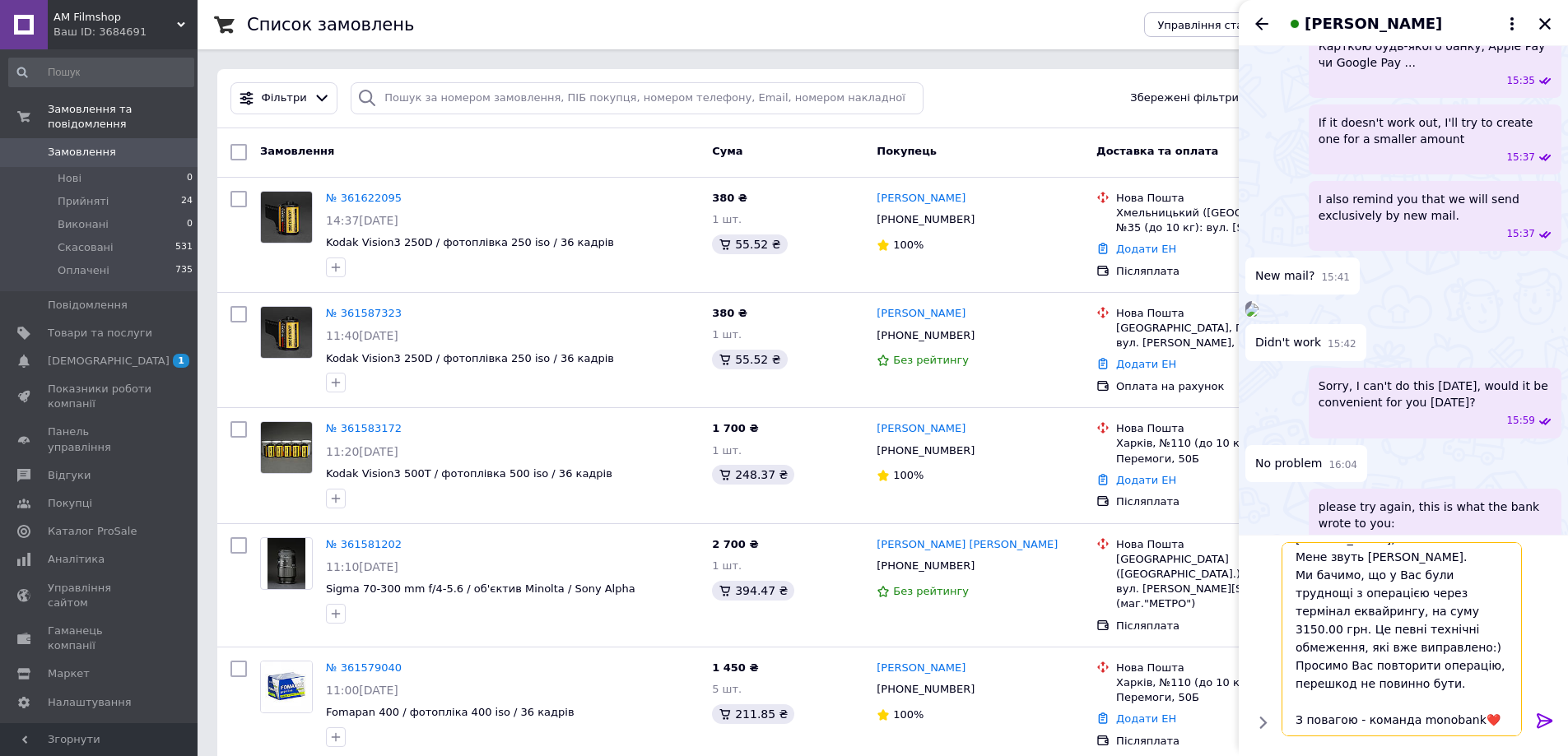
scroll to position [2, 0]
type textarea "[PERSON_NAME], вітаємо! Мене звуть [PERSON_NAME]. Ми бачимо, що у Вас були труд…"
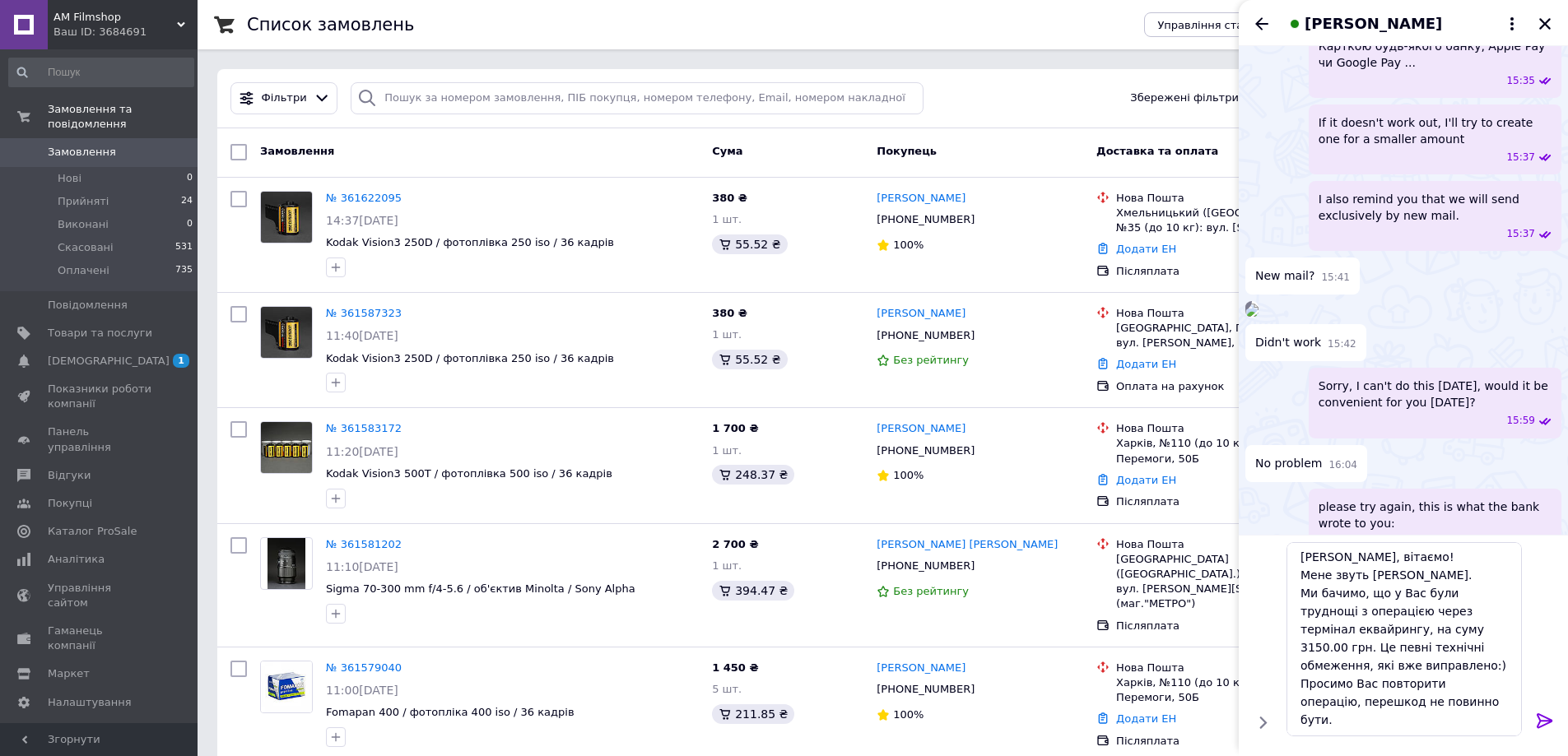
click at [1529, 718] on div at bounding box center [1544, 723] width 33 height 39
click at [1551, 722] on icon at bounding box center [1544, 720] width 20 height 20
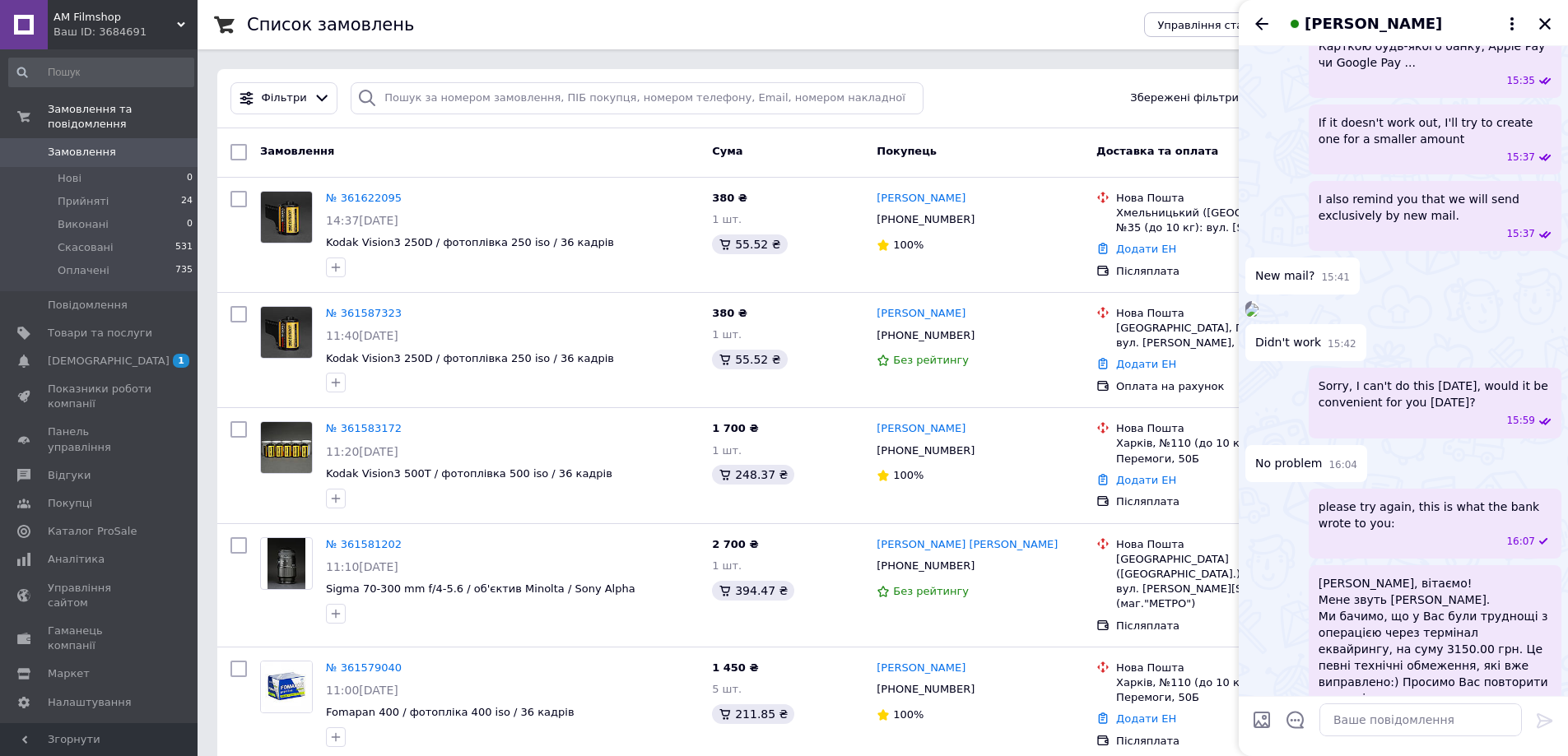
scroll to position [3101, 0]
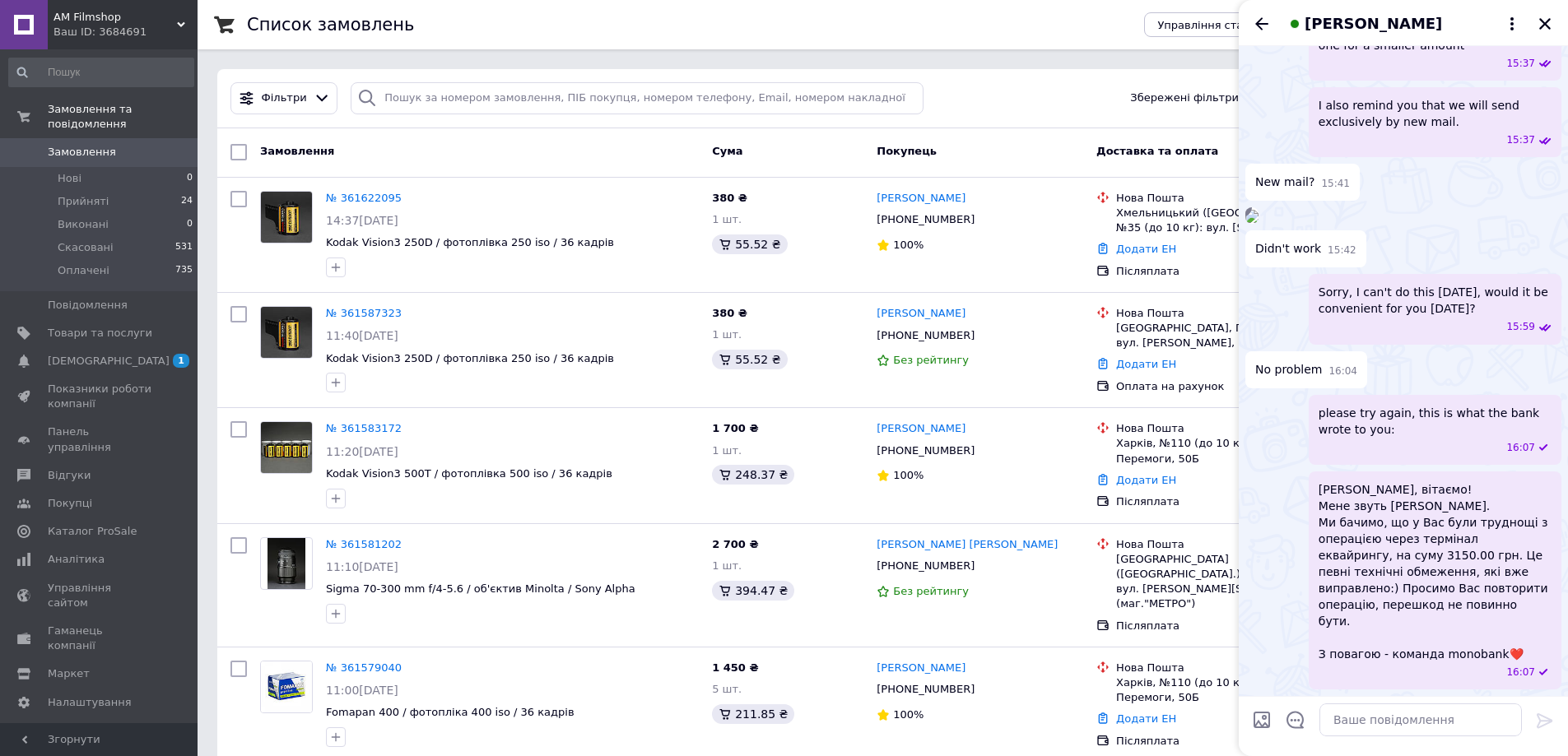
drag, startPoint x: 1366, startPoint y: 529, endPoint x: 1402, endPoint y: 599, distance: 78.7
click at [1406, 594] on span "[PERSON_NAME], вітаємо! Мене звуть [PERSON_NAME]. Ми бачимо, що у Вас були труд…" at bounding box center [1435, 572] width 233 height 181
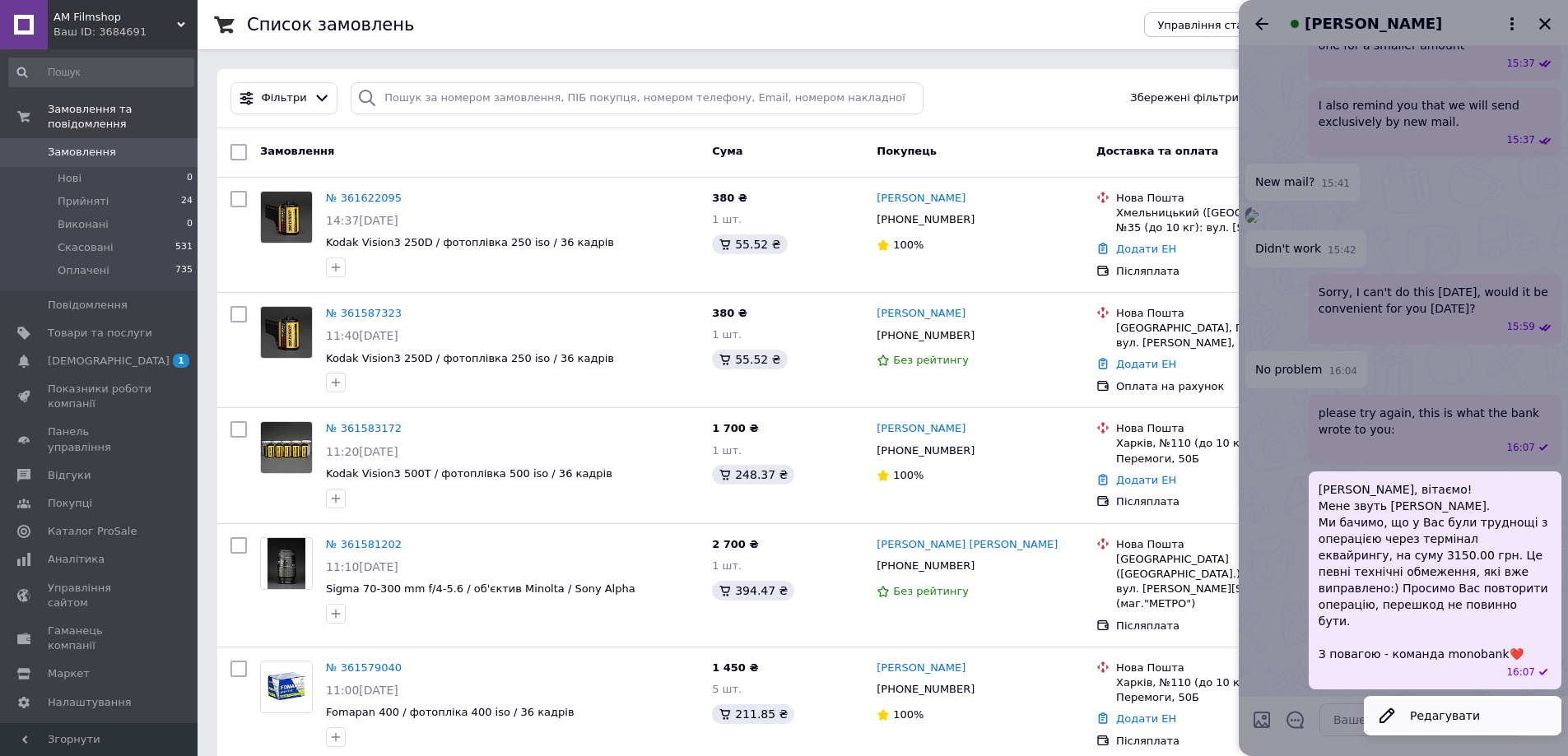
click at [1428, 722] on button "Редагувати" at bounding box center [1461, 715] width 197 height 33
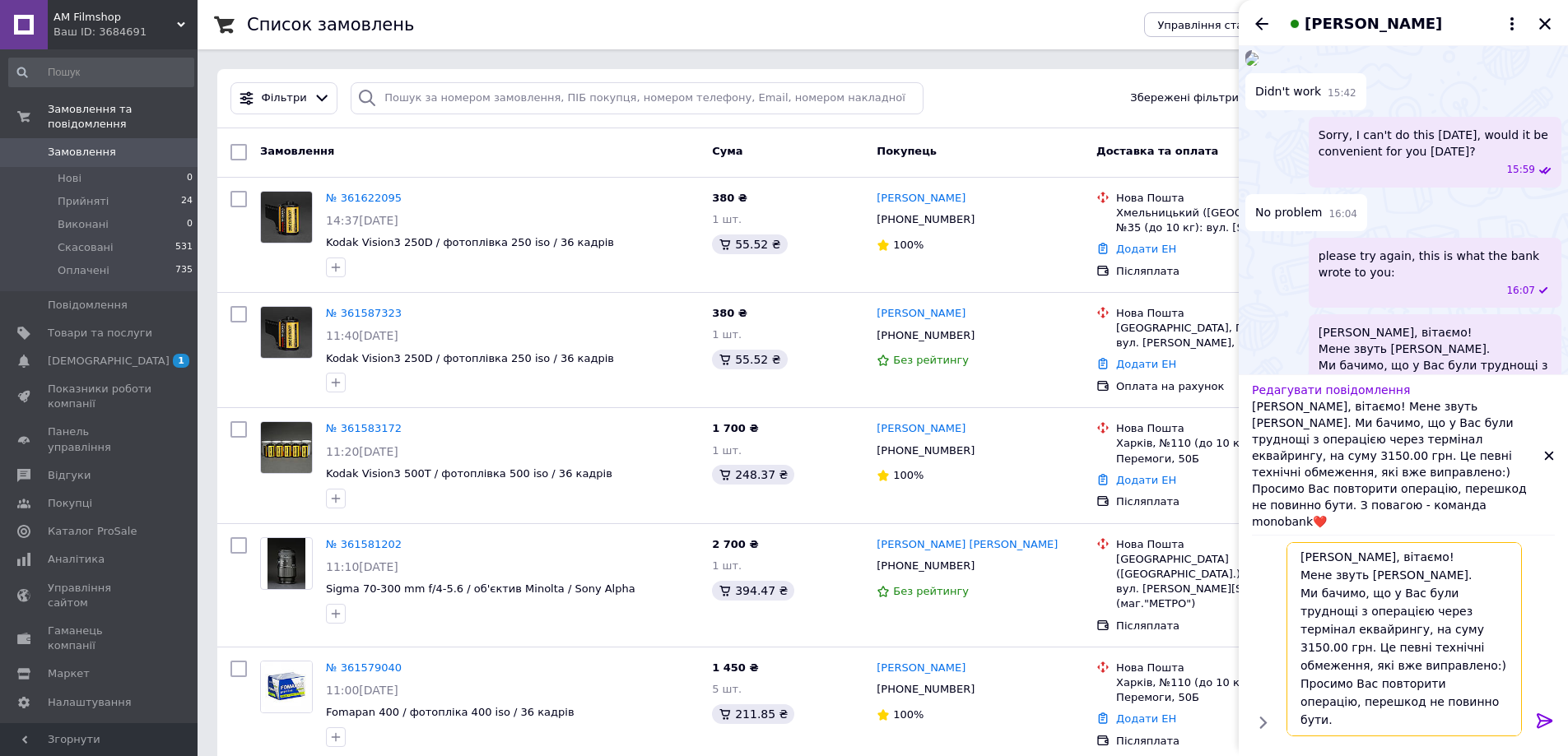
scroll to position [3203, 0]
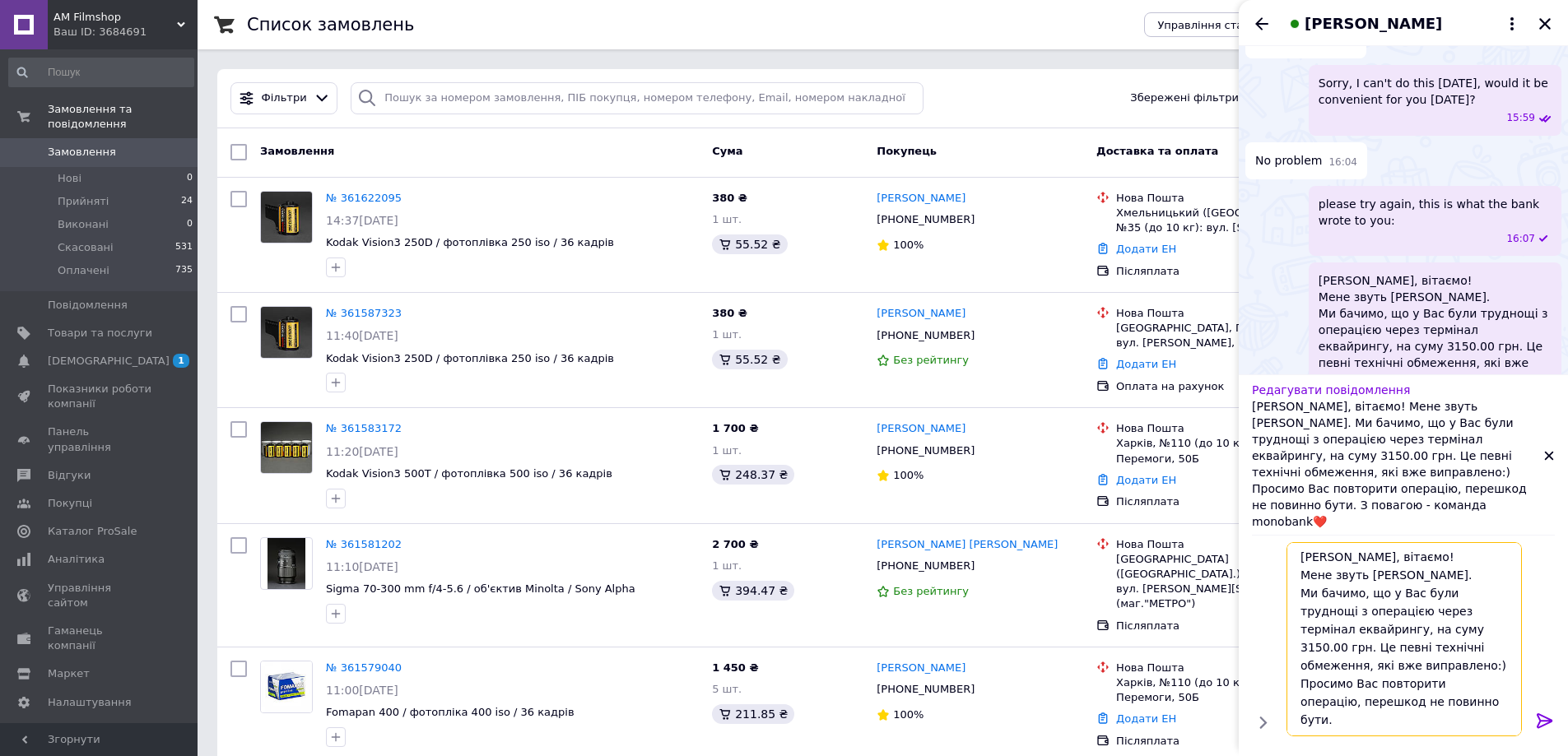
drag, startPoint x: 1305, startPoint y: 560, endPoint x: 1519, endPoint y: 746, distance: 283.5
click at [1519, 746] on div "Редагувати повідомлення [PERSON_NAME], вітаємо! Мене звуть [PERSON_NAME]. Ми ба…" at bounding box center [1403, 565] width 329 height 381
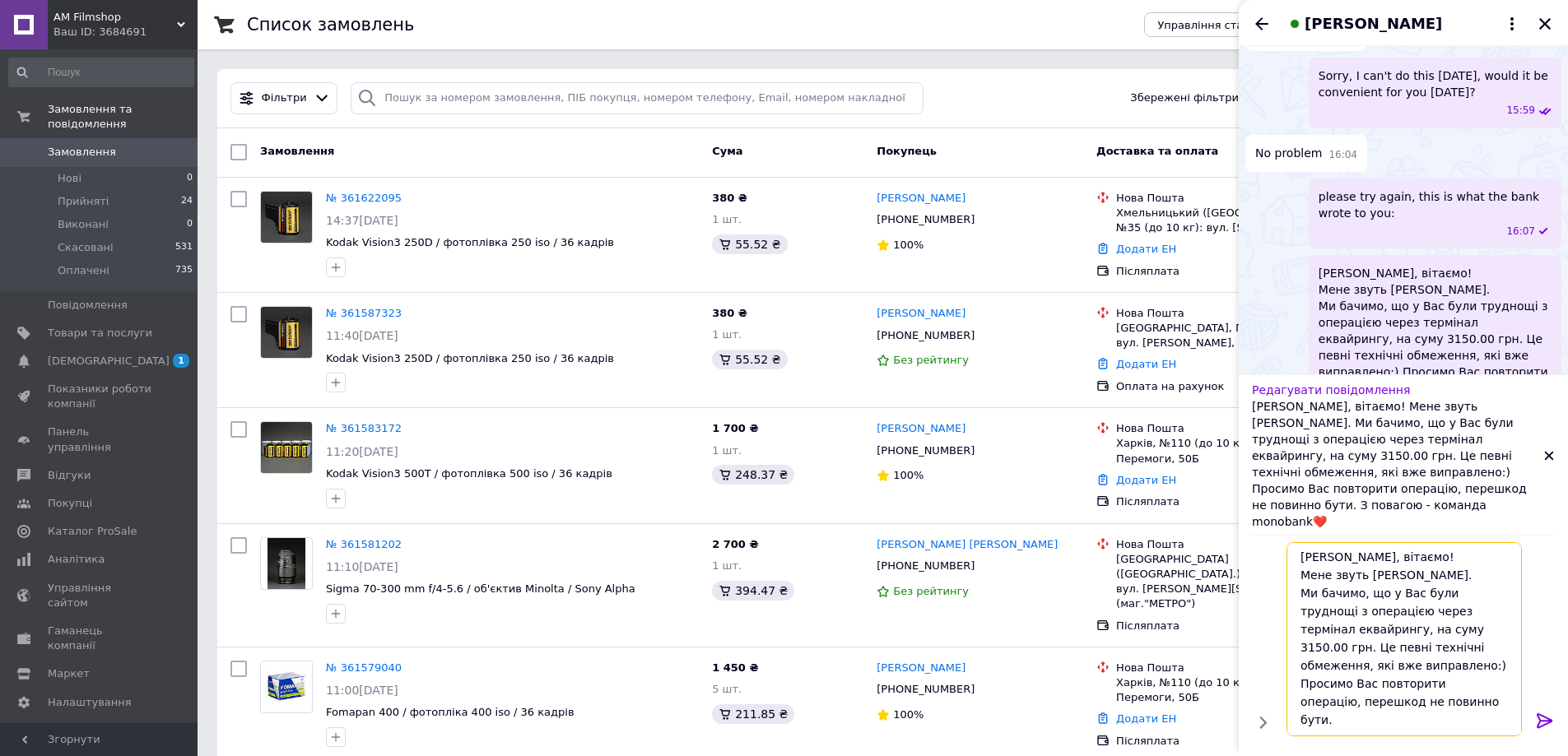
type textarea "[PERSON_NAME]"
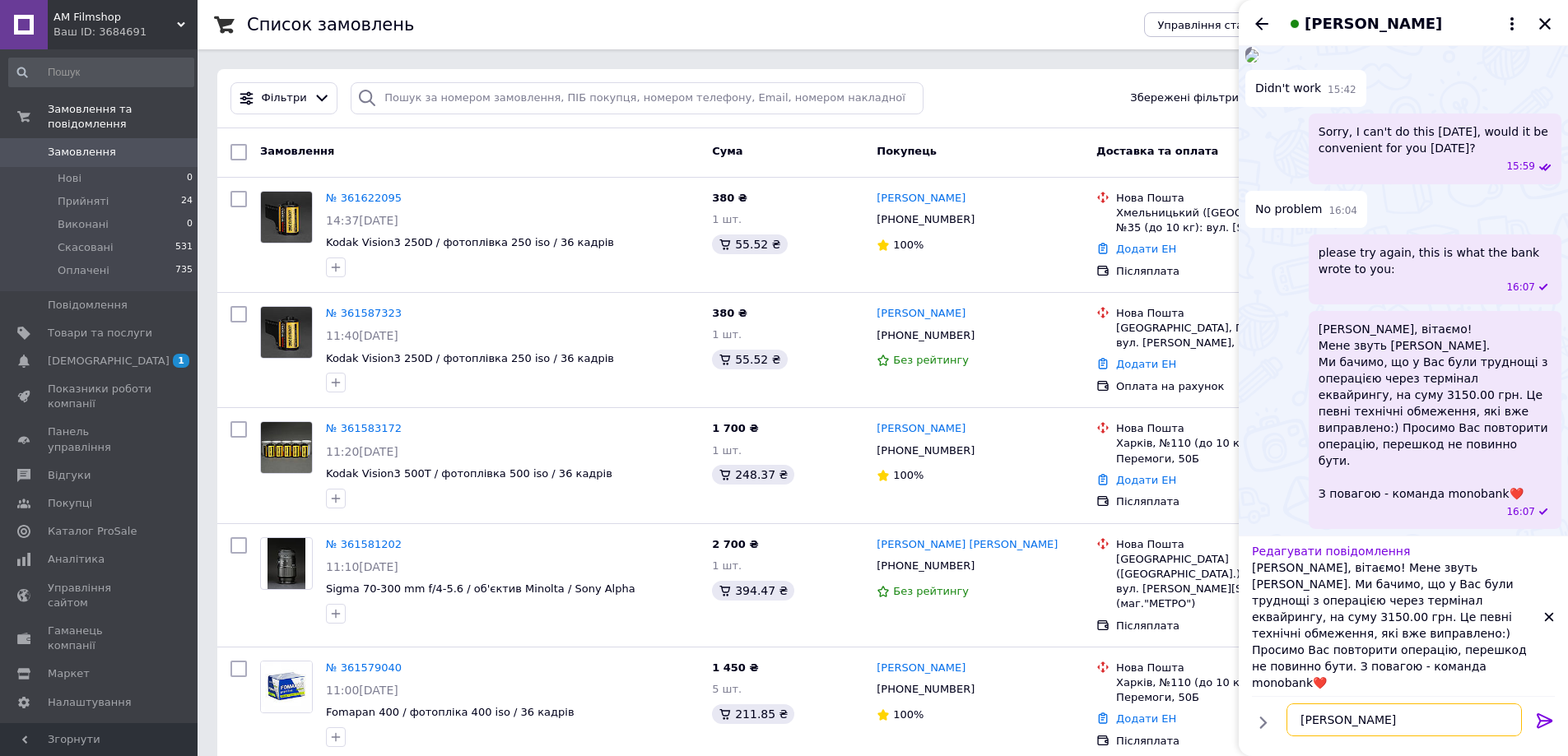
scroll to position [0, 0]
click at [1543, 623] on icon at bounding box center [1549, 617] width 11 height 11
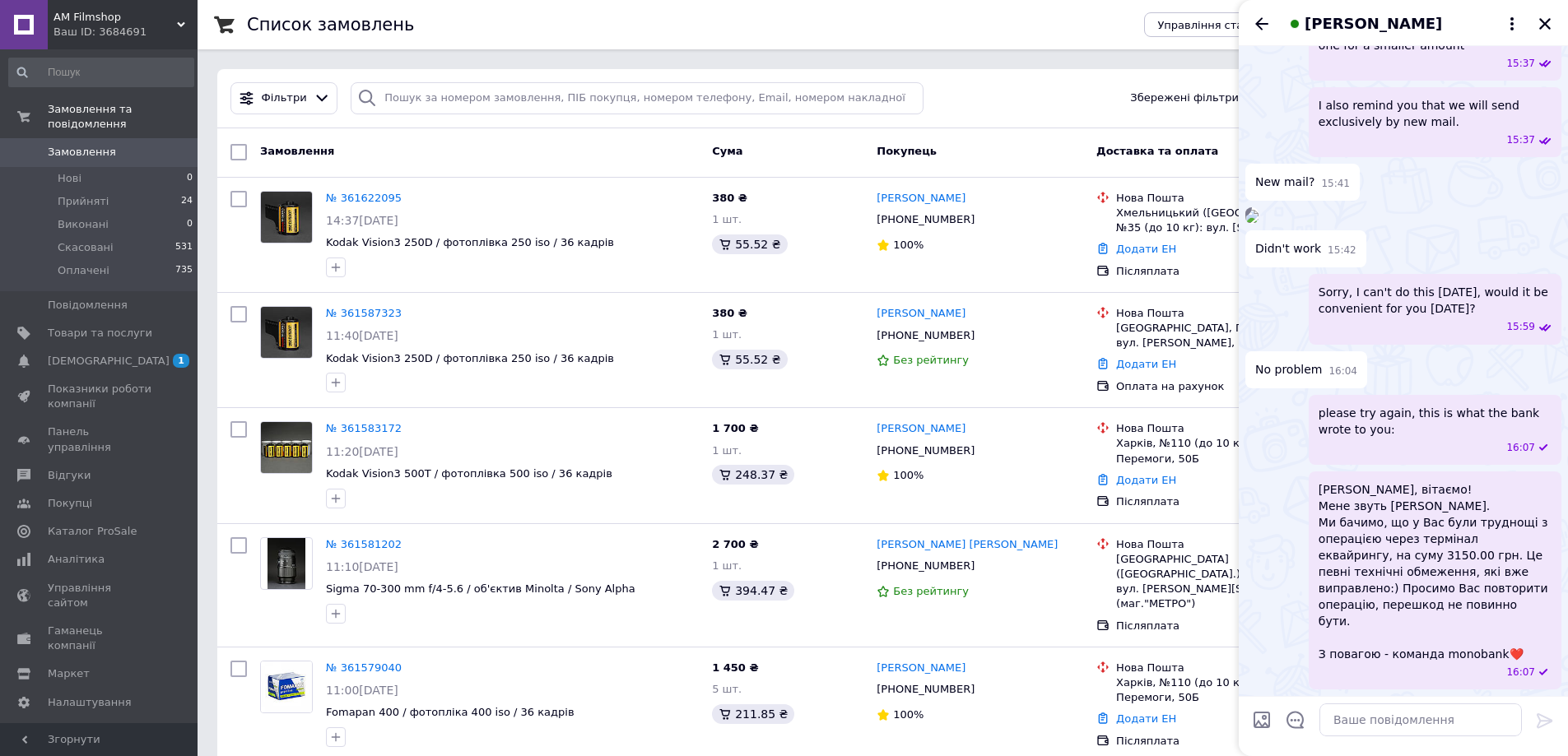
scroll to position [3101, 0]
drag, startPoint x: 1486, startPoint y: 640, endPoint x: 1526, endPoint y: 523, distance: 123.6
click at [1526, 523] on span "[PERSON_NAME], вітаємо! Мене звуть [PERSON_NAME]. Ми бачимо, що у Вас були труд…" at bounding box center [1435, 572] width 233 height 181
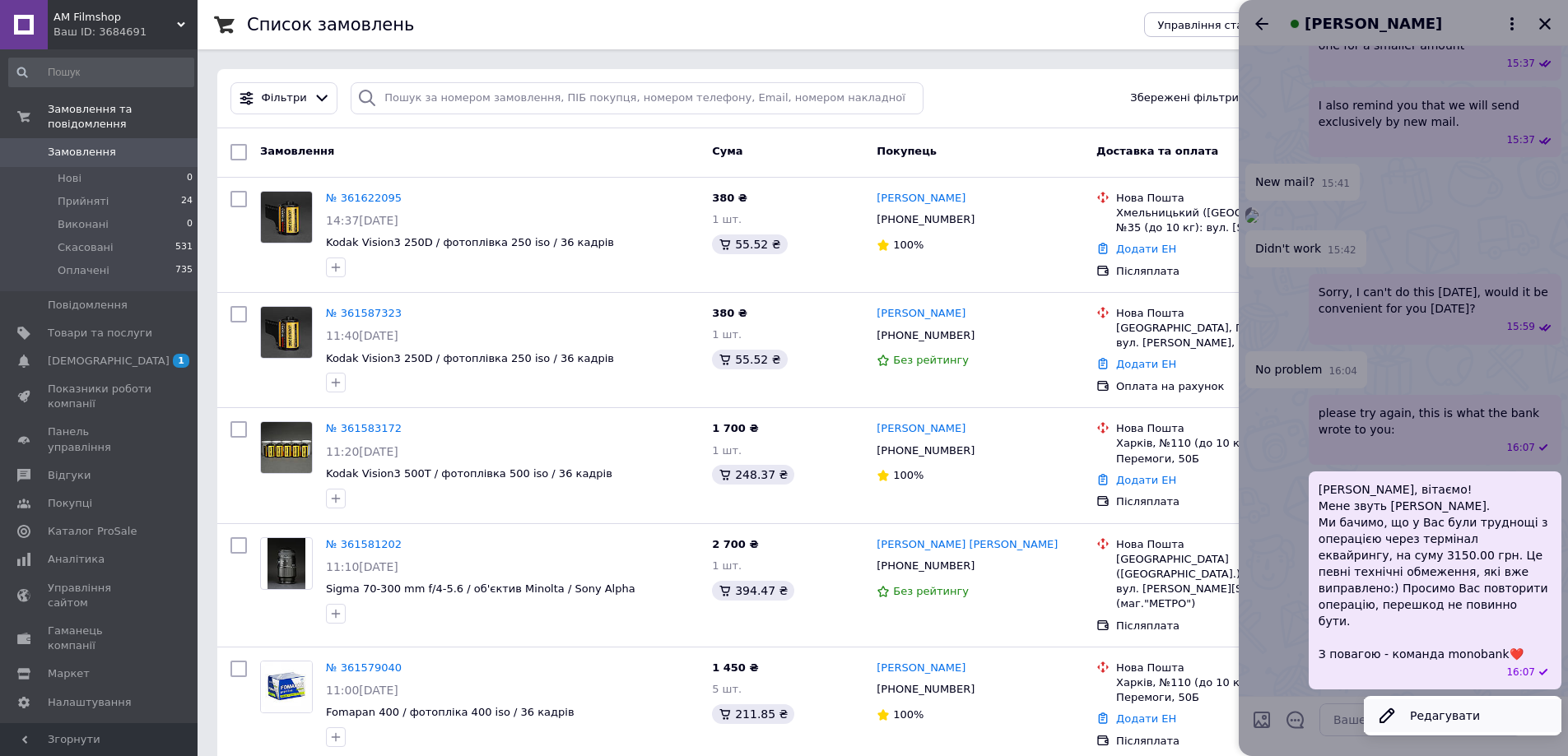
click at [1414, 721] on button "Редагувати" at bounding box center [1461, 715] width 197 height 33
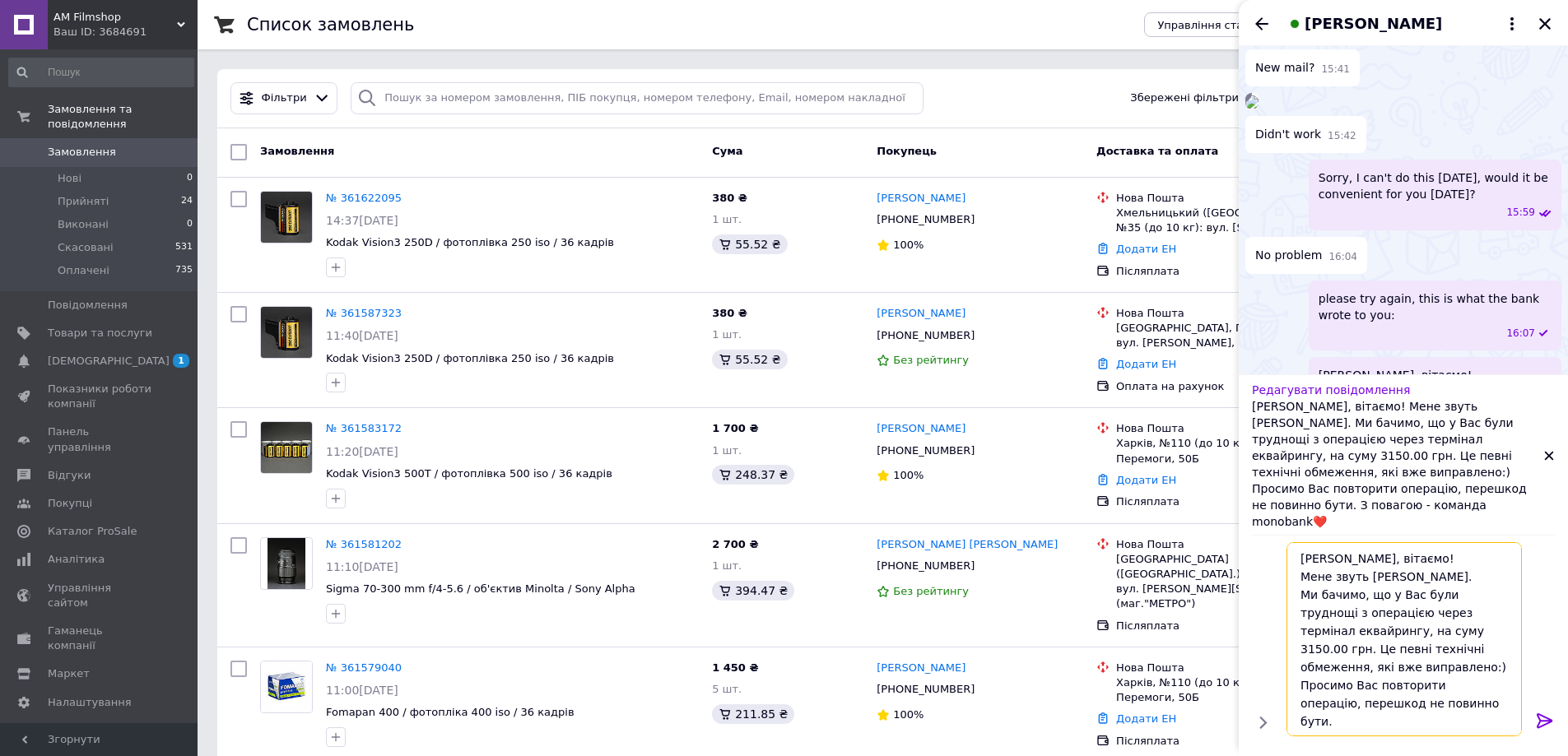
click at [1486, 721] on textarea "[PERSON_NAME], вітаємо! Мене звуть [PERSON_NAME]. Ми бачимо, що у Вас були труд…" at bounding box center [1404, 639] width 235 height 194
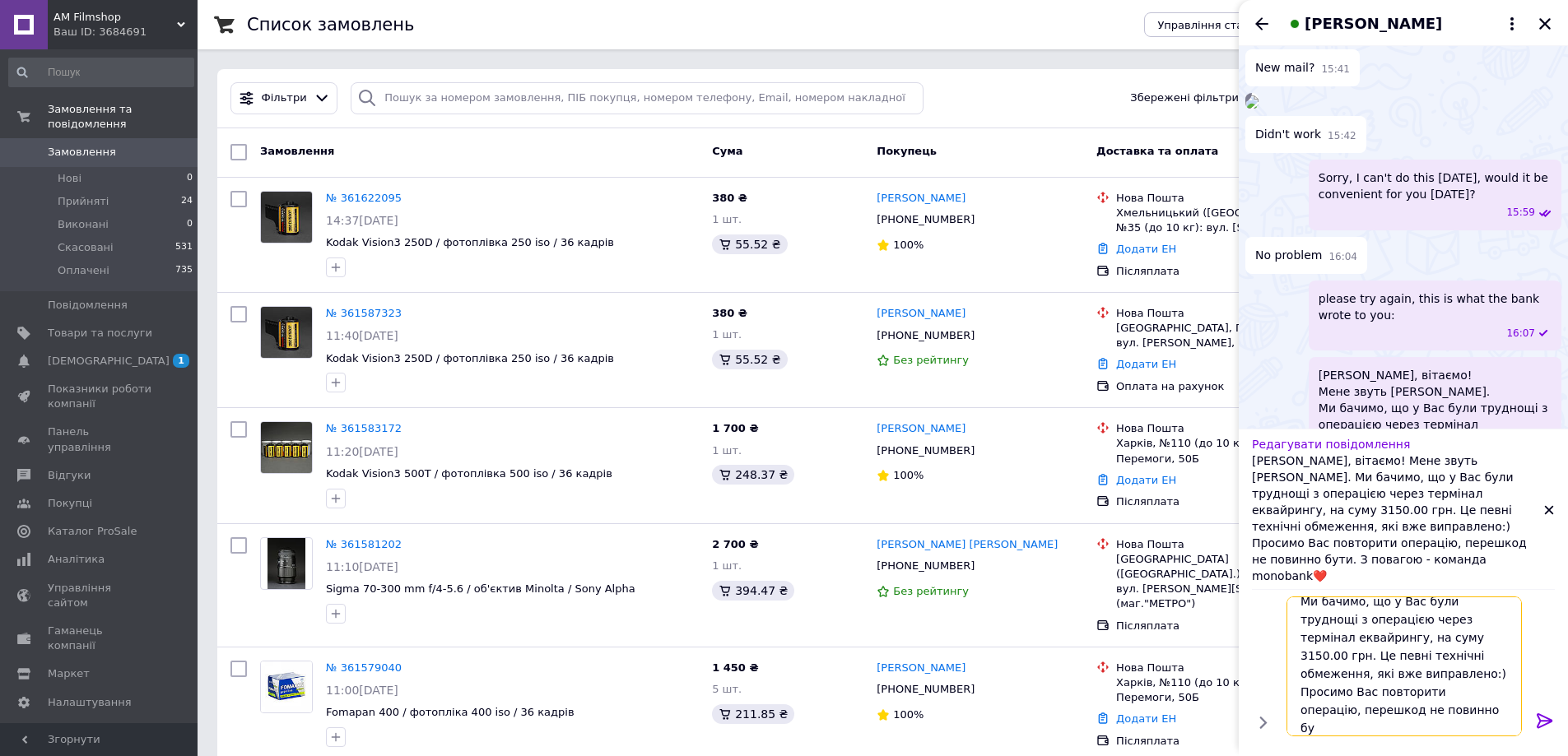
scroll to position [20, 0]
click at [1410, 610] on textarea "[PERSON_NAME], вітаємо! Мене звуть [PERSON_NAME]. Ми бачимо, що у Вас були труд…" at bounding box center [1404, 666] width 235 height 140
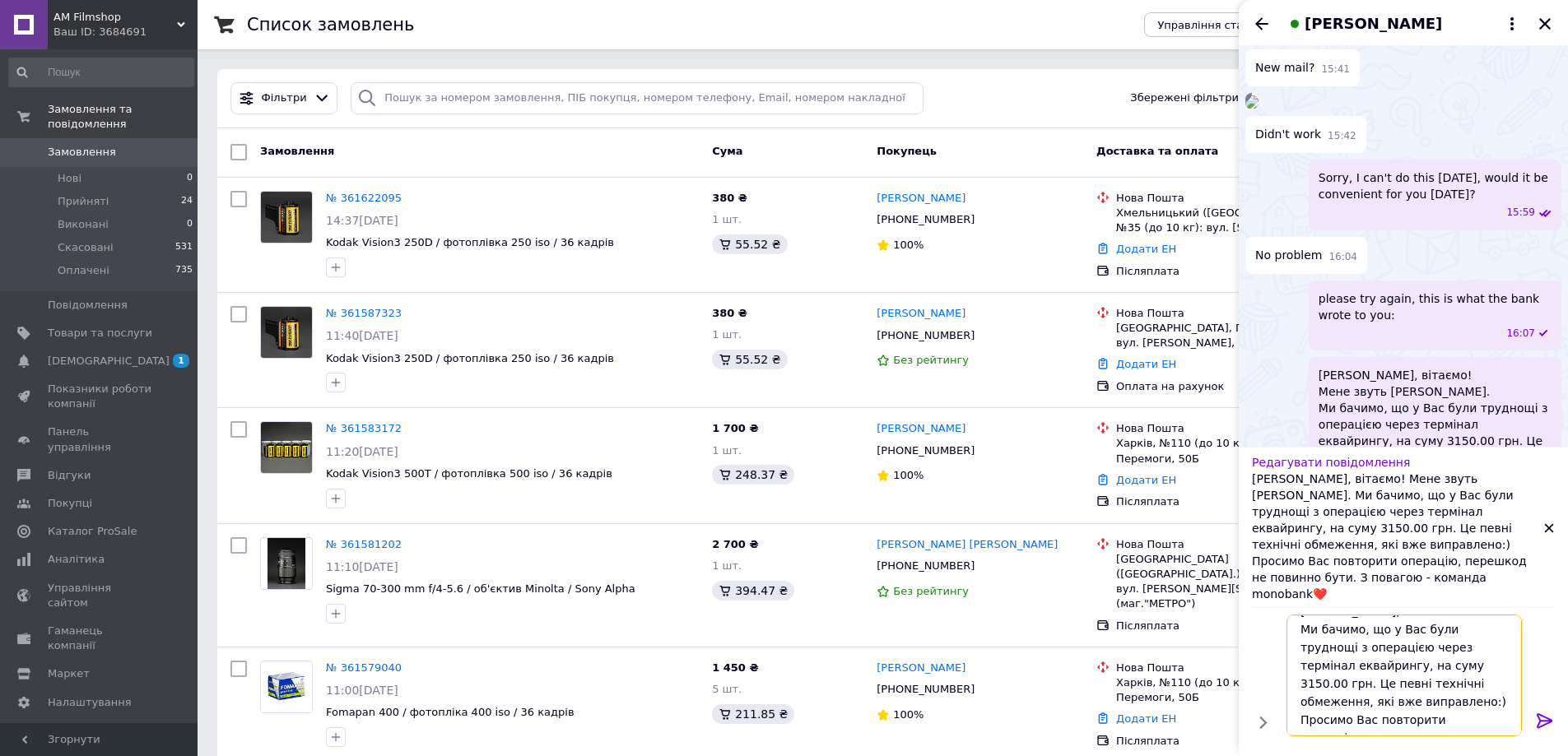
scroll to position [2, 0]
click at [1298, 646] on textarea "Ми бачимо, що у Вас були труднощі з операцією через термінал еквайрингу, на сум…" at bounding box center [1404, 675] width 235 height 122
click at [1434, 730] on textarea "Ми бачимо, що у Вас були труднощі з операцією через термінал еквайрингу, на сум…" at bounding box center [1404, 675] width 235 height 122
type textarea "Ми бачимо, що у Вас були труднощі з операцією через термінал еквайрингу, на сум…"
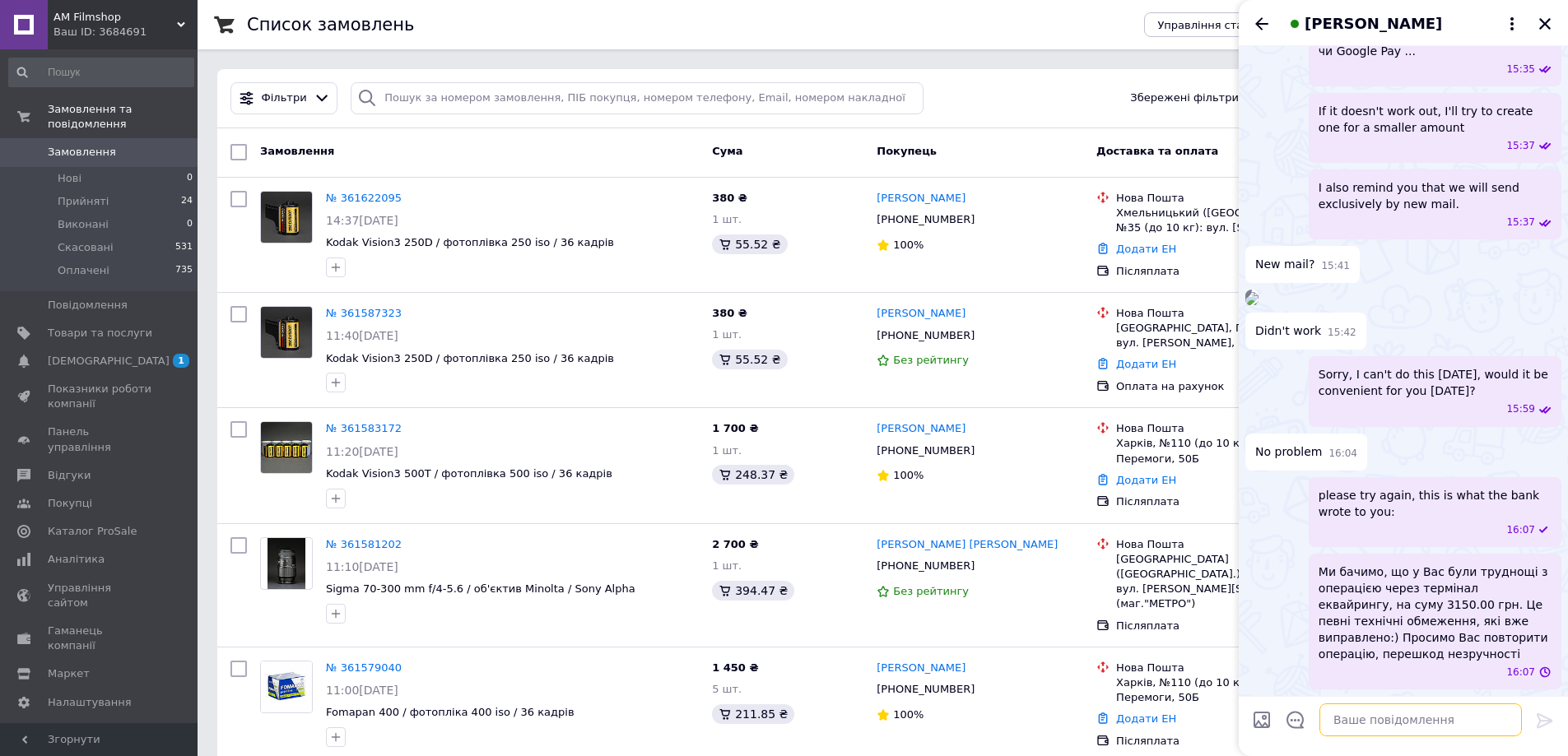
scroll to position [3035, 0]
click at [1388, 716] on textarea at bounding box center [1420, 719] width 202 height 33
drag, startPoint x: 1361, startPoint y: 599, endPoint x: 1395, endPoint y: 629, distance: 45.3
click at [1395, 629] on span "Ми бачимо, що у Вас були труднощі з операцією через термінал еквайрингу, на сум…" at bounding box center [1435, 613] width 233 height 99
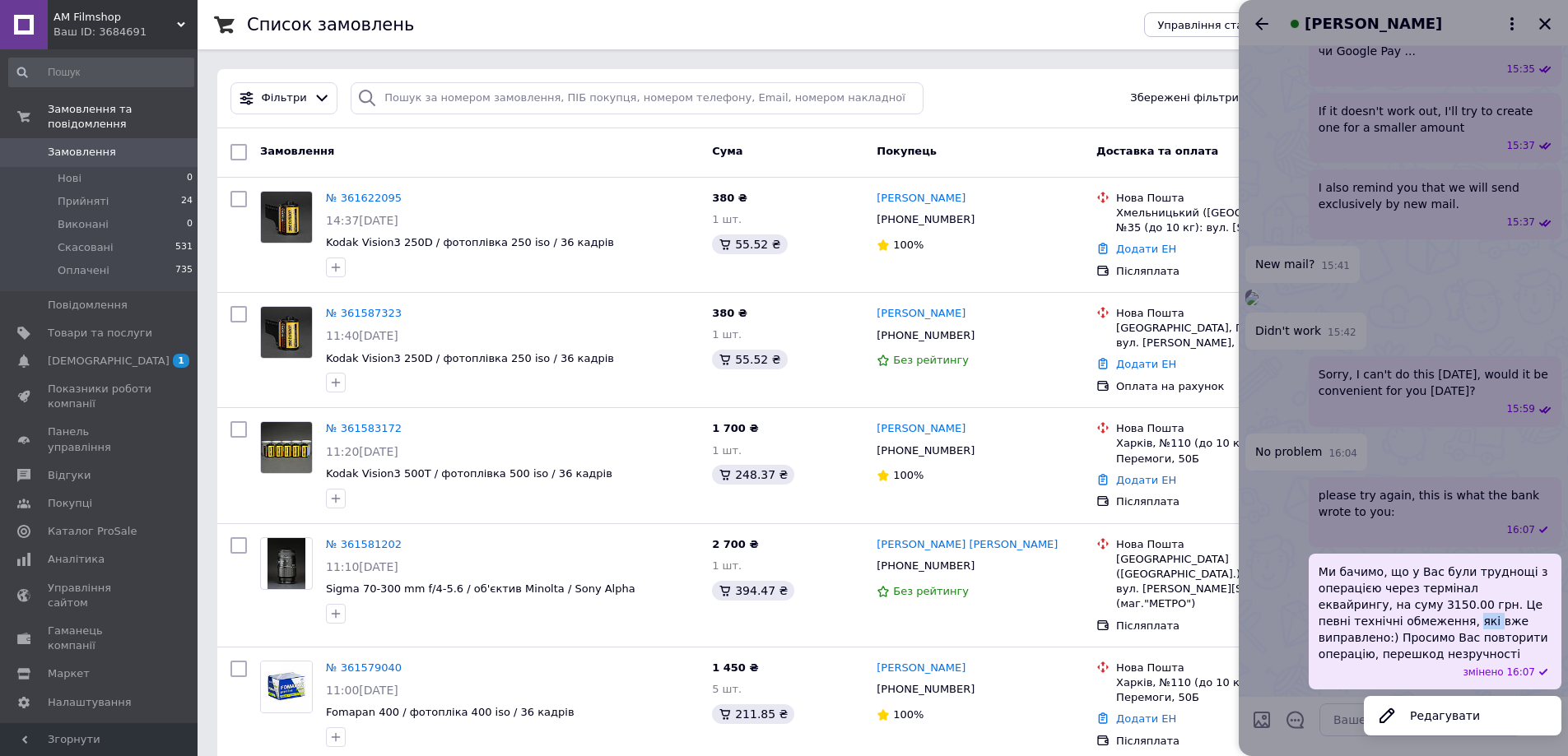
click at [1395, 629] on span "Ми бачимо, що у Вас були труднощі з операцією через термінал еквайрингу, на сум…" at bounding box center [1435, 613] width 233 height 99
click at [1450, 674] on div "змінено 16:07" at bounding box center [1439, 672] width 227 height 14
click at [1366, 592] on span "Ми бачимо, що у Вас були труднощі з операцією через термінал еквайрингу, на сум…" at bounding box center [1435, 613] width 233 height 99
click at [1391, 641] on span "Ми бачимо, що у Вас були труднощі з операцією через термінал еквайрингу, на сум…" at bounding box center [1435, 613] width 233 height 99
click at [1286, 547] on div at bounding box center [1403, 378] width 329 height 756
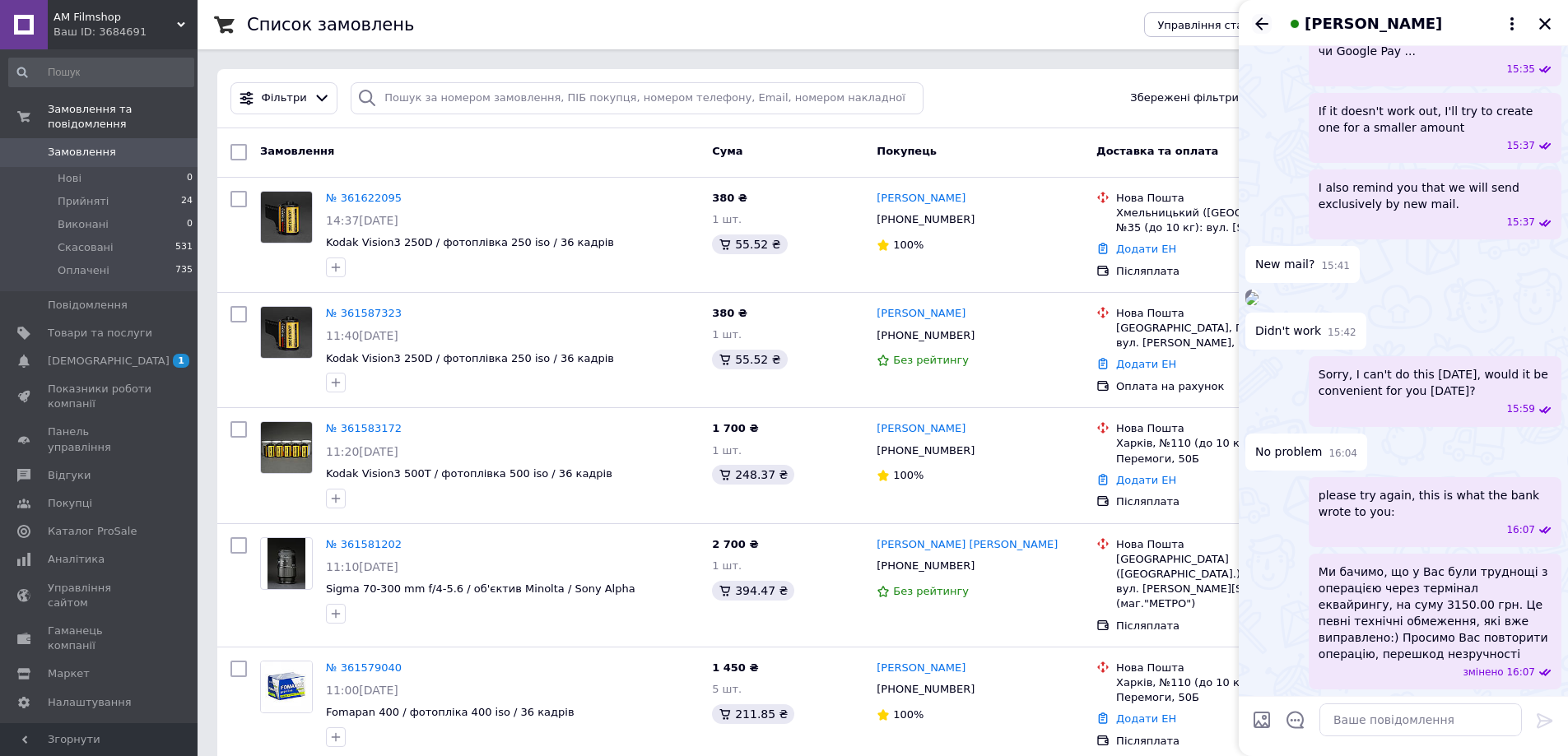
click at [1260, 24] on icon "Назад" at bounding box center [1261, 23] width 13 height 12
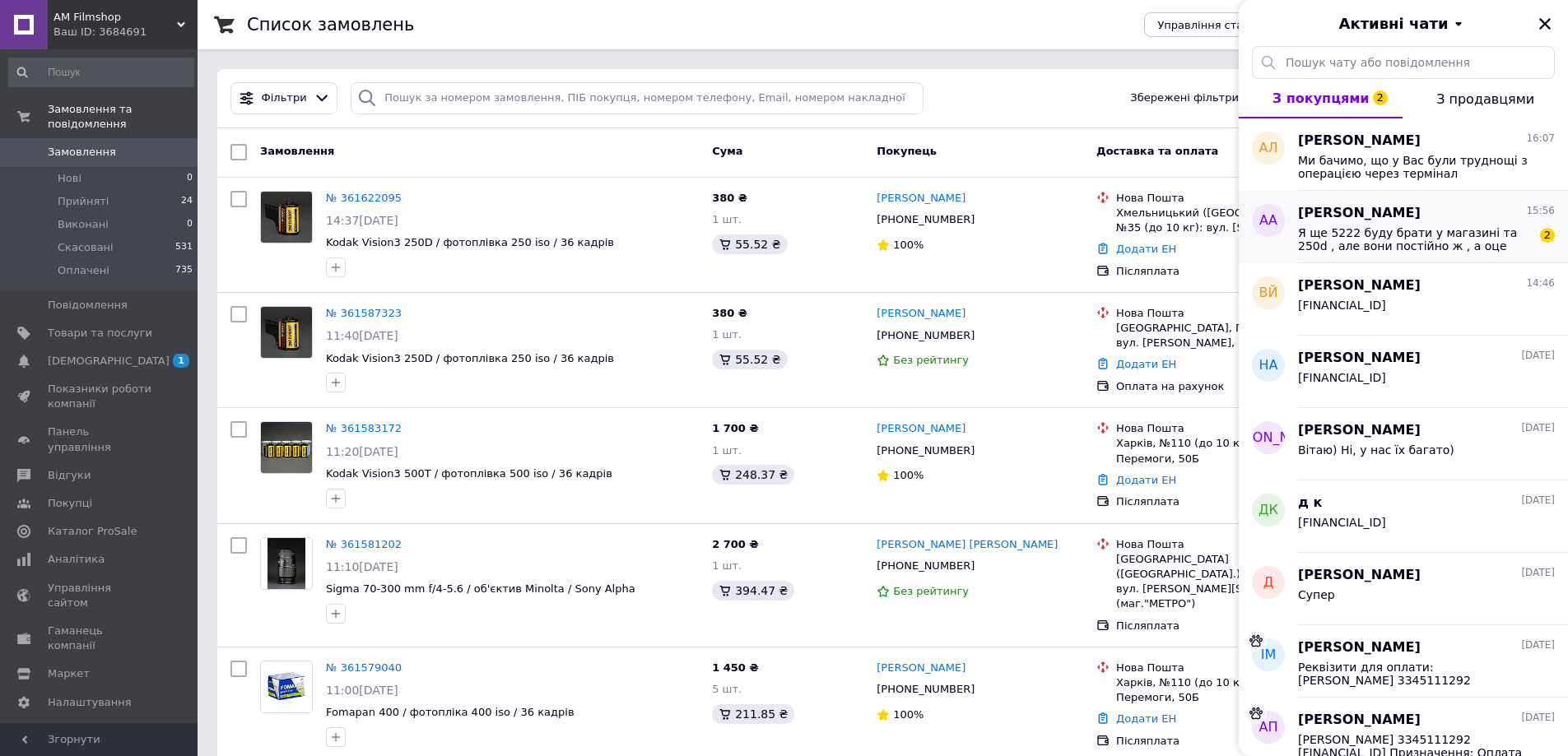
click at [1344, 238] on span "Я ще 5222 буду брати у магазині та 250d , але вони постійно ж , а оце боюсь не …" at bounding box center [1415, 240] width 234 height 26
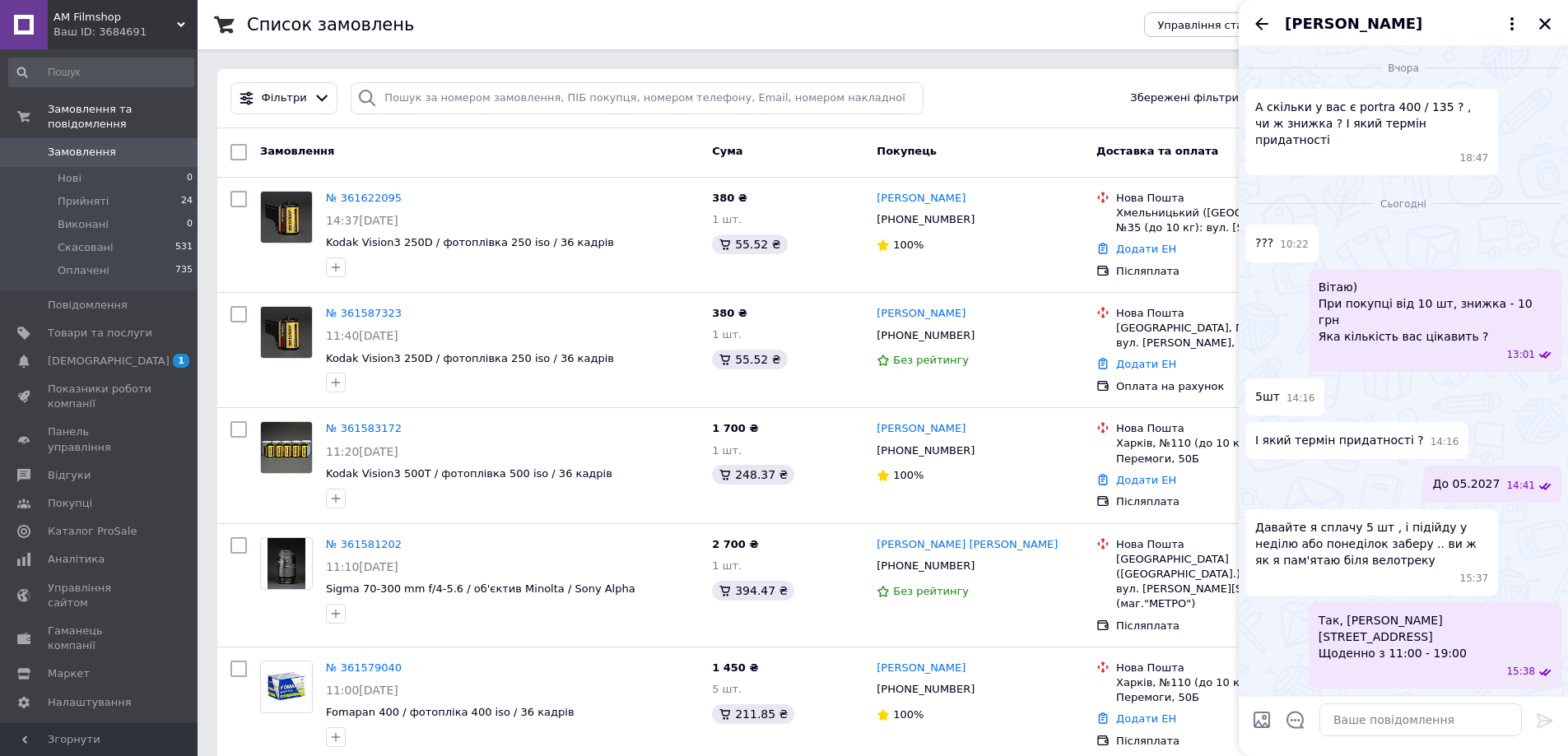
scroll to position [209, 0]
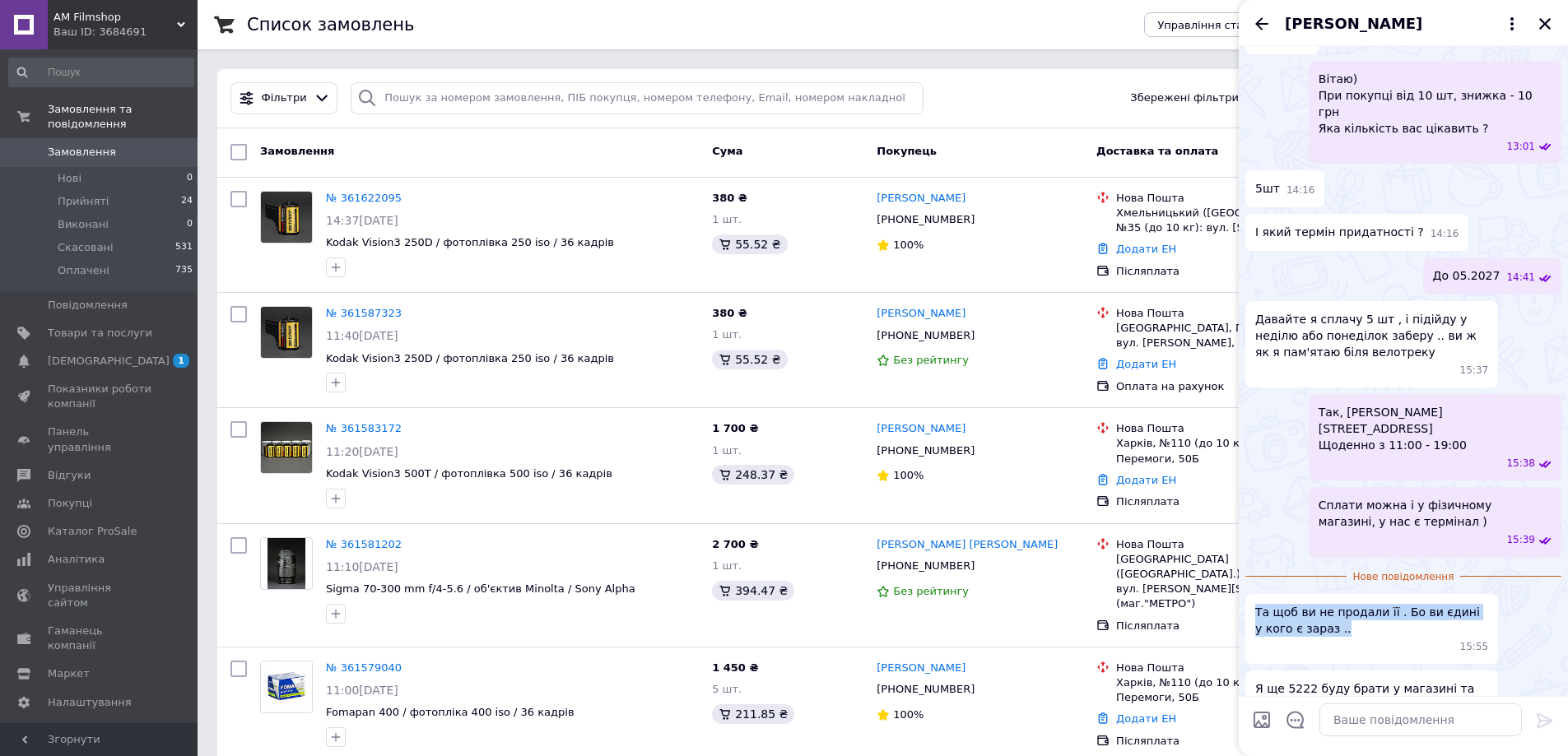
drag, startPoint x: 1252, startPoint y: 544, endPoint x: 1353, endPoint y: 558, distance: 102.0
click at [1353, 594] on div "Та щоб ви не продали її . Бо ви єдині у кого є зараз .. 15:55" at bounding box center [1372, 629] width 253 height 70
click at [1353, 604] on span "Та щоб ви не продали її . Бо ви єдині у кого є зараз .." at bounding box center [1371, 620] width 233 height 33
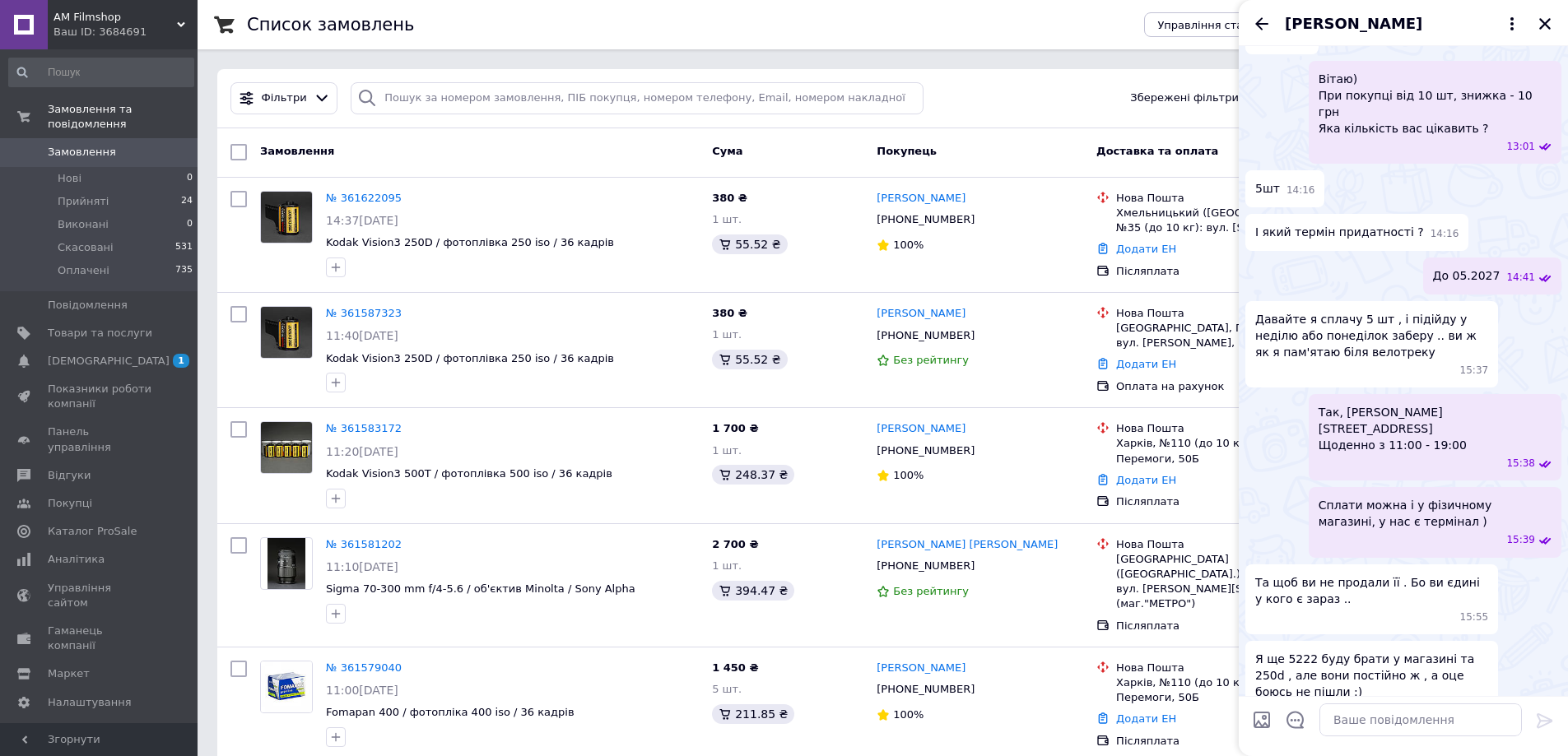
scroll to position [178, 0]
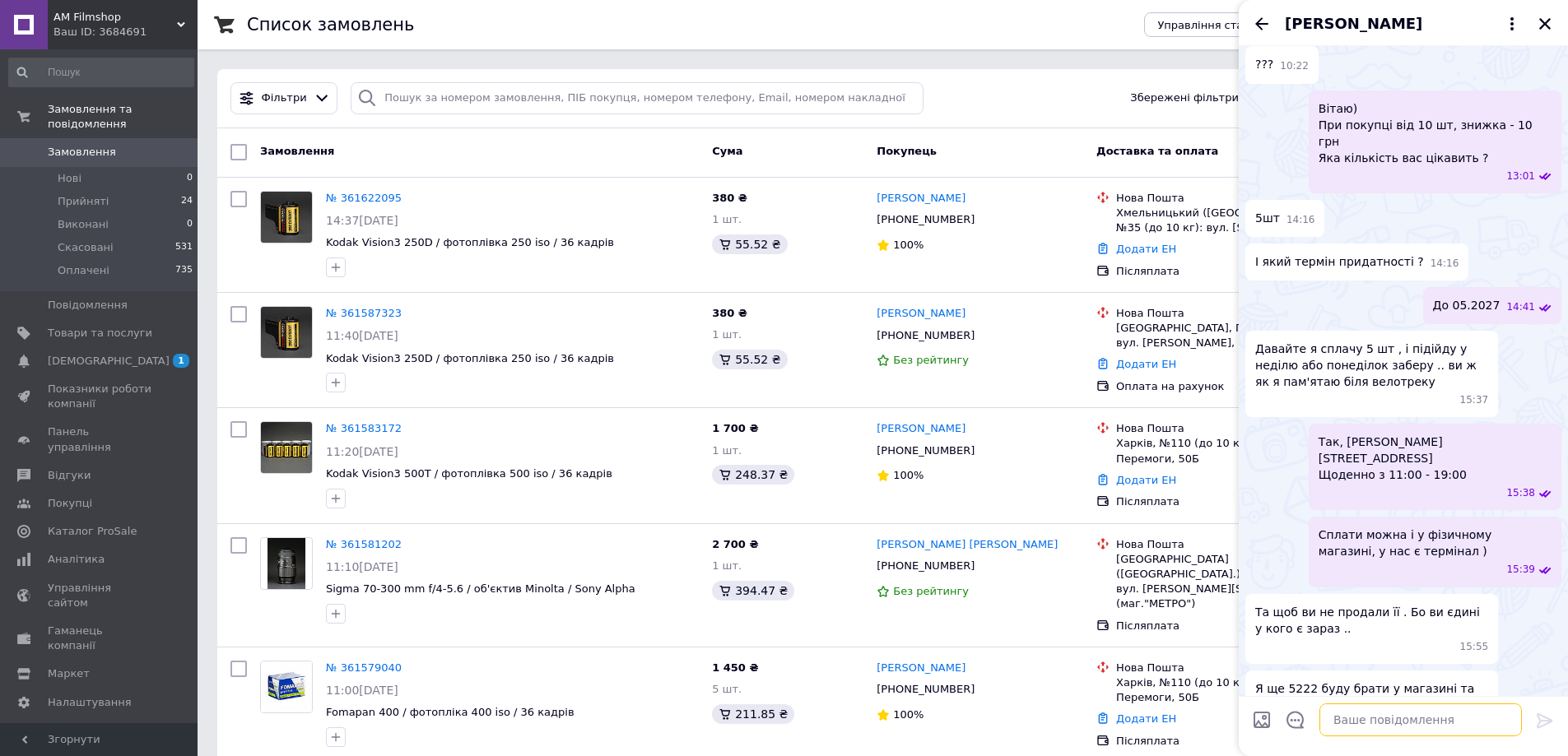
click at [1383, 729] on textarea at bounding box center [1420, 719] width 202 height 33
type textarea "5"
type textarea "д"
click at [1475, 722] on textarea "Добре, можете оплатити через" at bounding box center [1404, 719] width 235 height 33
type textarea "Добре, можете оплатити через IBAN, але 5222 зараз є тільки протермінована з ISO…"
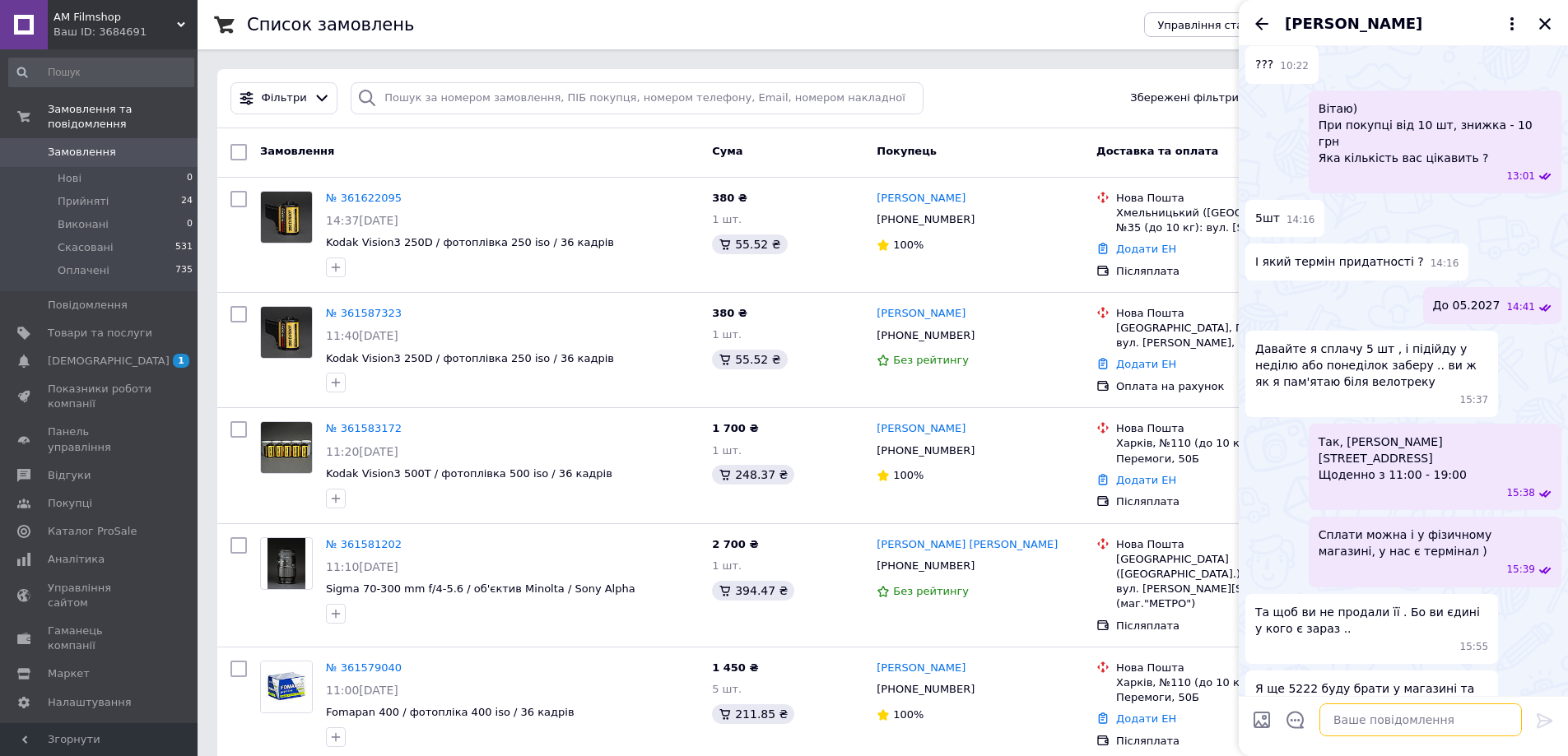
scroll to position [273, 0]
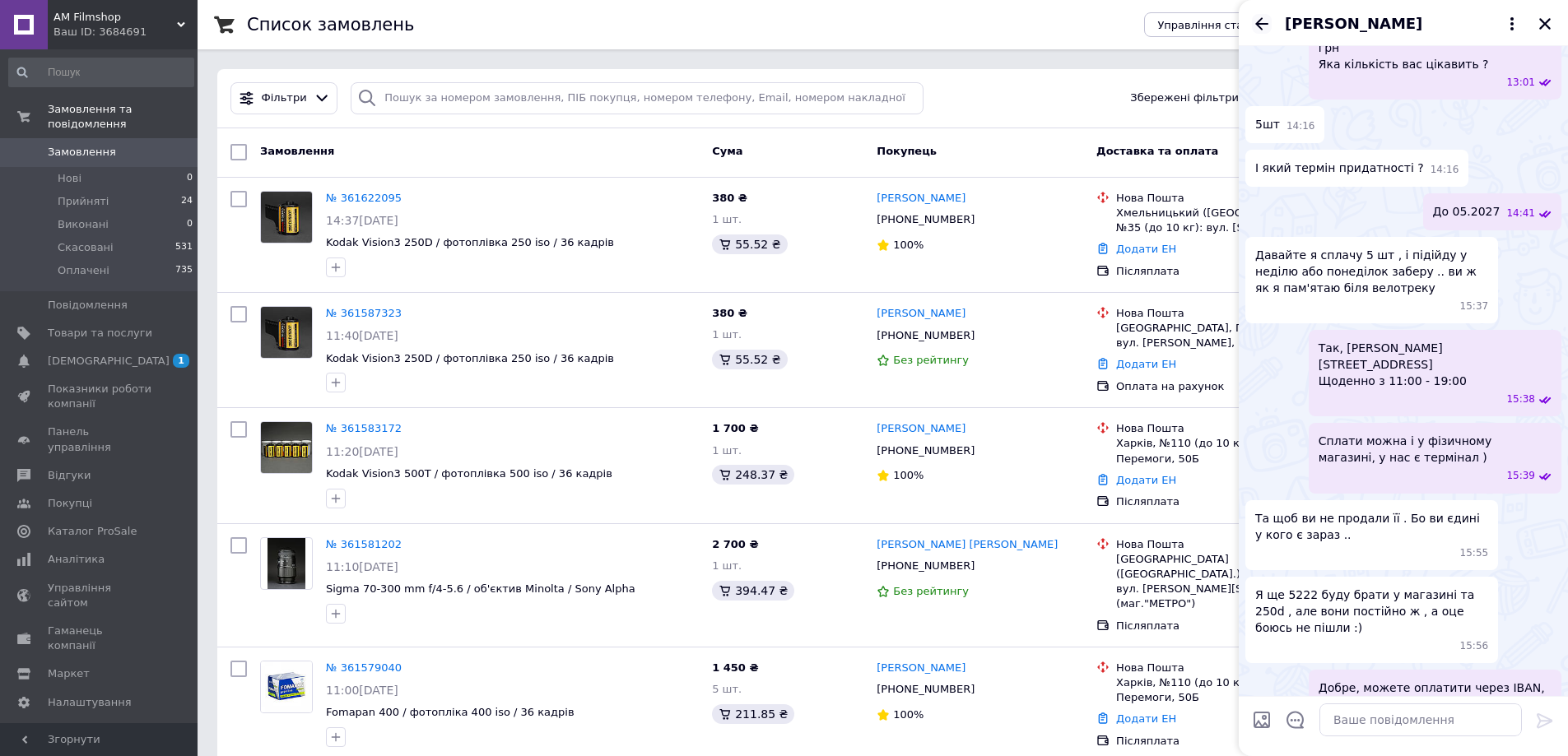
click at [1267, 16] on icon "Назад" at bounding box center [1261, 24] width 20 height 20
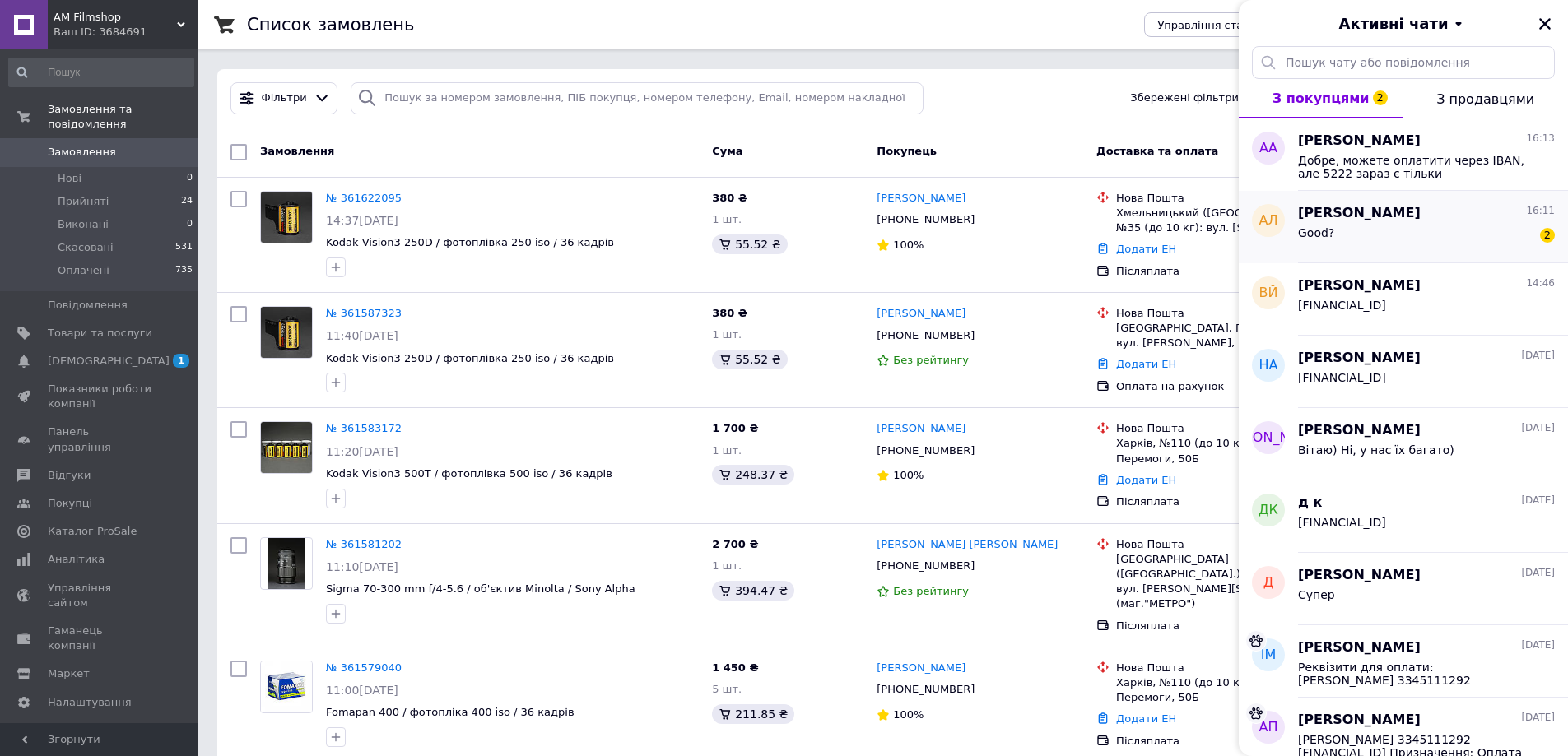
click at [1501, 233] on div "Good? 2" at bounding box center [1426, 236] width 257 height 26
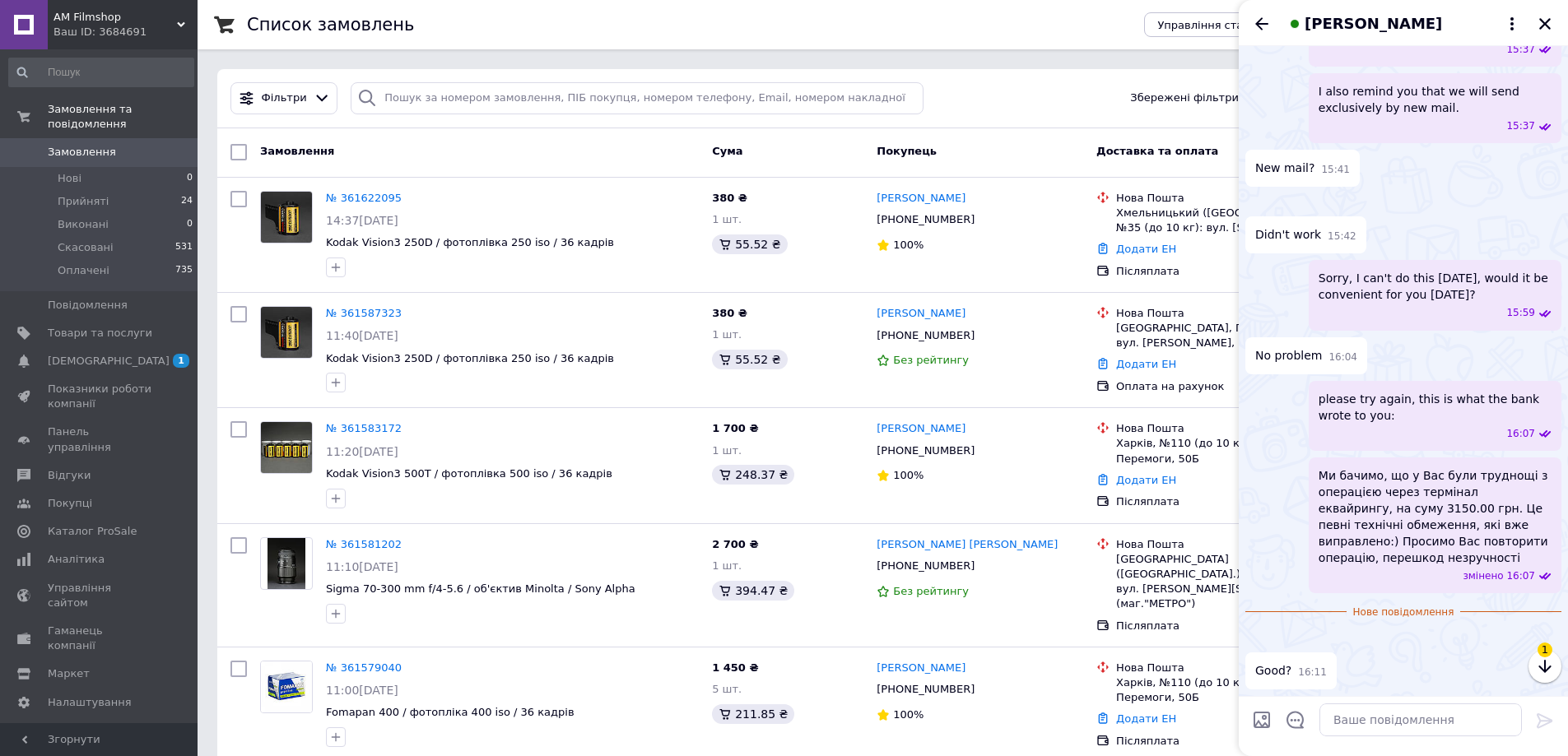
scroll to position [3363, 0]
click at [1258, 631] on img at bounding box center [1252, 638] width 13 height 13
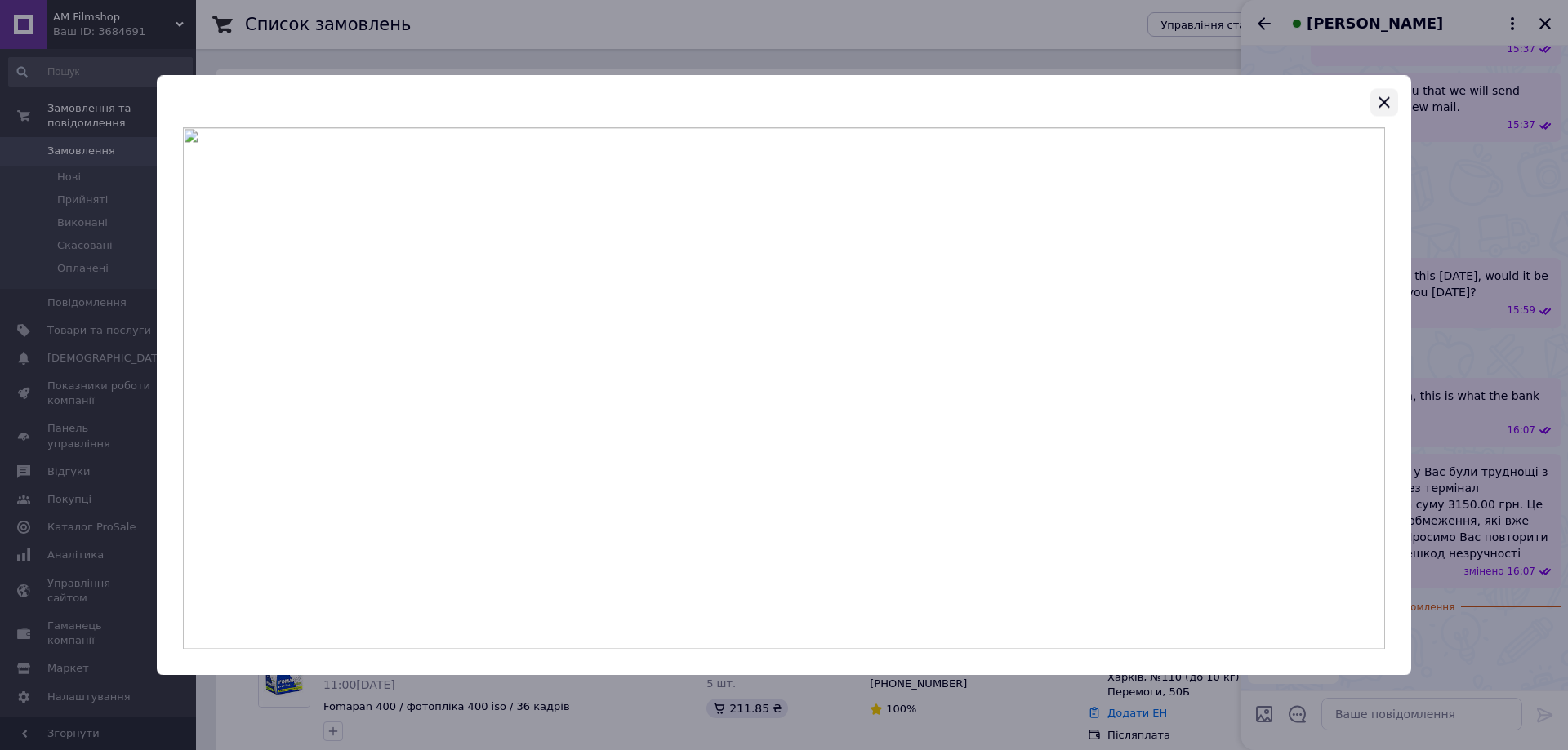
click at [1379, 94] on icon "button" at bounding box center [1383, 102] width 20 height 20
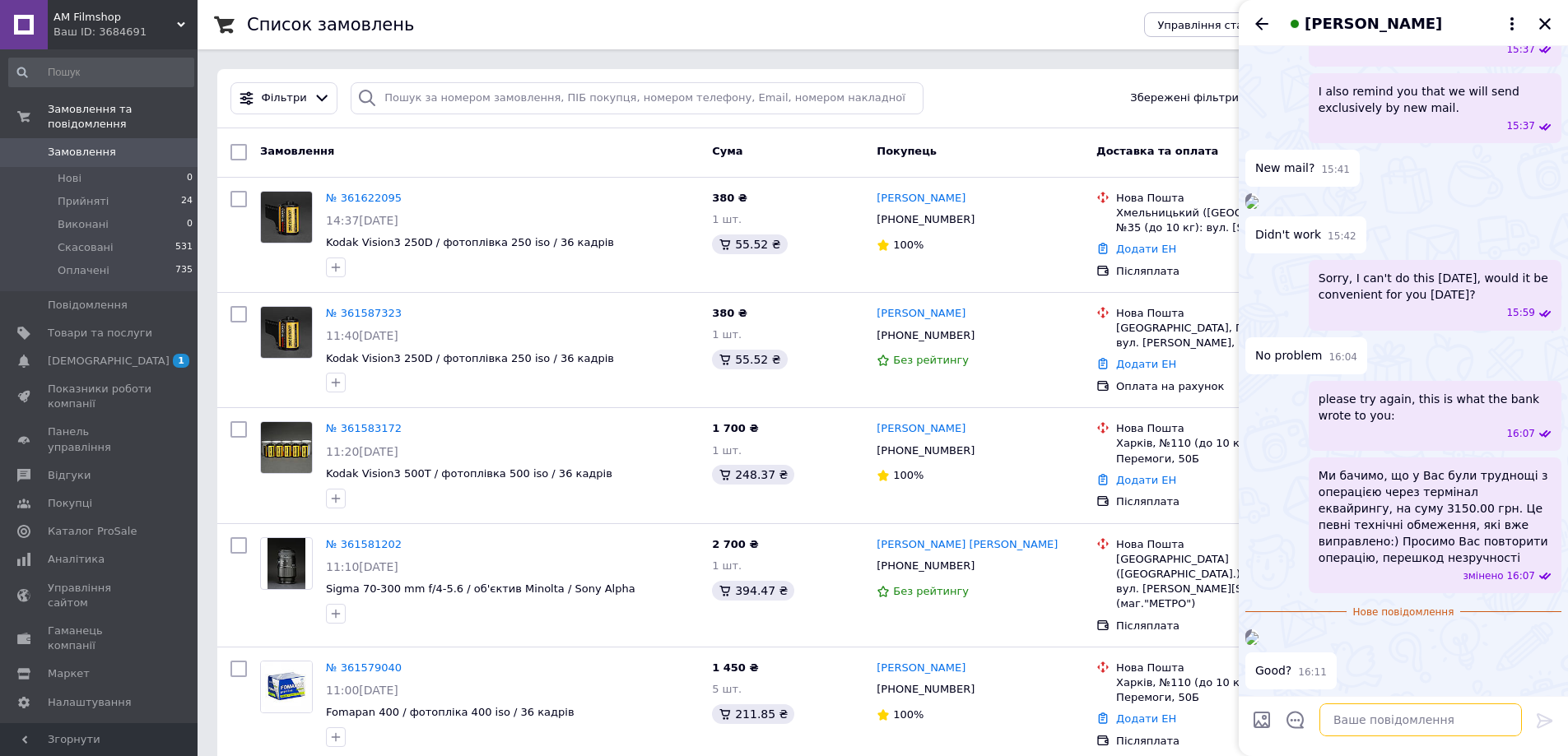
click at [1374, 718] on textarea at bounding box center [1420, 719] width 202 height 33
paste textarea "Great, please send me the shipping details"
type textarea "Great, please send me the shipping details"
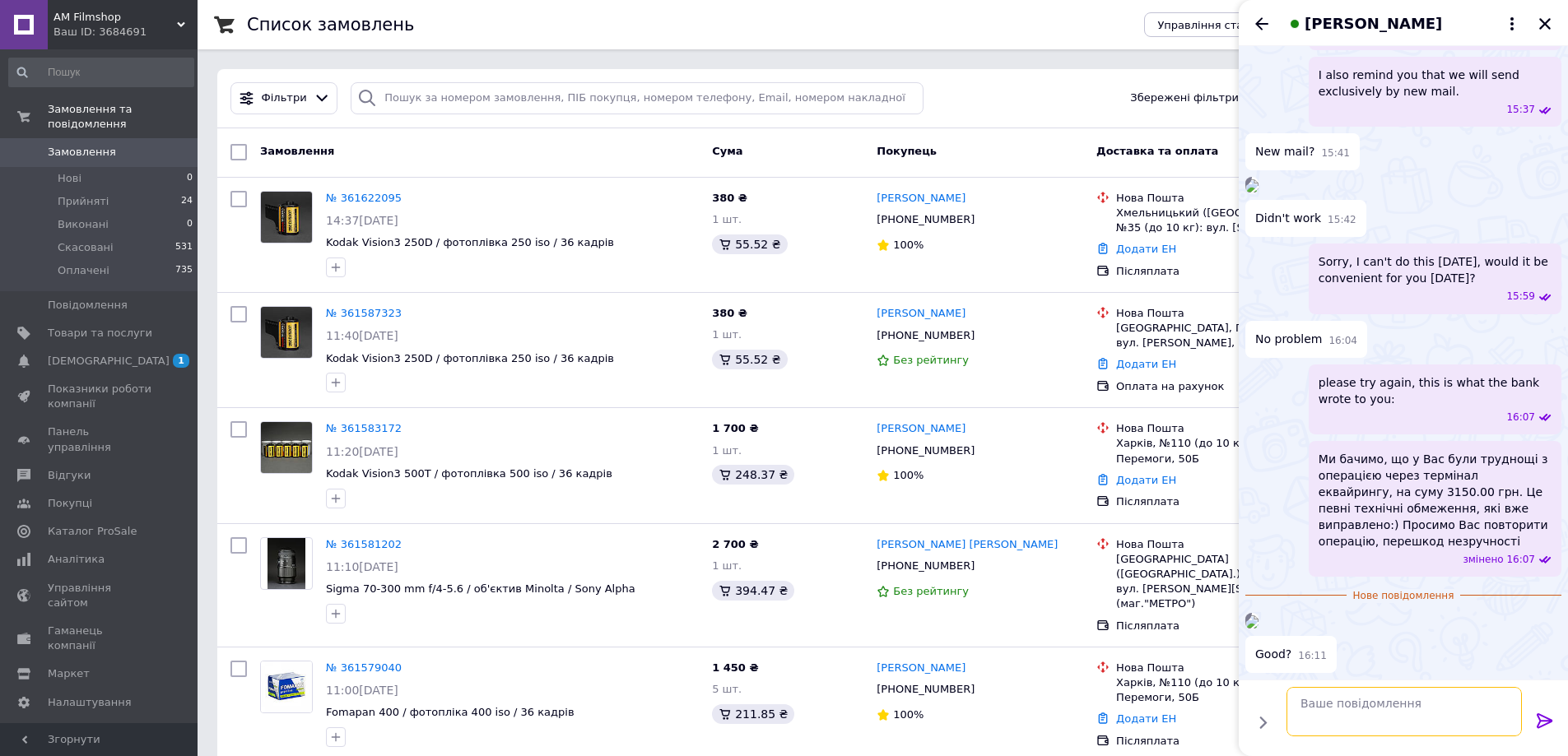
scroll to position [3393, 0]
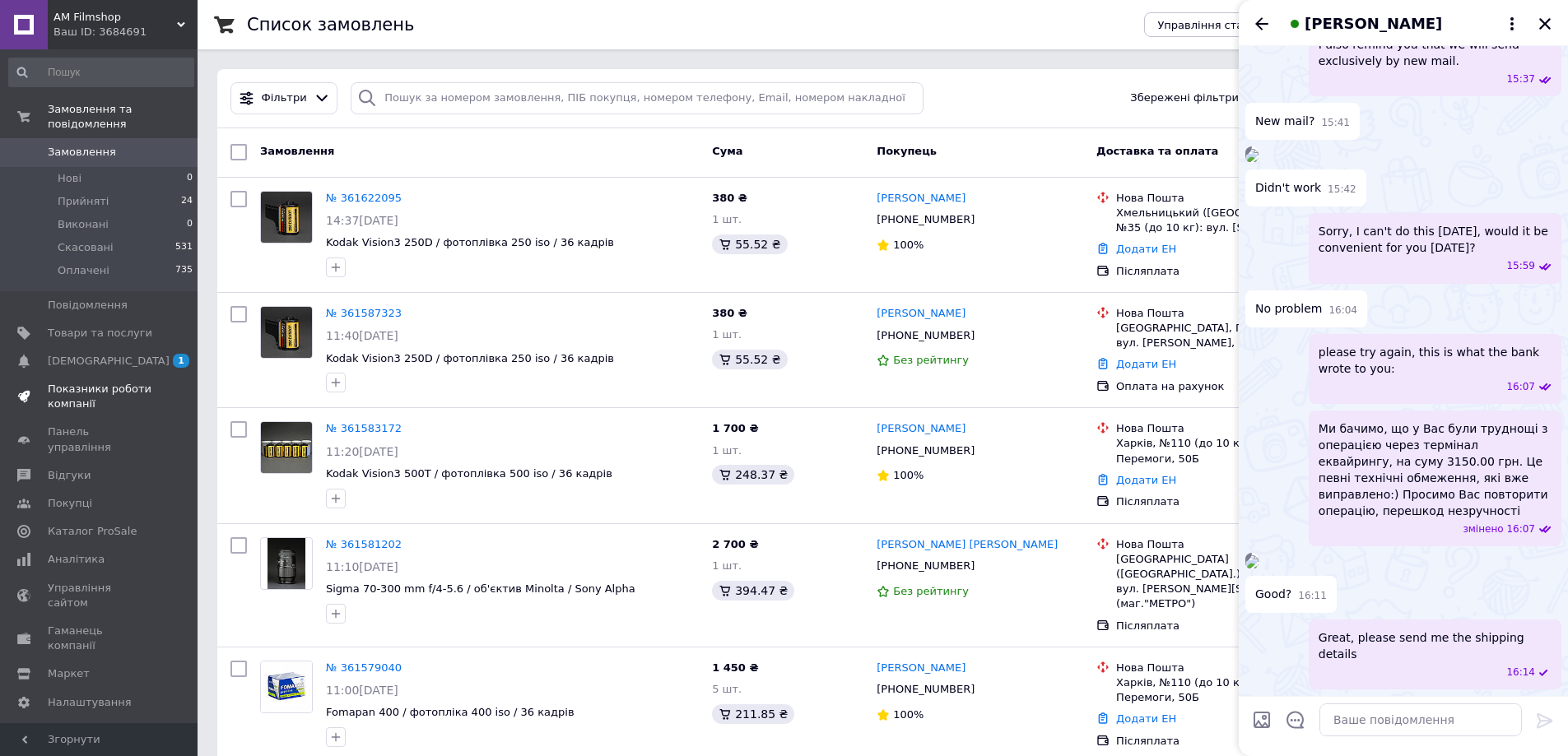
click at [113, 381] on span "Показники роботи компанії" at bounding box center [100, 395] width 105 height 29
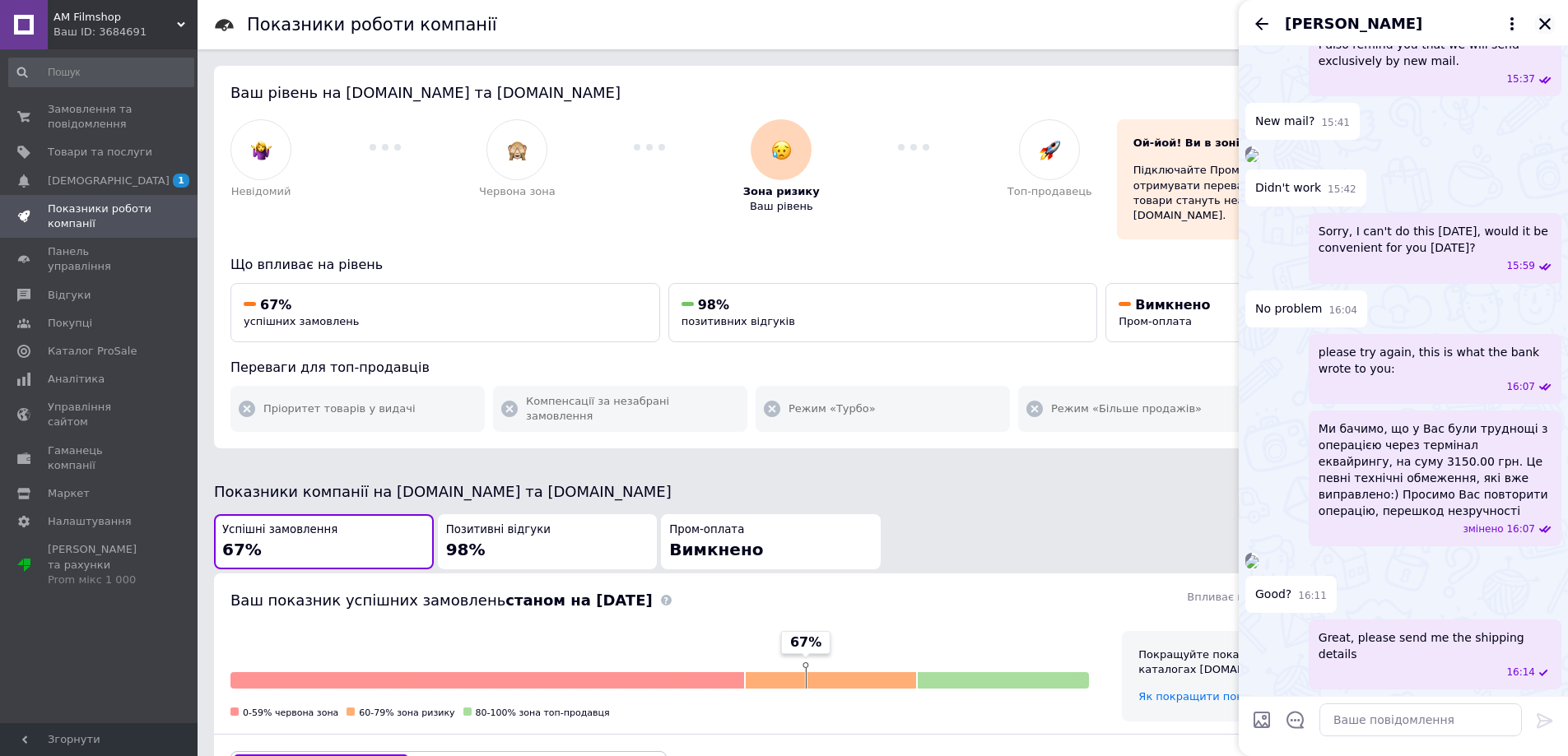
click at [1539, 19] on icon "Закрити" at bounding box center [1544, 24] width 15 height 15
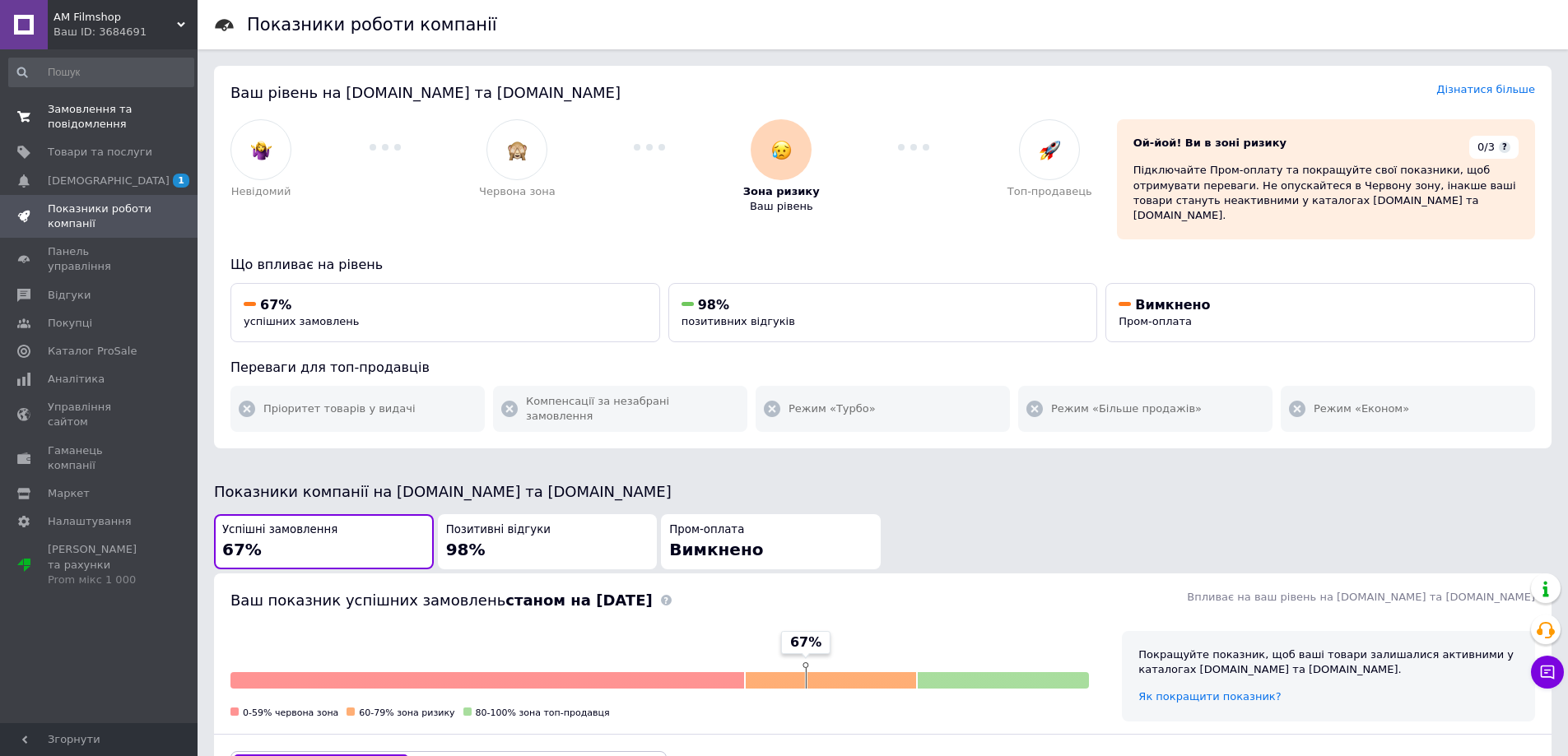
click at [104, 120] on span "Замовлення та повідомлення" at bounding box center [100, 116] width 105 height 29
